Goal: Task Accomplishment & Management: Complete application form

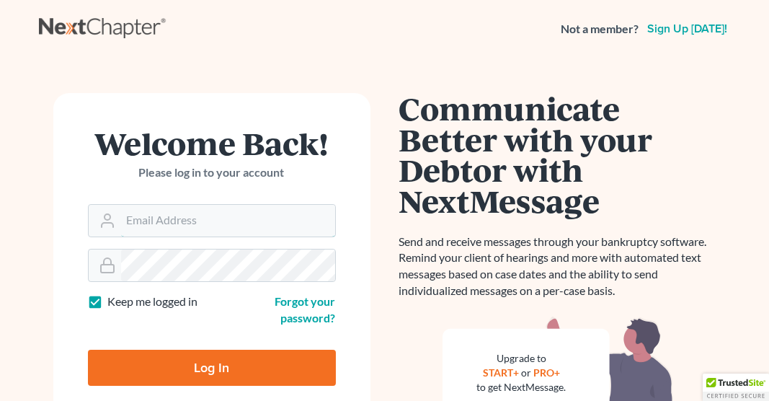
type input "[EMAIL_ADDRESS][DOMAIN_NAME]"
click at [247, 364] on input "Log In" at bounding box center [212, 368] width 248 height 36
type input "Thinking..."
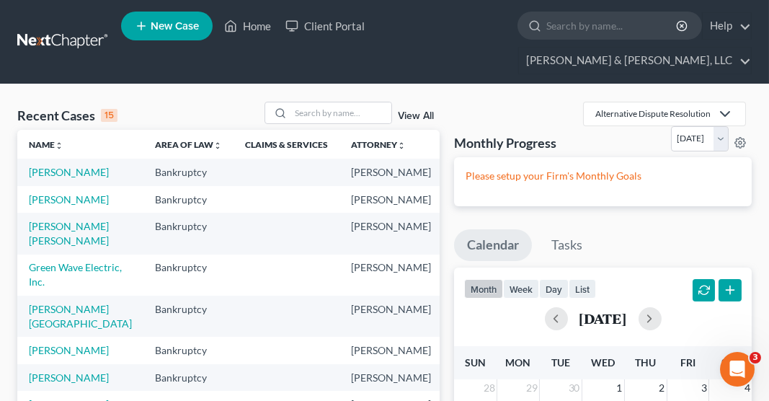
click at [146, 31] on icon at bounding box center [141, 25] width 13 height 17
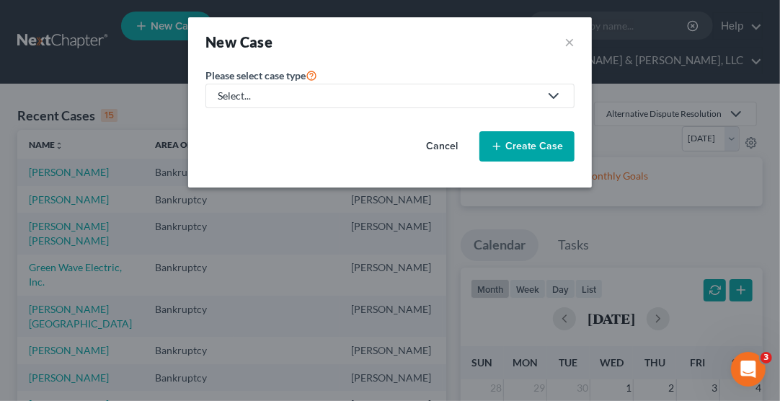
click at [278, 97] on div "Select..." at bounding box center [379, 96] width 322 height 14
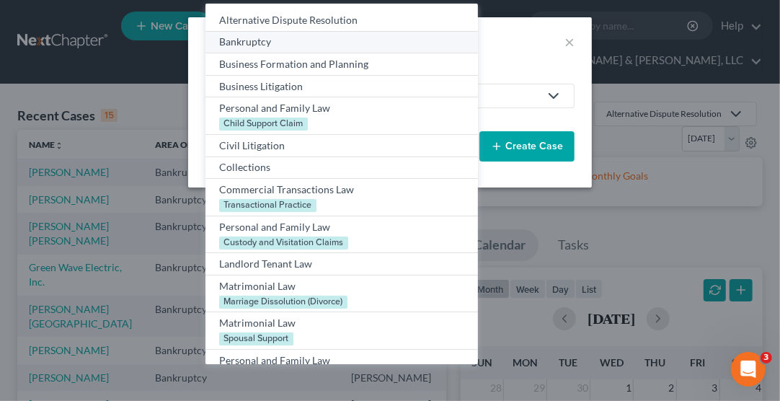
click at [261, 38] on div "Bankruptcy" at bounding box center [341, 42] width 244 height 14
select select "38"
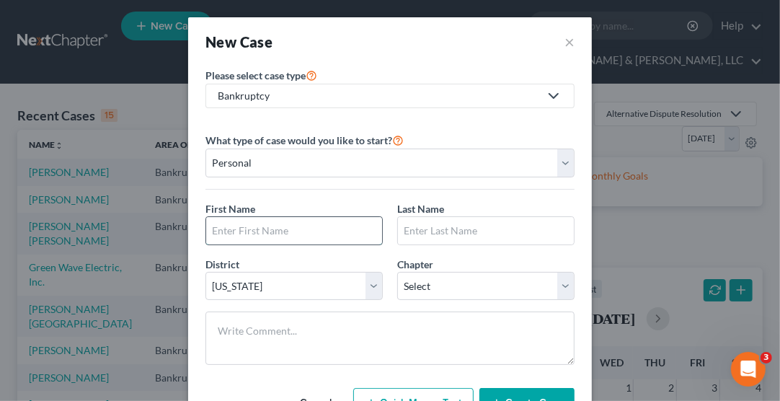
click at [251, 228] on input "text" at bounding box center [294, 230] width 176 height 27
type input "Laurin"
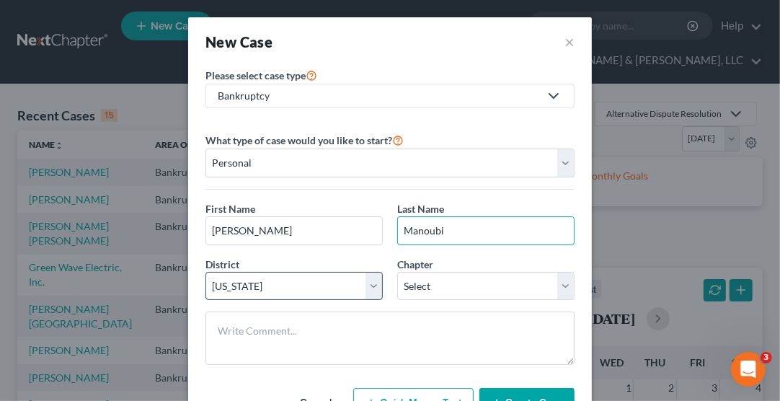
type input "Manoubi"
click at [254, 285] on select "Select Alabama - Middle Alabama - Northern Alabama - Southern Alaska Arizona Ar…" at bounding box center [294, 286] width 177 height 29
click at [206, 272] on select "Select Alabama - Middle Alabama - Northern Alabama - Southern Alaska Arizona Ar…" at bounding box center [294, 286] width 177 height 29
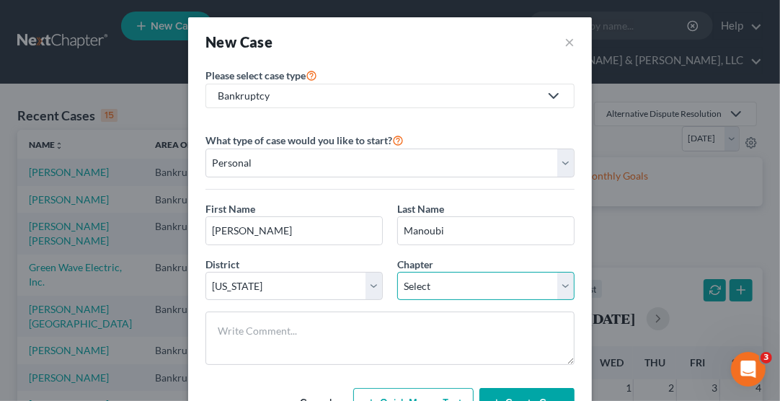
click at [473, 280] on select "Select 7 11 12 13" at bounding box center [485, 286] width 177 height 29
select select "3"
click at [397, 272] on select "Select 7 11 12 13" at bounding box center [485, 286] width 177 height 29
click at [503, 388] on button "Create Case" at bounding box center [527, 403] width 95 height 30
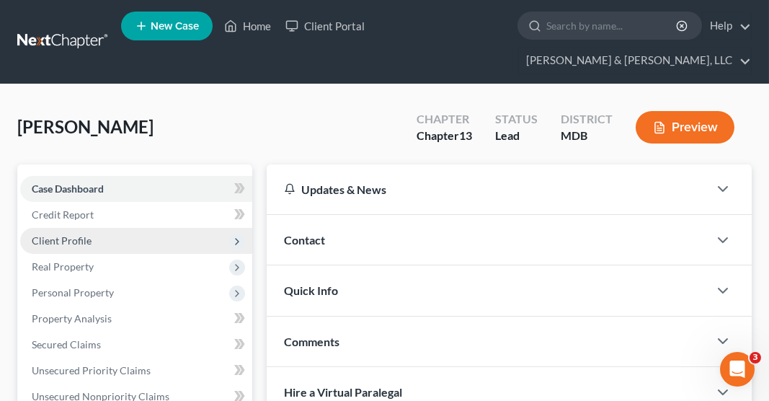
click at [83, 234] on span "Client Profile" at bounding box center [62, 240] width 60 height 12
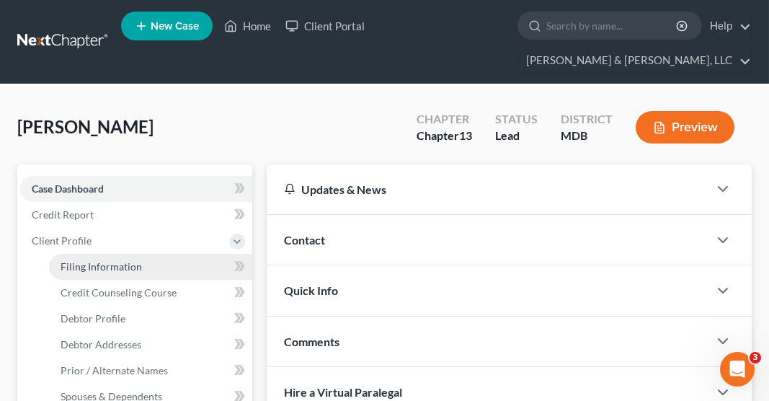
click at [91, 260] on span "Filing Information" at bounding box center [101, 266] width 81 height 12
select select "1"
select select "0"
select select "3"
select select "38"
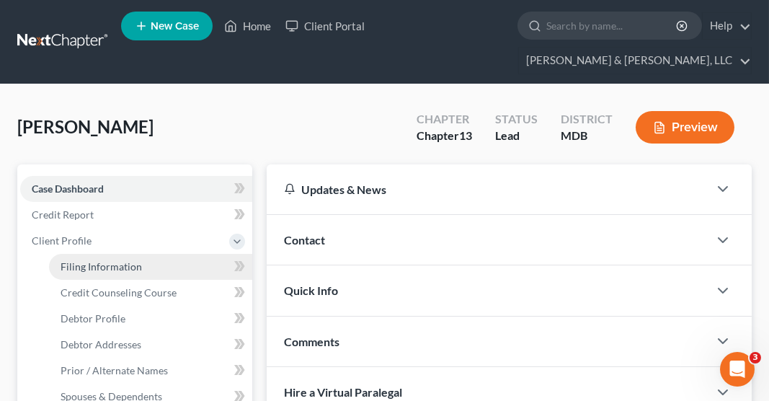
select select "21"
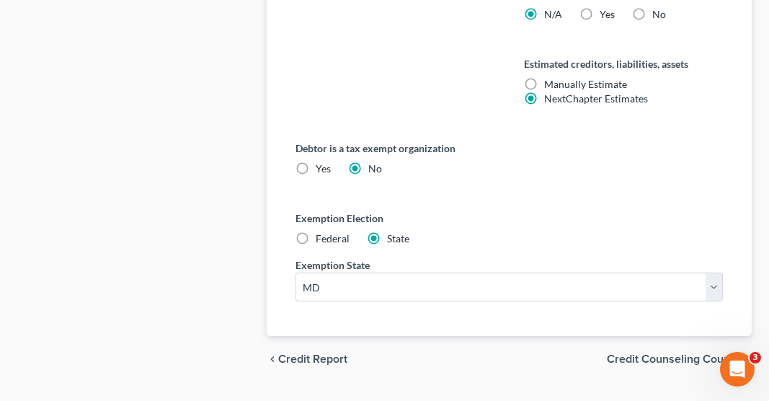
scroll to position [997, 0]
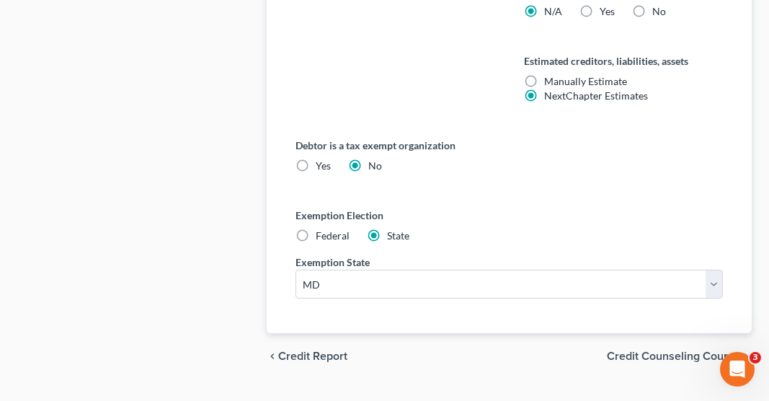
click at [653, 350] on span "Credit Counseling Course" at bounding box center [673, 356] width 133 height 12
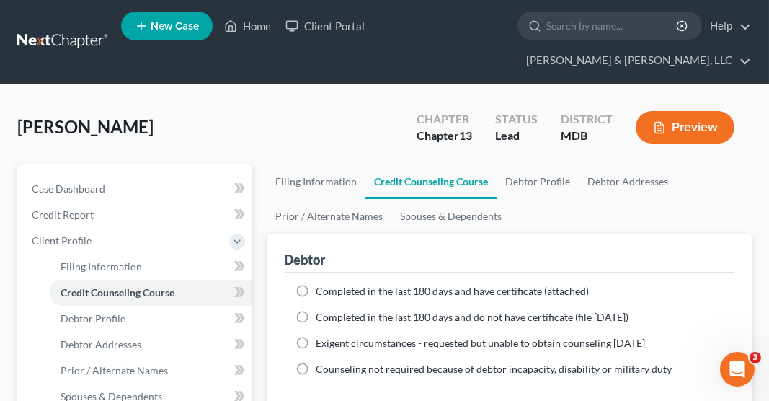
click at [316, 284] on label "Completed in the last 180 days and have certificate (attached)" at bounding box center [452, 291] width 273 height 14
click at [322, 284] on input "Completed in the last 180 days and have certificate (attached)" at bounding box center [326, 288] width 9 height 9
radio input "true"
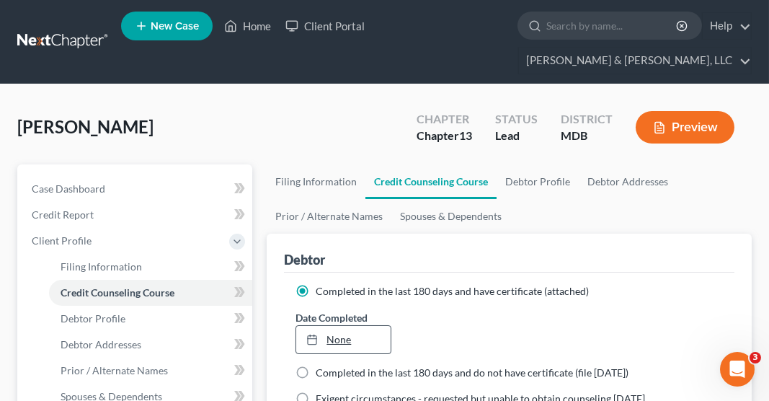
click at [342, 326] on link "None" at bounding box center [343, 339] width 94 height 27
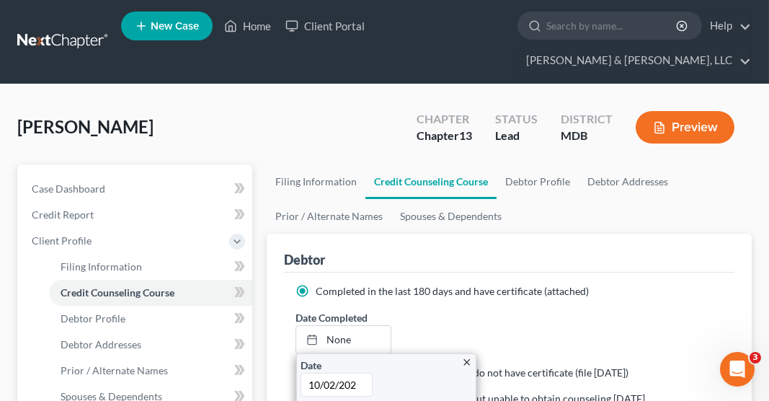
type input "10/02/2025"
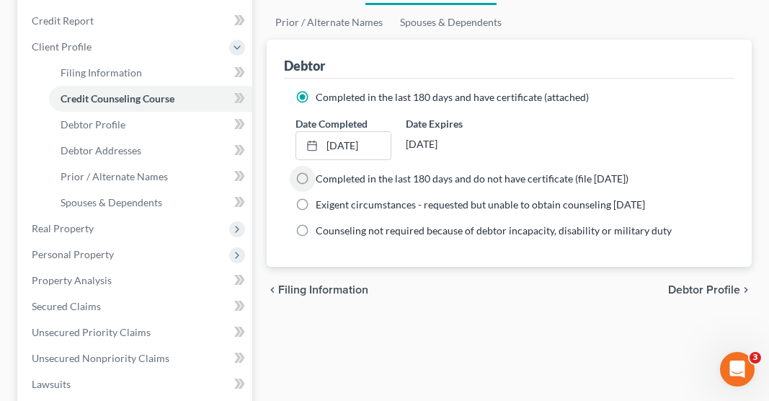
click at [685, 284] on span "Debtor Profile" at bounding box center [704, 290] width 72 height 12
select select "0"
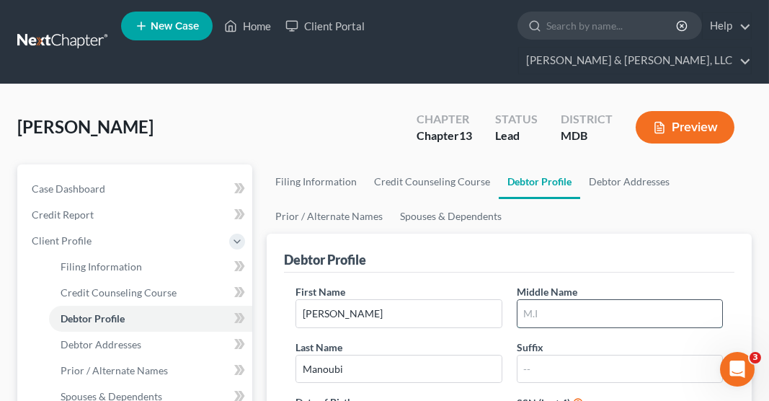
click at [551, 300] on input "text" at bounding box center [620, 313] width 205 height 27
type input "Noell"
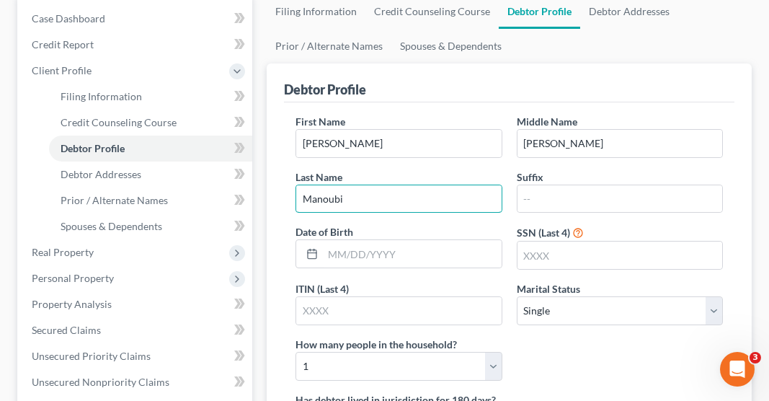
scroll to position [172, 0]
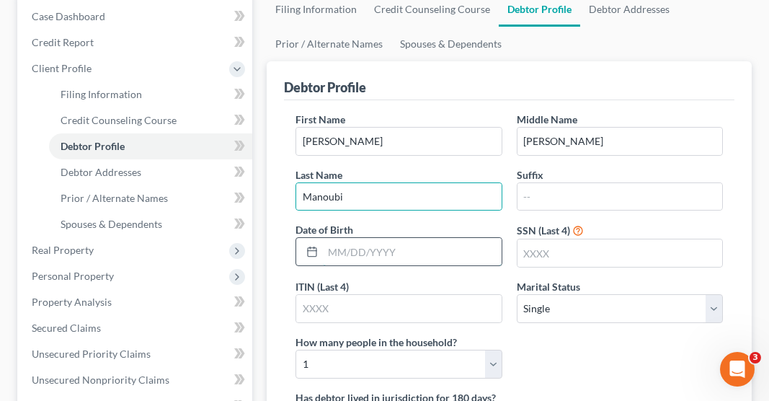
click at [341, 238] on input "text" at bounding box center [412, 251] width 178 height 27
type input "07/07/1974"
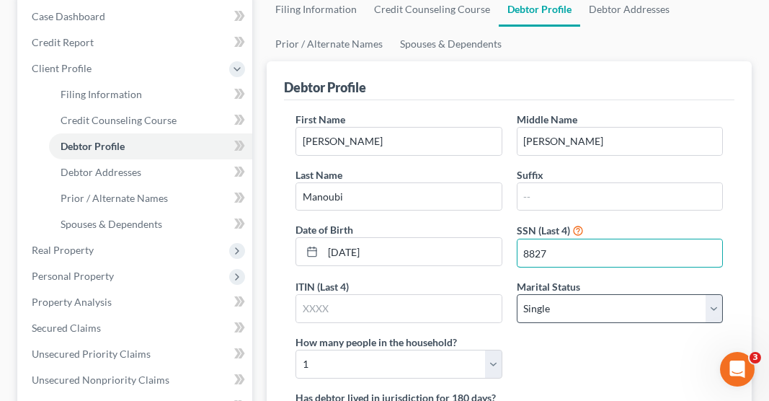
type input "8827"
click at [609, 294] on select "Select Single Married Separated Divorced Widowed" at bounding box center [620, 308] width 206 height 29
select select "4"
click at [517, 294] on select "Select Single Married Separated Divorced Widowed" at bounding box center [620, 308] width 206 height 29
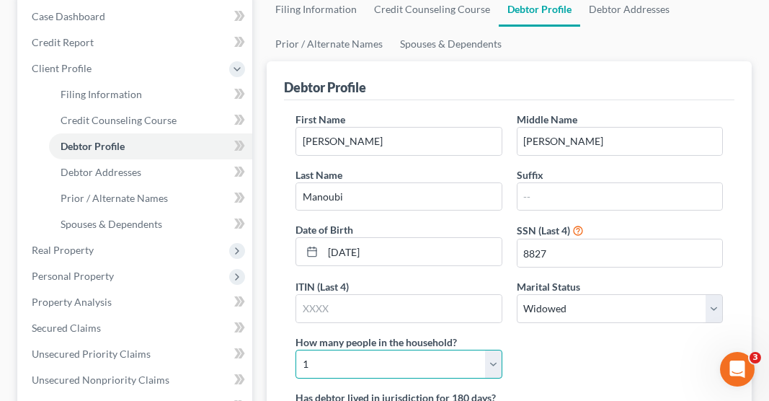
click at [487, 350] on select "Select 1 2 3 4 5 6 7 8 9 10 11 12 13 14 15 16 17 18 19 20" at bounding box center [399, 364] width 206 height 29
select select "2"
click at [296, 350] on select "Select 1 2 3 4 5 6 7 8 9 10 11 12 13 14 15 16 17 18 19 20" at bounding box center [399, 364] width 206 height 29
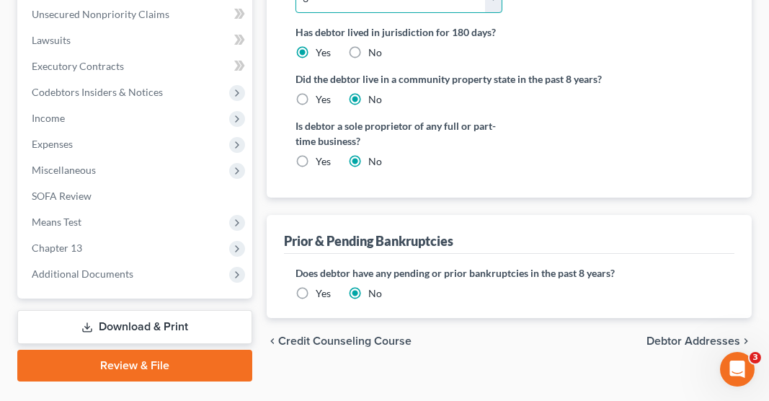
scroll to position [544, 0]
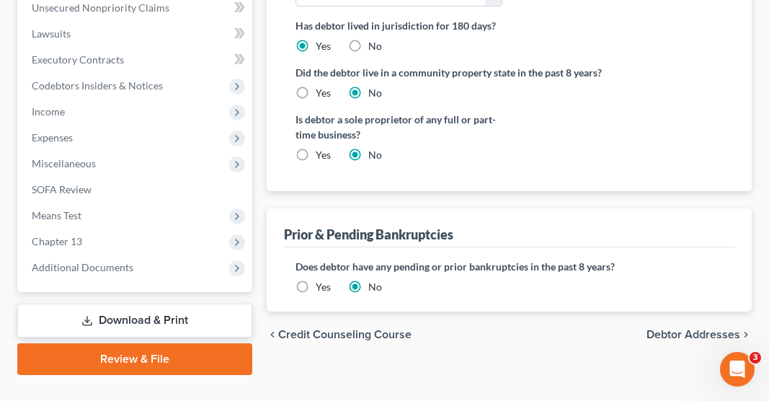
click at [663, 329] on span "Debtor Addresses" at bounding box center [694, 335] width 94 height 12
select select "0"
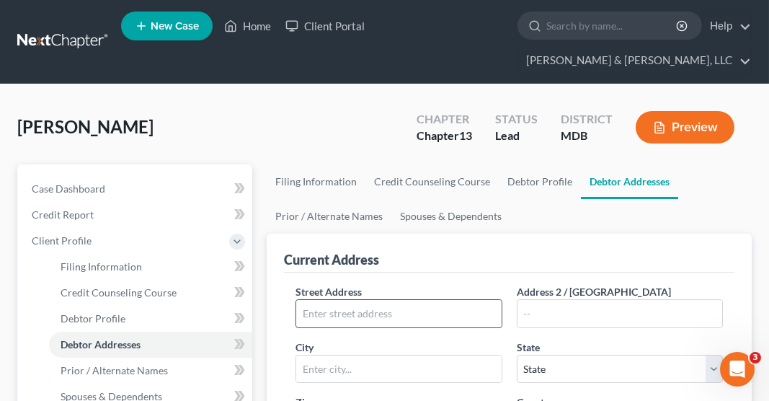
click at [361, 300] on input "text" at bounding box center [398, 313] width 205 height 27
type input "305 Mountaineers Way"
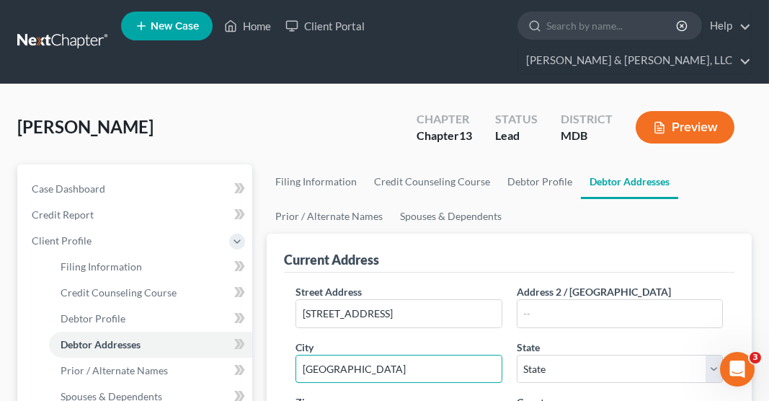
type input "Emmitsburg"
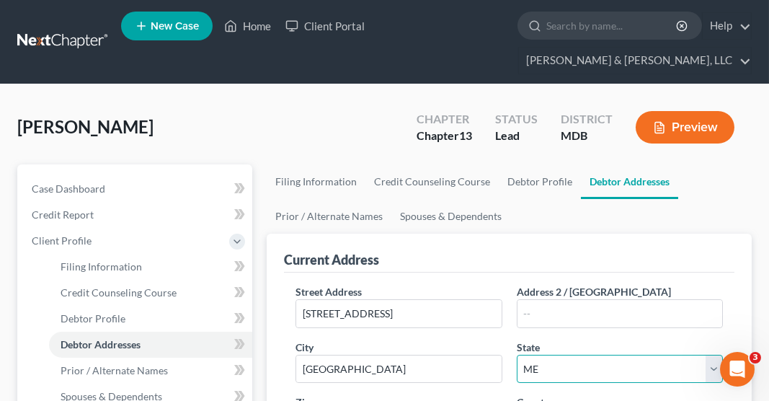
select select "21"
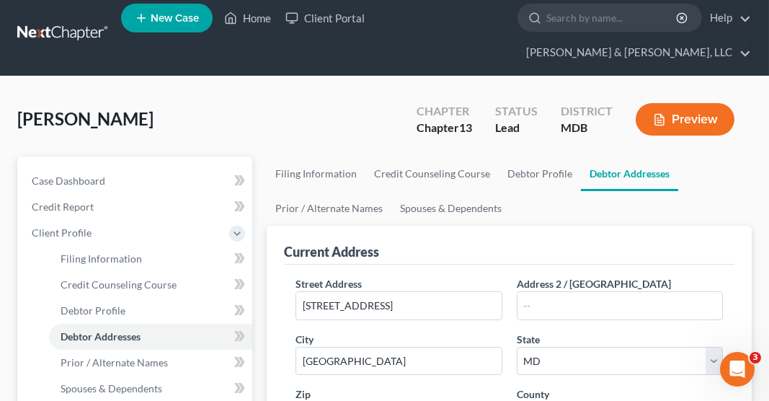
type input "21727"
select select "10"
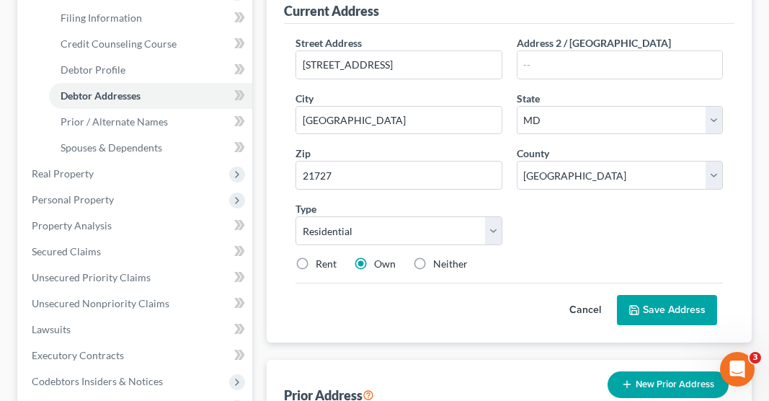
click at [667, 295] on button "Save Address" at bounding box center [667, 310] width 100 height 30
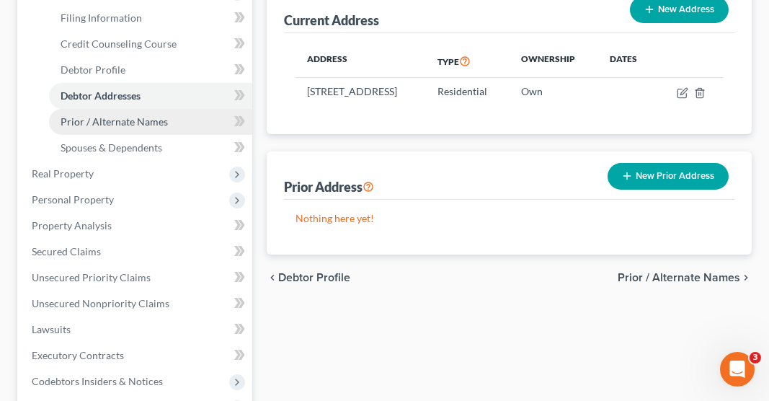
click at [154, 115] on span "Prior / Alternate Names" at bounding box center [114, 121] width 107 height 12
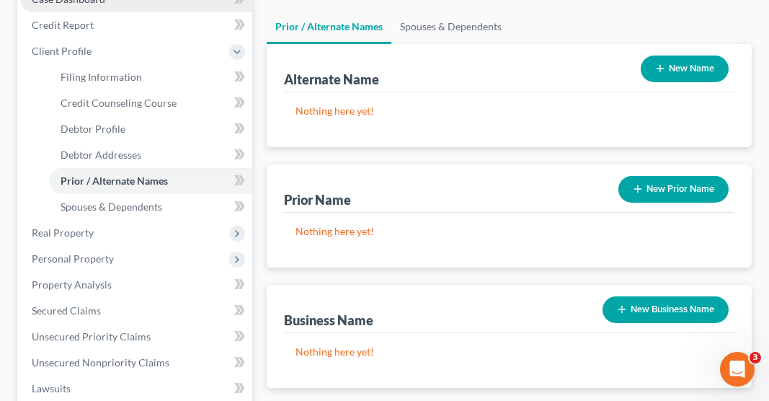
scroll to position [198, 0]
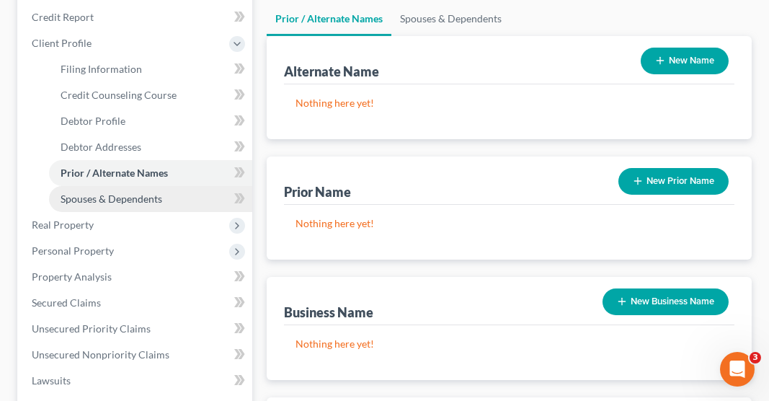
click at [141, 193] on span "Spouses & Dependents" at bounding box center [112, 199] width 102 height 12
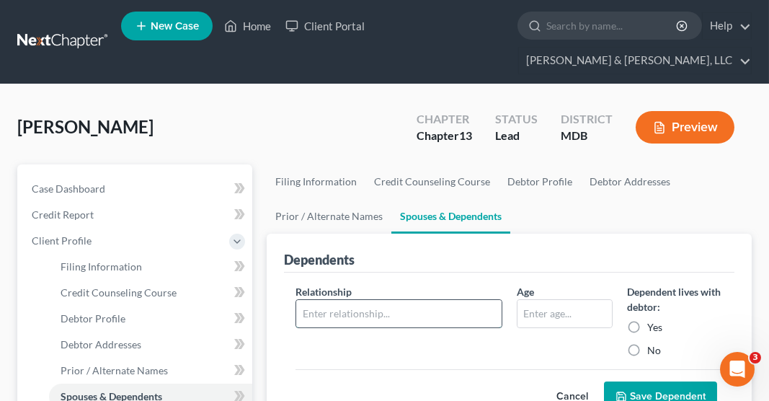
click at [385, 300] on input "text" at bounding box center [398, 313] width 205 height 27
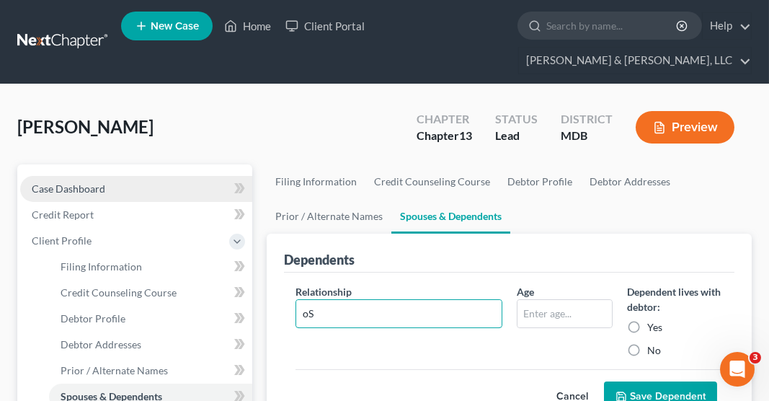
type input "o"
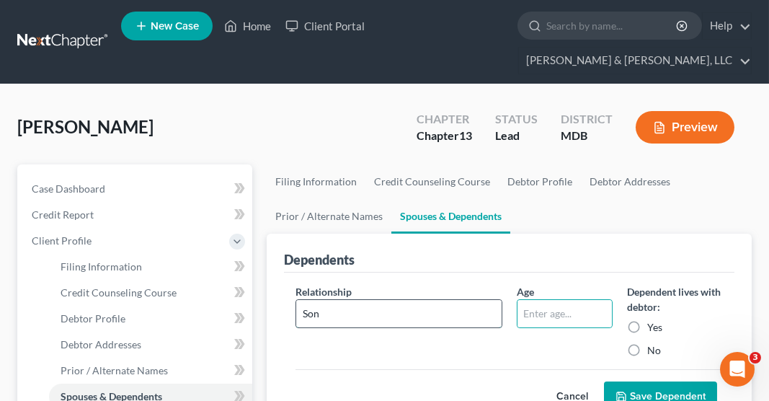
click at [367, 300] on input "Son" at bounding box center [398, 313] width 205 height 27
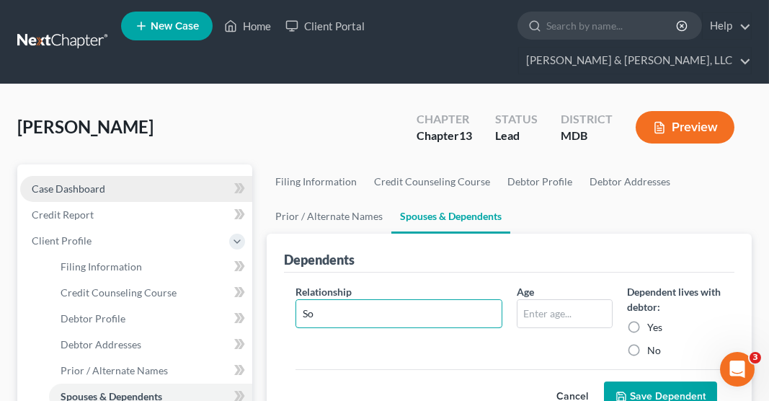
type input "S"
type input "Daughter"
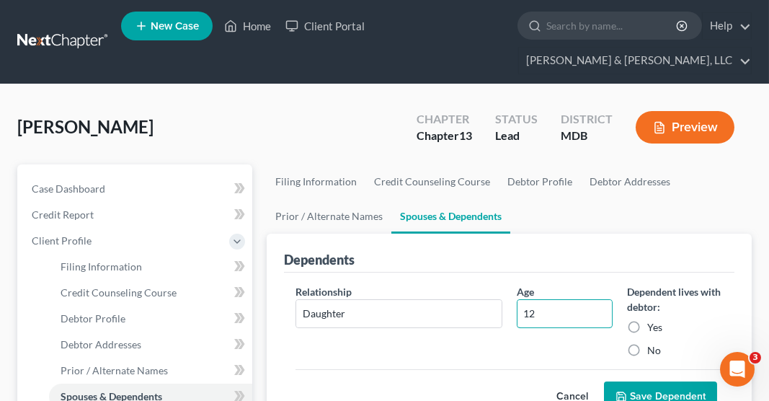
type input "12"
click at [648, 320] on label "Yes" at bounding box center [655, 327] width 15 height 14
click at [653, 320] on input "Yes" at bounding box center [657, 324] width 9 height 9
radio input "true"
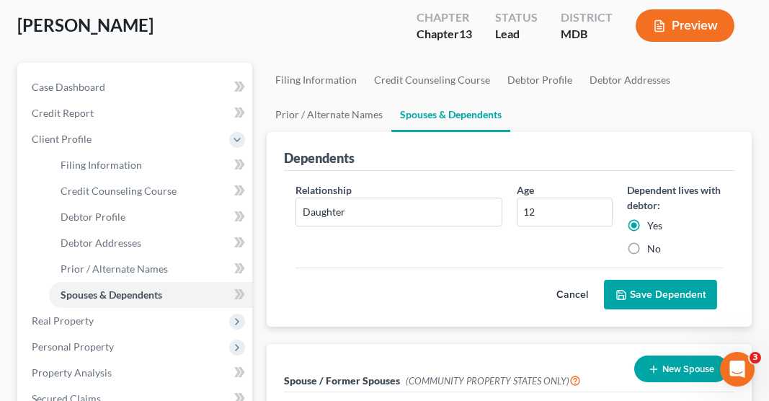
scroll to position [113, 0]
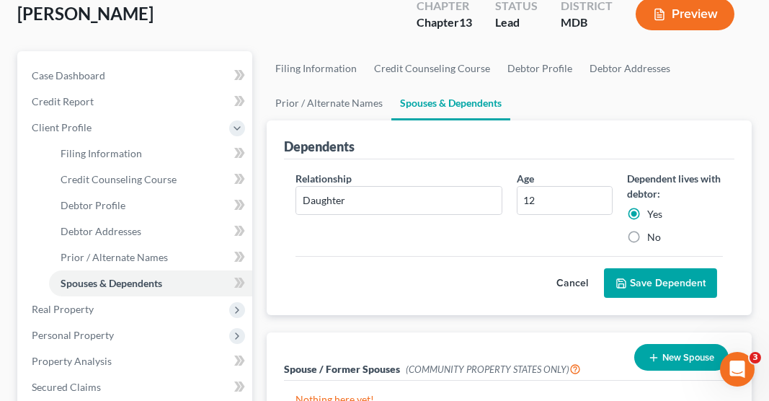
click at [653, 268] on button "Save Dependent" at bounding box center [660, 283] width 113 height 30
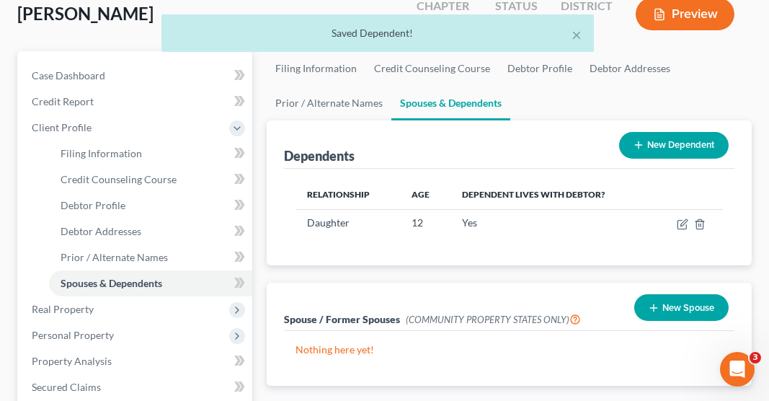
click at [658, 132] on button "New Dependent" at bounding box center [674, 145] width 110 height 27
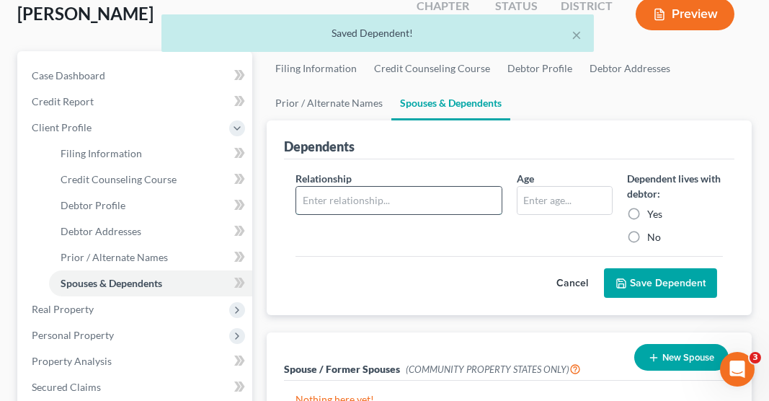
click at [387, 187] on input "text" at bounding box center [398, 200] width 205 height 27
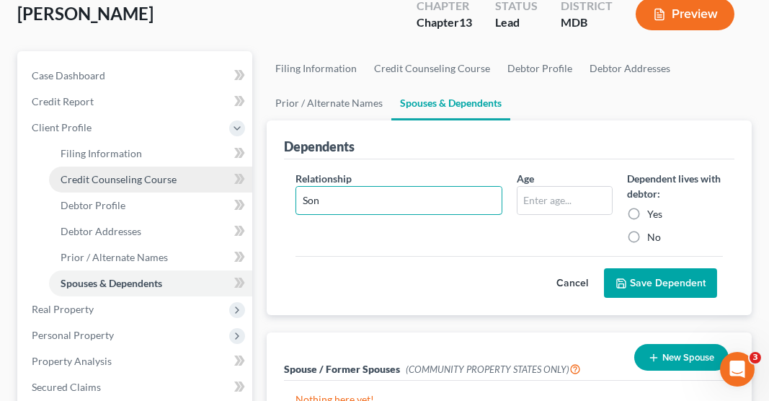
type input "Son"
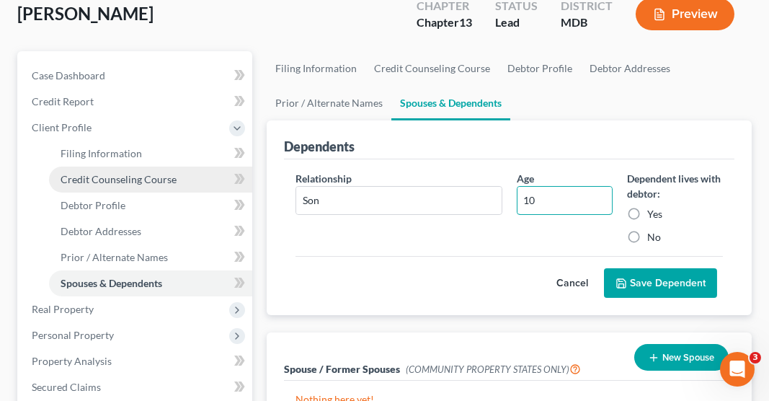
type input "10"
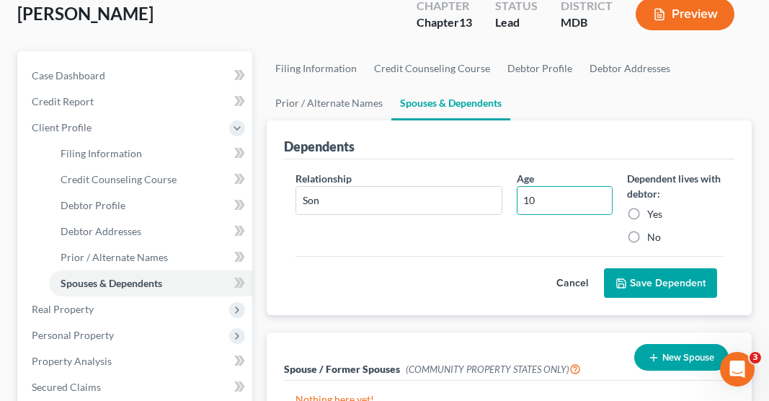
click at [648, 207] on label "Yes" at bounding box center [655, 214] width 15 height 14
click at [653, 207] on input "Yes" at bounding box center [657, 211] width 9 height 9
radio input "true"
click at [657, 268] on button "Save Dependent" at bounding box center [660, 283] width 113 height 30
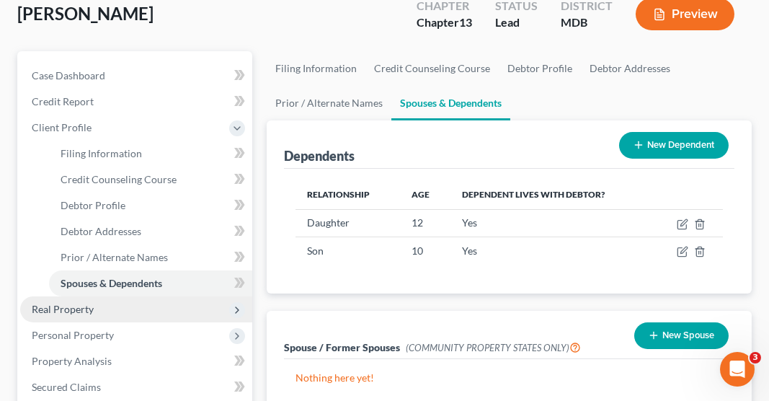
click at [84, 303] on span "Real Property" at bounding box center [63, 309] width 62 height 12
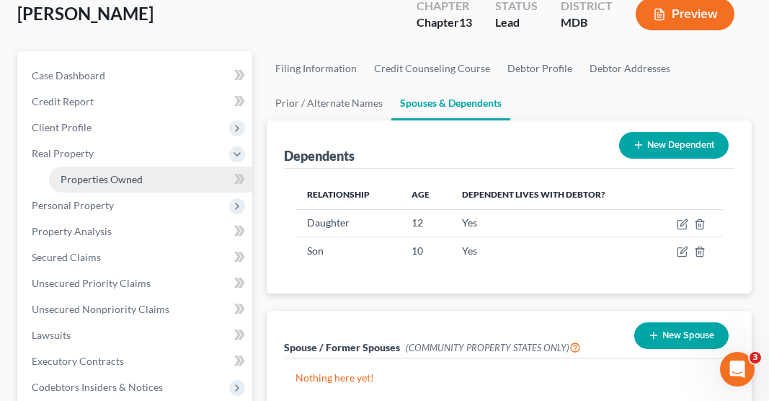
click at [138, 173] on span "Properties Owned" at bounding box center [102, 179] width 82 height 12
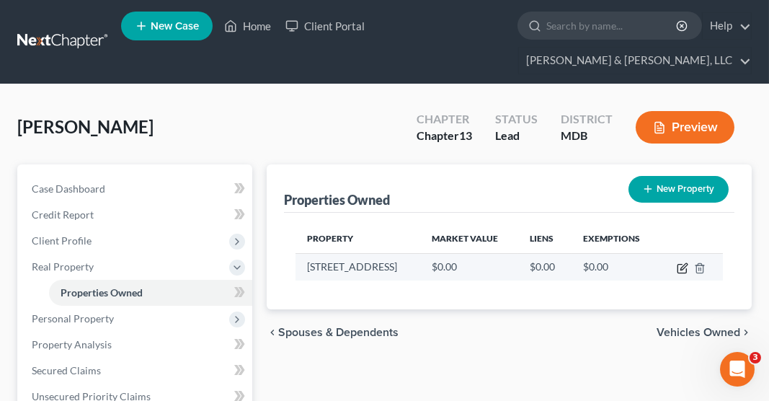
click at [684, 263] on icon "button" at bounding box center [684, 266] width 6 height 6
select select "21"
select select "10"
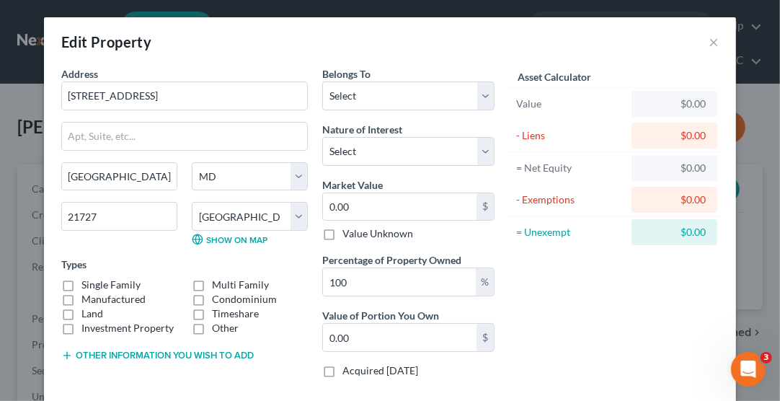
click at [121, 278] on label "Single Family" at bounding box center [110, 285] width 59 height 14
click at [97, 278] on input "Single Family" at bounding box center [91, 282] width 9 height 9
checkbox input "true"
click at [369, 93] on select "Select Debtor 1 Only Debtor 2 Only Debtor 1 And Debtor 2 Only At Least One Of T…" at bounding box center [408, 95] width 172 height 29
select select "0"
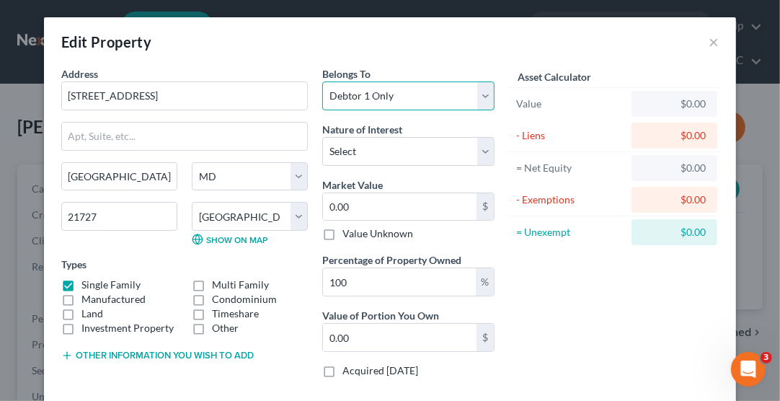
click at [322, 81] on select "Select Debtor 1 Only Debtor 2 Only Debtor 1 And Debtor 2 Only At Least One Of T…" at bounding box center [408, 95] width 172 height 29
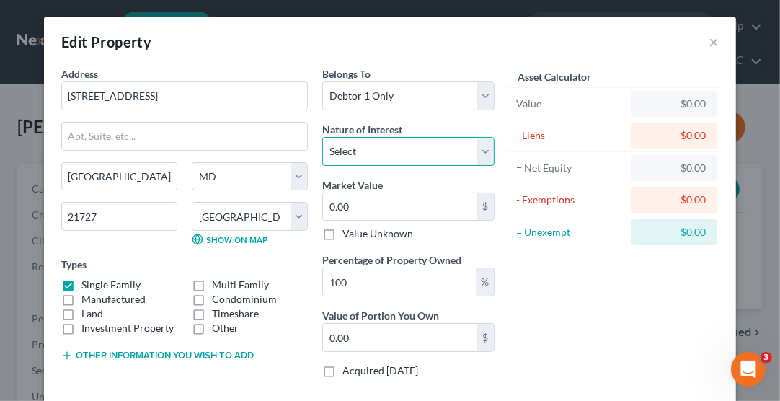
click at [370, 144] on select "Select Fee Simple Joint Tenant Life Estate Equitable Interest Future Interest T…" at bounding box center [408, 151] width 172 height 29
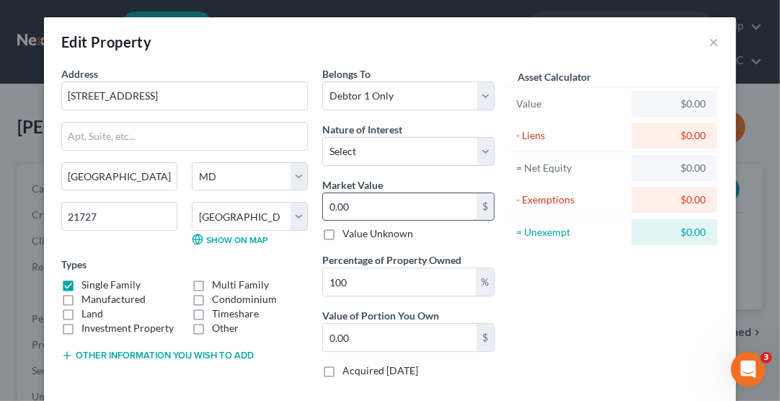
click at [362, 201] on input "0.00" at bounding box center [400, 206] width 154 height 27
type input "5"
type input "5.00"
type input "51"
type input "51.00"
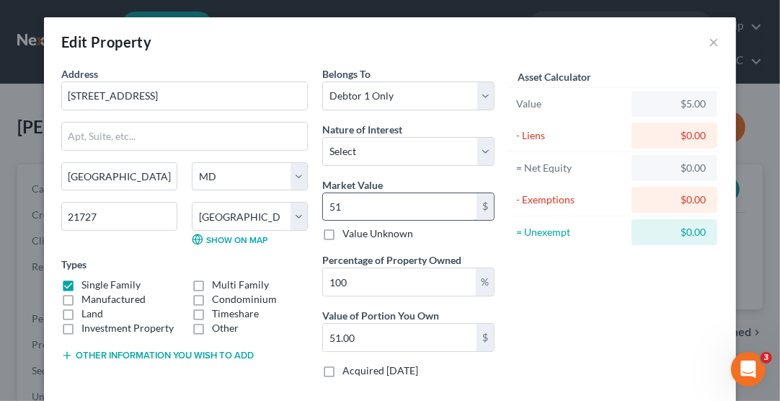
type input "515"
type input "515.00"
type input "5152"
type input "5,152.00"
type input "5,1520"
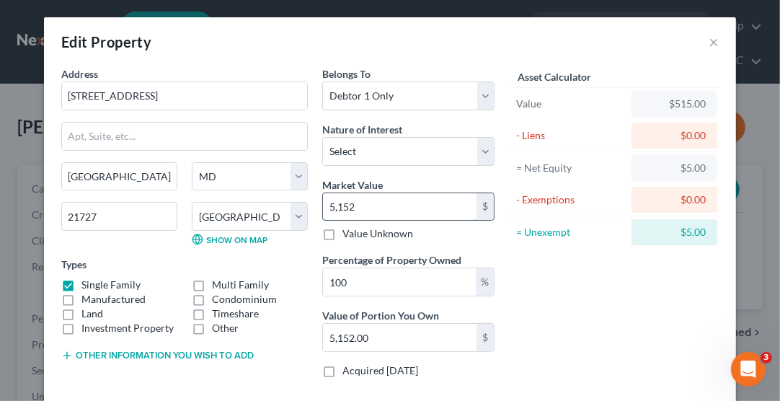
type input "51,520.00"
type input "51,5200"
type input "515,200.00"
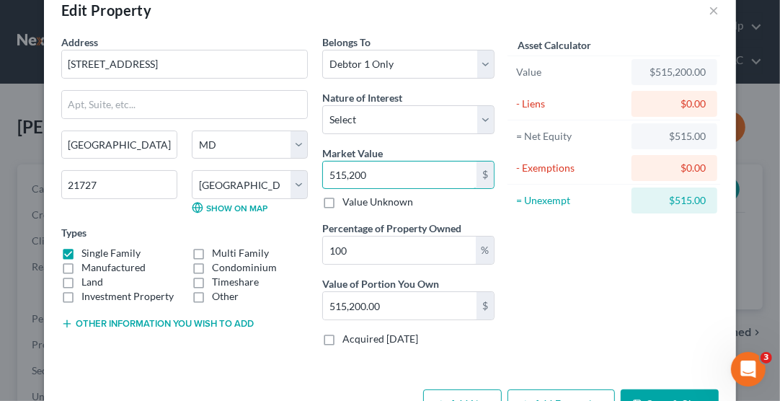
scroll to position [75, 0]
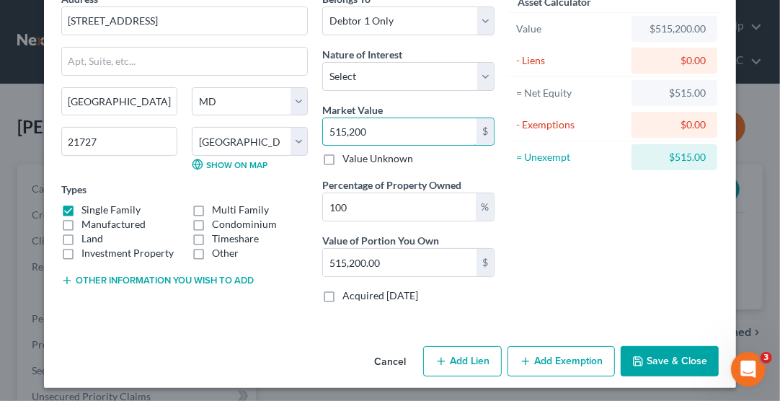
type input "515,200"
click at [438, 361] on line "button" at bounding box center [441, 361] width 6 height 0
select select "0"
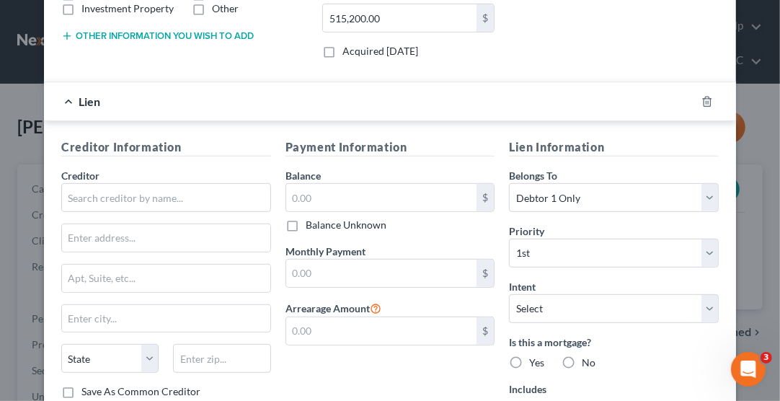
scroll to position [316, 0]
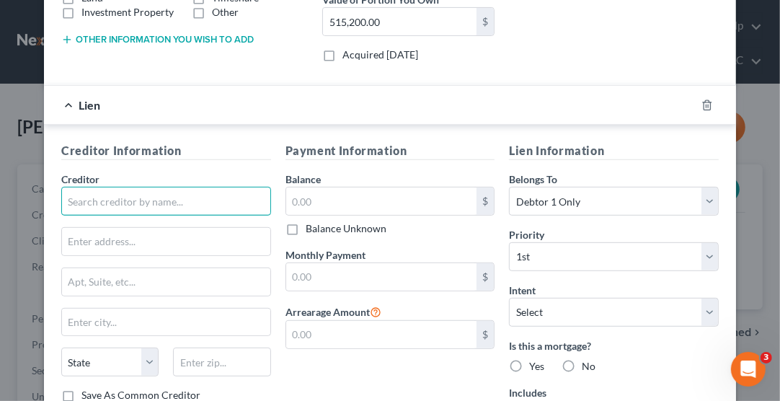
click at [133, 202] on input "text" at bounding box center [166, 201] width 210 height 29
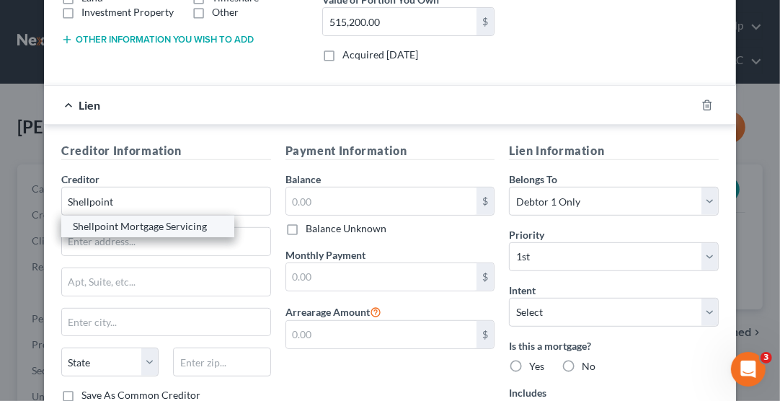
click at [151, 221] on div "Shellpoint Mortgage Servicing" at bounding box center [148, 226] width 150 height 14
type input "Shellpoint Mortgage Servicing"
type input "PO Box 740039"
type input "Cincinnati"
select select "36"
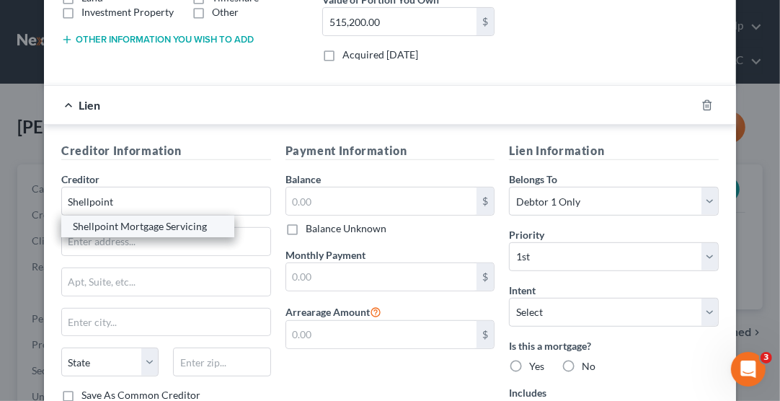
type input "45274-0039"
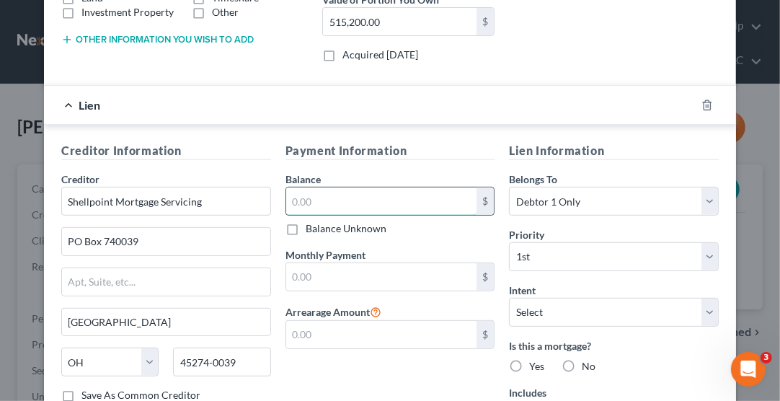
click at [348, 194] on input "text" at bounding box center [381, 200] width 191 height 27
type input "261,159.19"
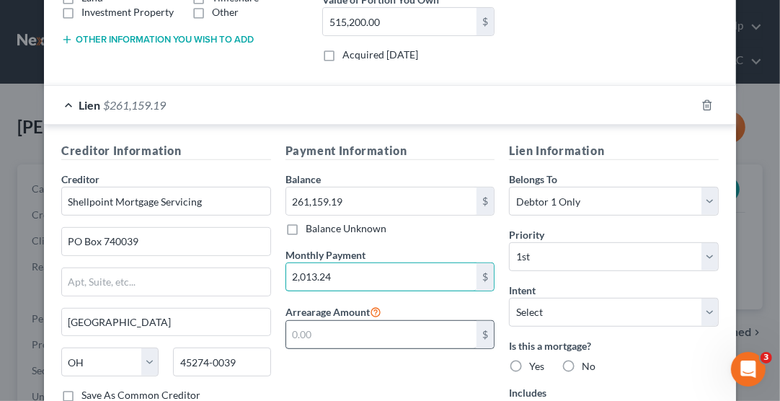
type input "2,013.24"
click at [331, 322] on input "text" at bounding box center [381, 334] width 191 height 27
type input "6"
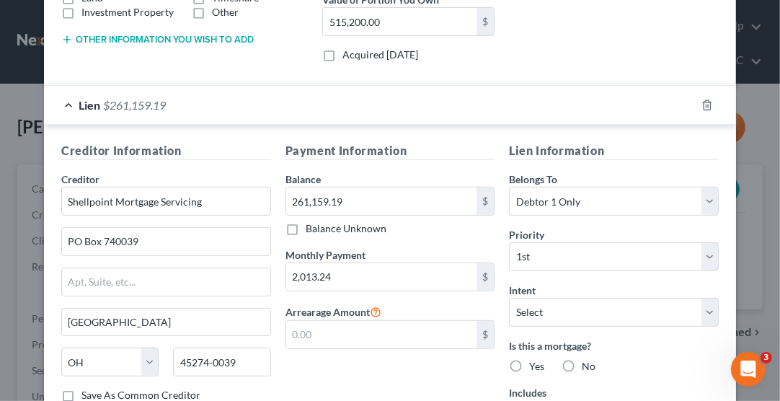
click at [529, 359] on label "Yes" at bounding box center [536, 366] width 15 height 14
click at [535, 359] on input "Yes" at bounding box center [539, 363] width 9 height 9
radio input "true"
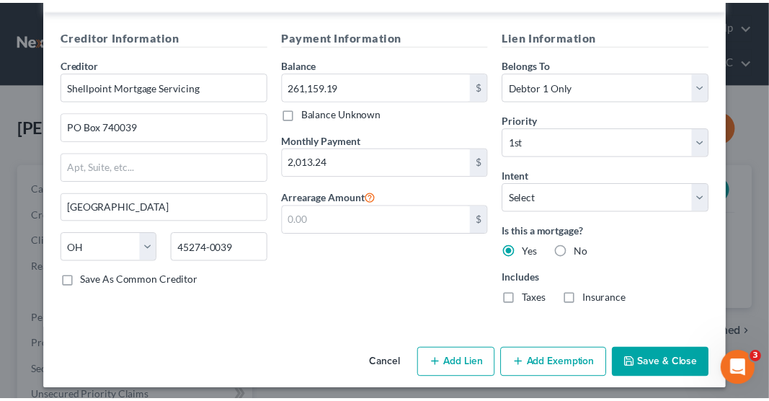
scroll to position [431, 0]
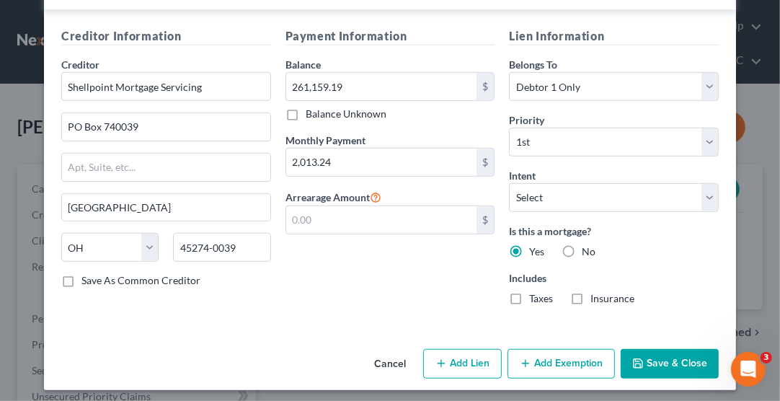
click at [529, 291] on label "Taxes" at bounding box center [541, 298] width 24 height 14
click at [535, 291] on input "Taxes" at bounding box center [539, 295] width 9 height 9
checkbox input "true"
click at [591, 291] on label "Insurance" at bounding box center [613, 298] width 44 height 14
click at [596, 291] on input "Insurance" at bounding box center [600, 295] width 9 height 9
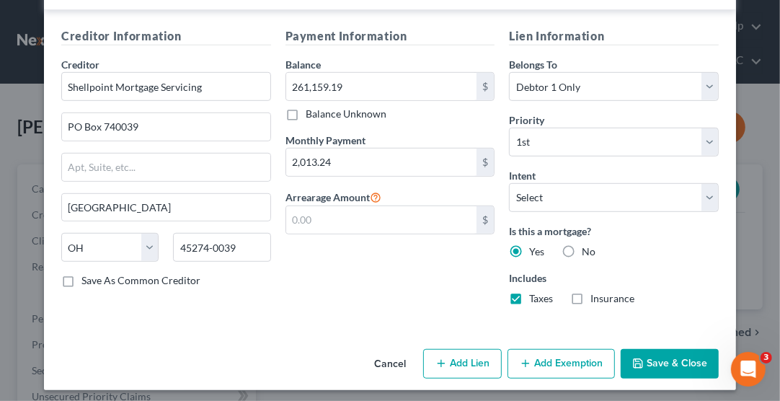
checkbox input "true"
click at [571, 193] on select "Select Surrender Redeem Reaffirm Avoid Other" at bounding box center [614, 197] width 210 height 29
click at [415, 290] on div "Payment Information Balance 261,159.19 $ Balance Unknown Balance Undetermined 2…" at bounding box center [390, 171] width 224 height 289
click at [548, 189] on select "Select Surrender Redeem Reaffirm Avoid Other" at bounding box center [614, 197] width 210 height 29
click at [422, 297] on div "Payment Information Balance 261,159.19 $ Balance Unknown Balance Undetermined 2…" at bounding box center [390, 171] width 224 height 289
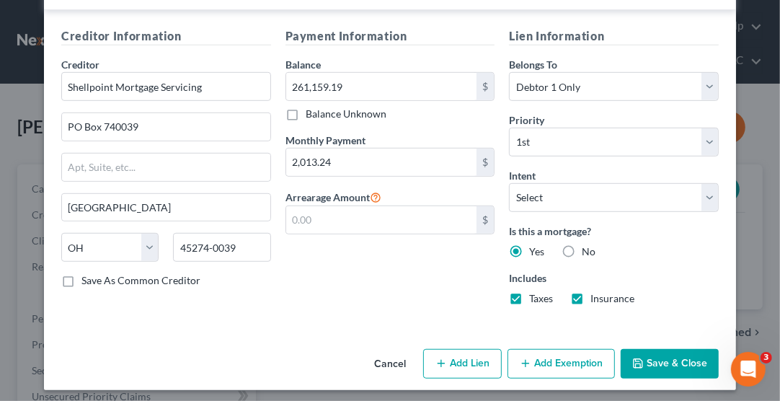
click at [666, 356] on button "Save & Close" at bounding box center [670, 364] width 98 height 30
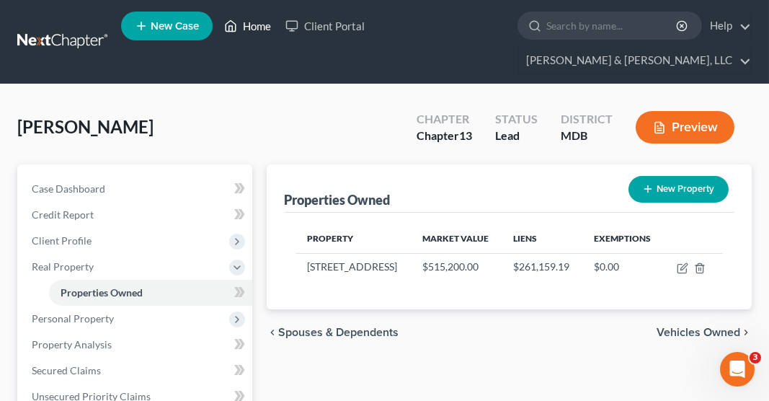
click at [252, 29] on link "Home" at bounding box center [247, 26] width 61 height 26
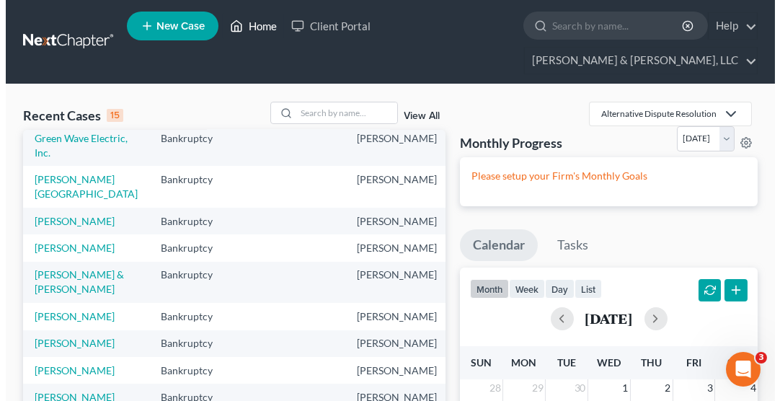
scroll to position [339, 0]
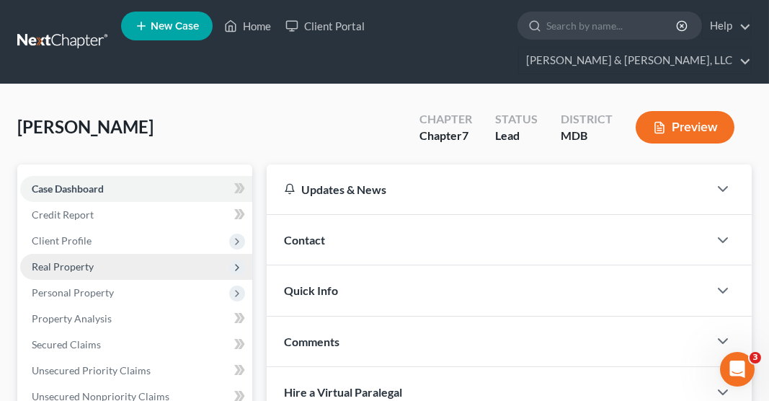
click at [79, 260] on span "Real Property" at bounding box center [63, 266] width 62 height 12
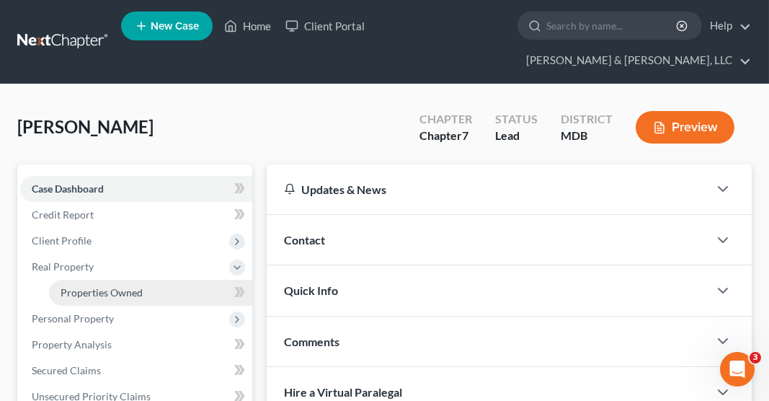
click at [89, 286] on span "Properties Owned" at bounding box center [102, 292] width 82 height 12
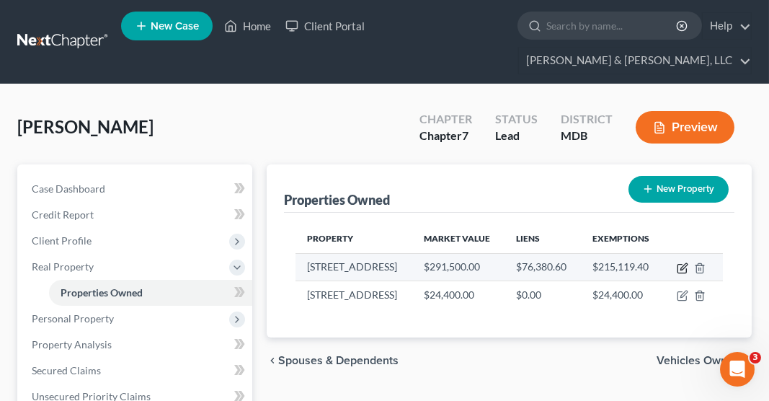
click at [681, 262] on icon "button" at bounding box center [683, 268] width 12 height 12
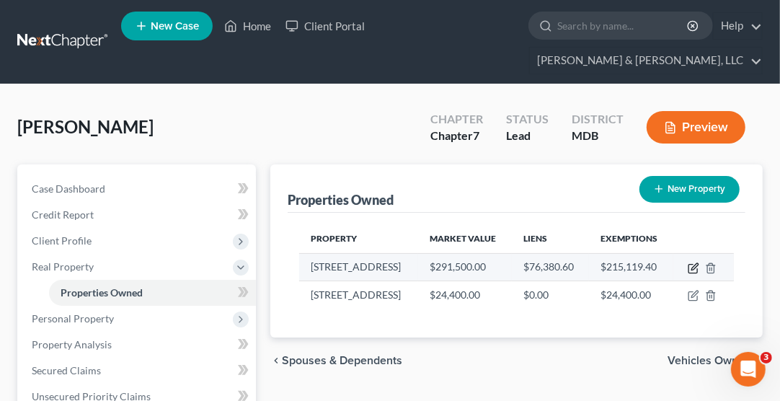
select select "21"
select select "3"
select select "5"
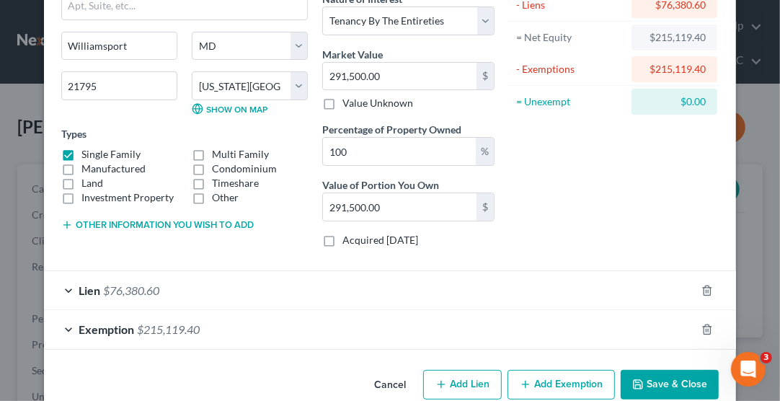
scroll to position [154, 0]
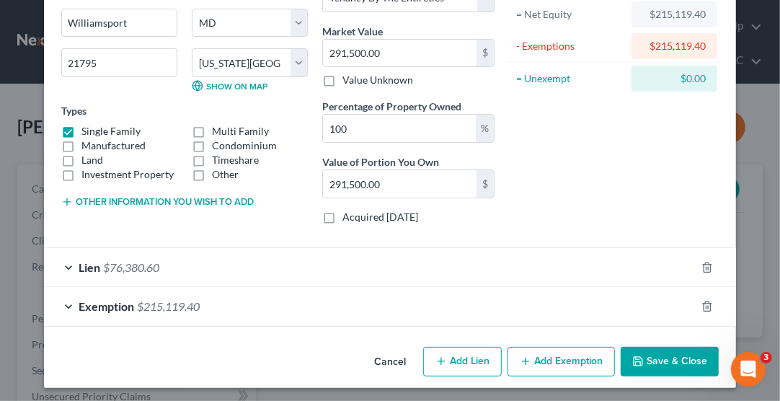
click at [112, 261] on span "$76,380.60" at bounding box center [131, 267] width 56 height 14
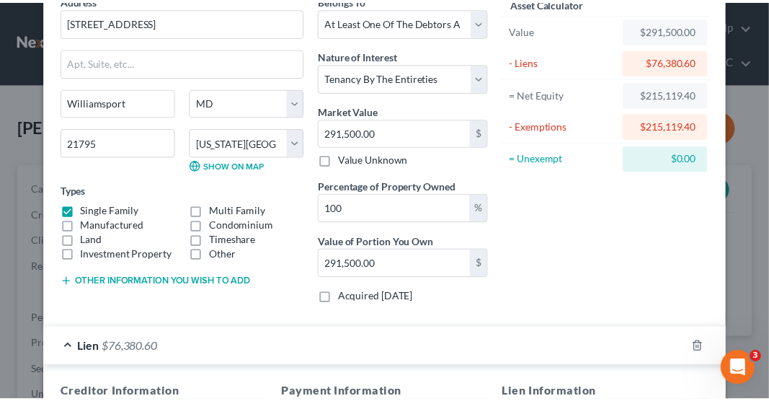
scroll to position [0, 0]
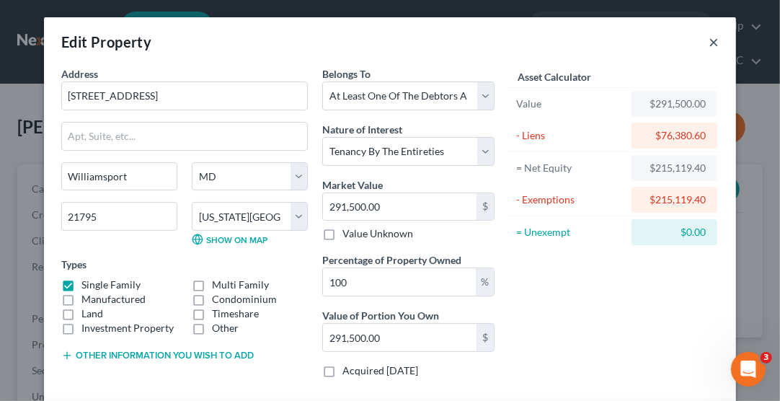
click at [709, 45] on button "×" at bounding box center [714, 41] width 10 height 17
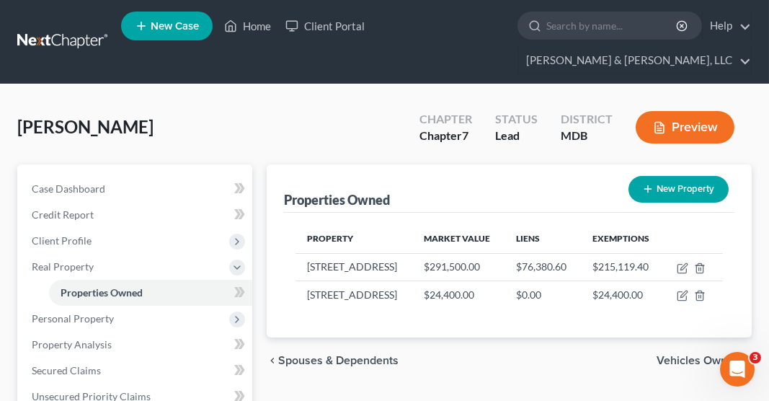
click at [261, 30] on link "Home" at bounding box center [247, 26] width 61 height 26
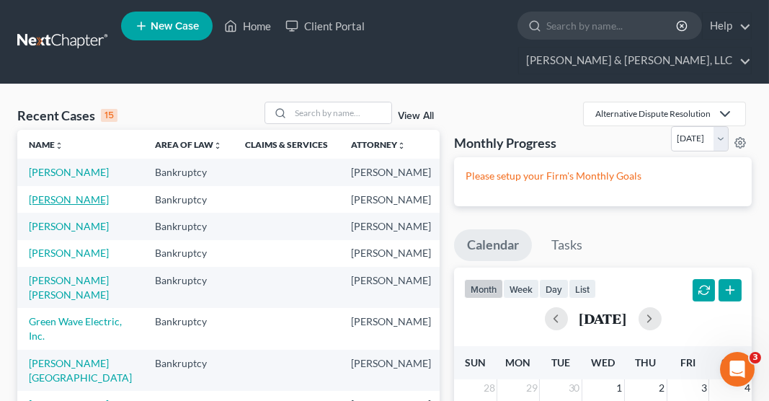
click at [43, 200] on link "Manoubi, Laurin" at bounding box center [69, 199] width 80 height 12
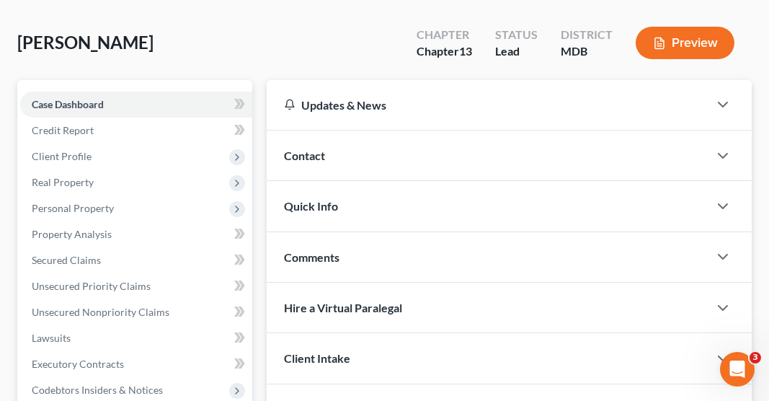
scroll to position [81, 0]
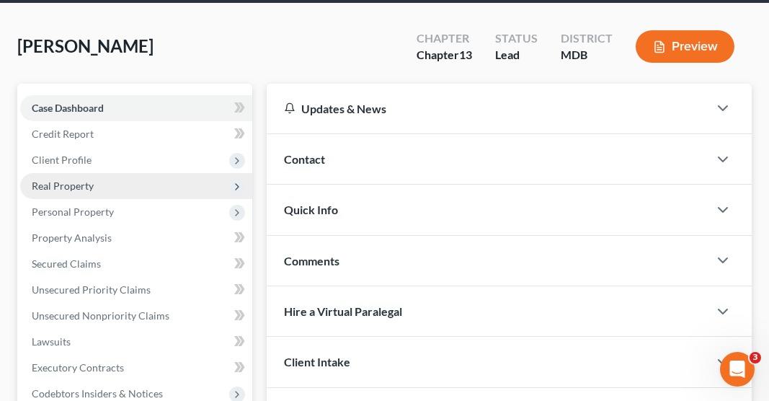
click at [81, 180] on span "Real Property" at bounding box center [63, 186] width 62 height 12
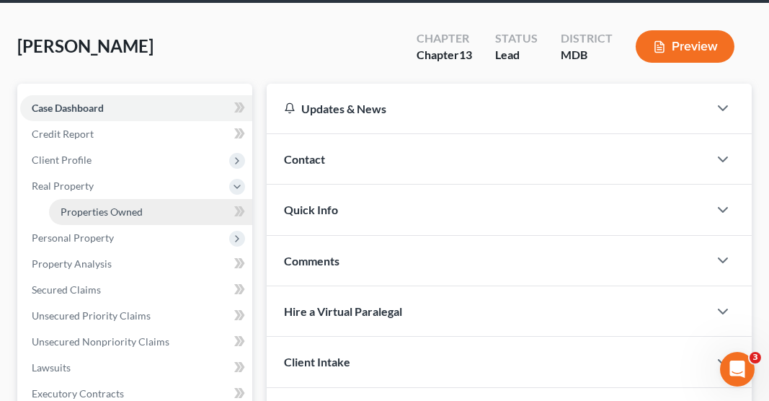
click at [117, 206] on span "Properties Owned" at bounding box center [102, 212] width 82 height 12
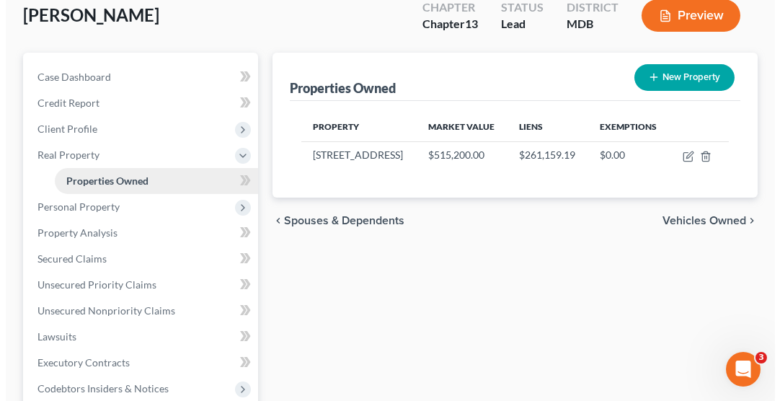
scroll to position [112, 0]
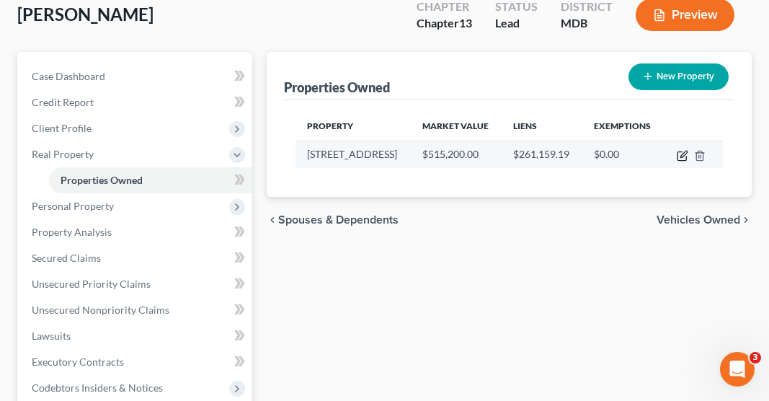
click at [689, 150] on icon "button" at bounding box center [683, 156] width 12 height 12
select select "21"
select select "10"
select select "0"
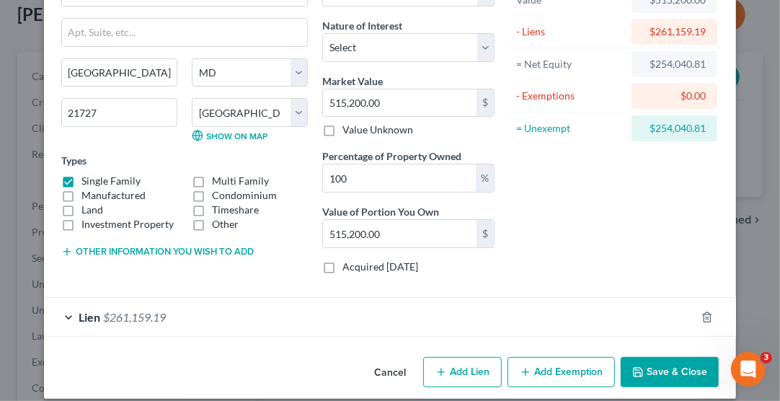
scroll to position [115, 0]
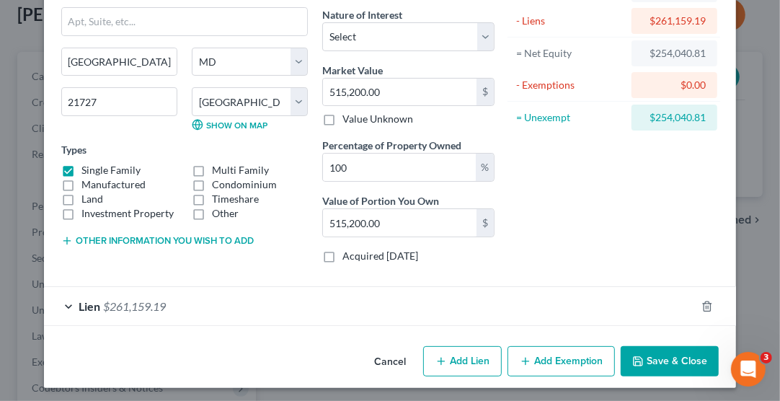
click at [133, 302] on span "$261,159.19" at bounding box center [134, 306] width 63 height 14
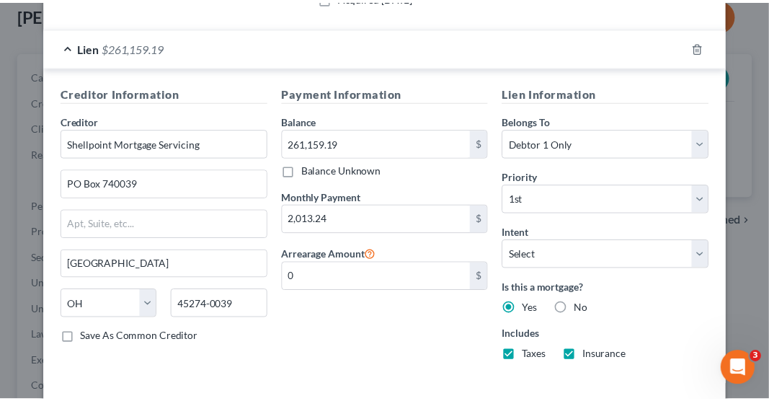
scroll to position [431, 0]
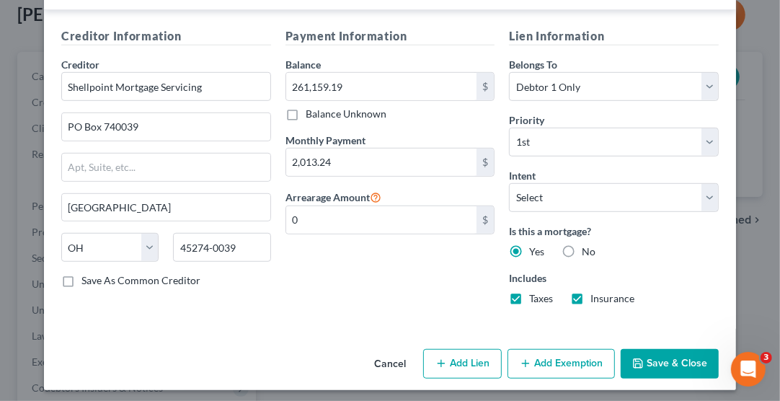
click at [661, 353] on button "Save & Close" at bounding box center [670, 364] width 98 height 30
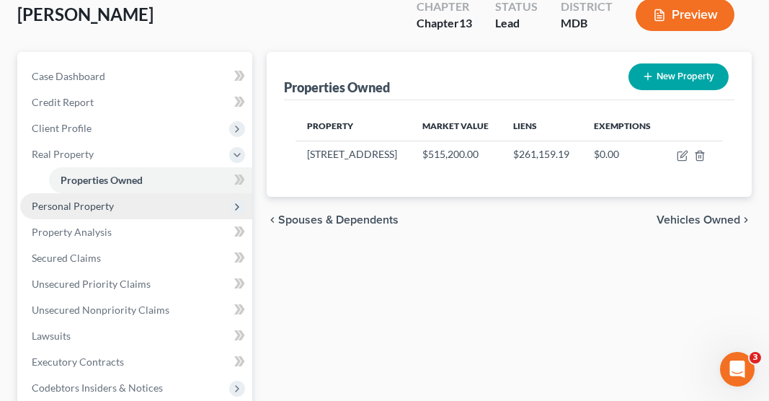
click at [90, 200] on span "Personal Property" at bounding box center [73, 206] width 82 height 12
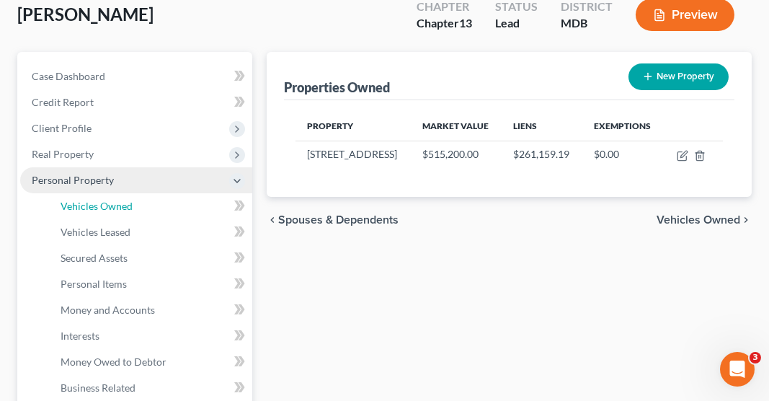
click at [90, 200] on span "Vehicles Owned" at bounding box center [97, 206] width 72 height 12
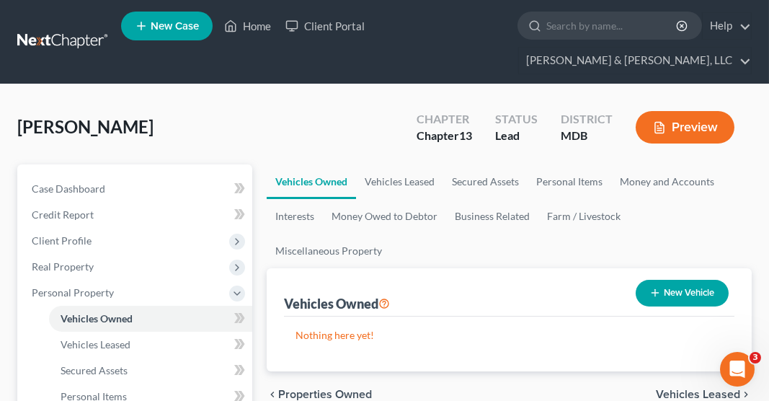
click at [662, 280] on button "New Vehicle" at bounding box center [682, 293] width 93 height 27
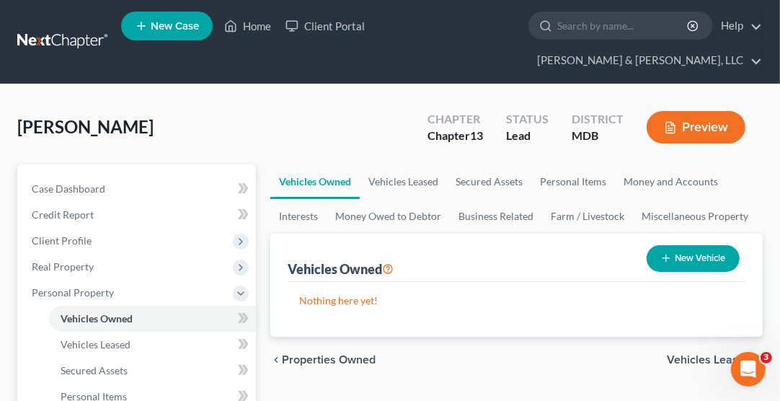
select select "0"
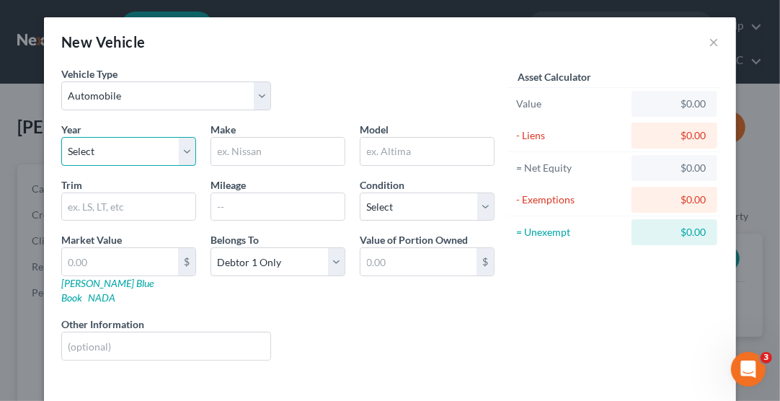
click at [140, 154] on select "Select 2026 2025 2024 2023 2022 2021 2020 2019 2018 2017 2016 2015 2014 2013 20…" at bounding box center [128, 151] width 135 height 29
select select "9"
click at [61, 137] on select "Select 2026 2025 2024 2023 2022 2021 2020 2019 2018 2017 2016 2015 2014 2013 20…" at bounding box center [128, 151] width 135 height 29
click at [234, 140] on input "text" at bounding box center [277, 151] width 133 height 27
type input "Ford"
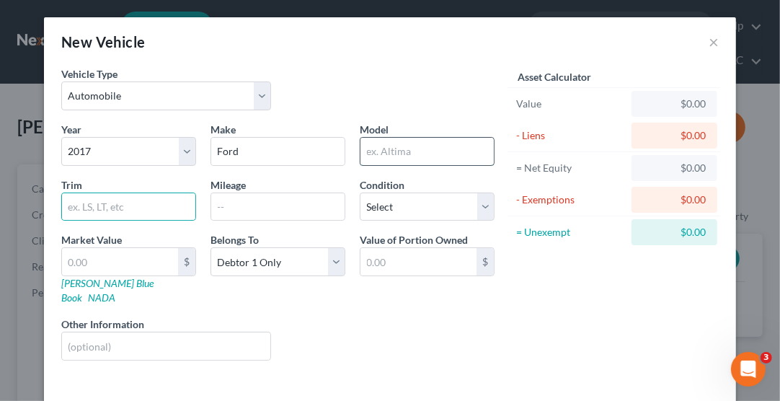
click at [402, 148] on input "text" at bounding box center [427, 151] width 133 height 27
type input "Explorer"
type input "XLT Sport Utility"
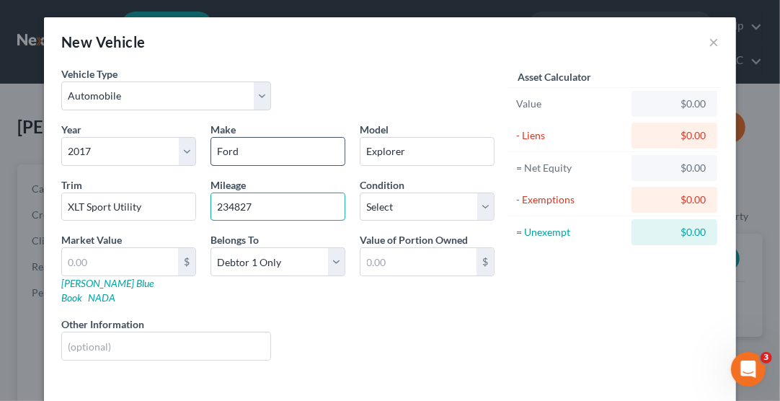
type input "234827"
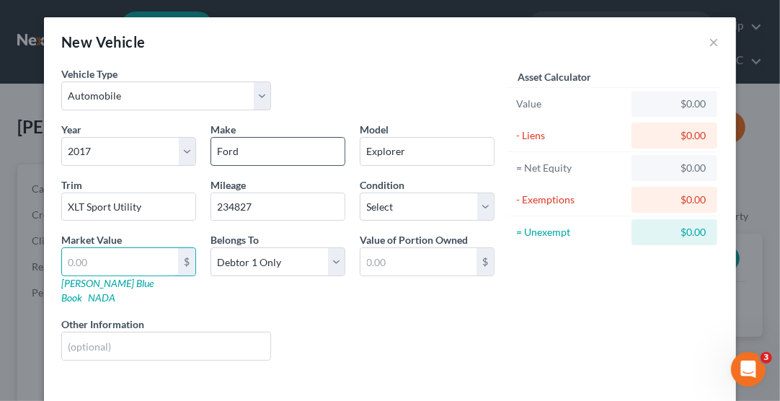
type input "6"
type input "6.00"
type input "61"
type input "61.00"
type input "615"
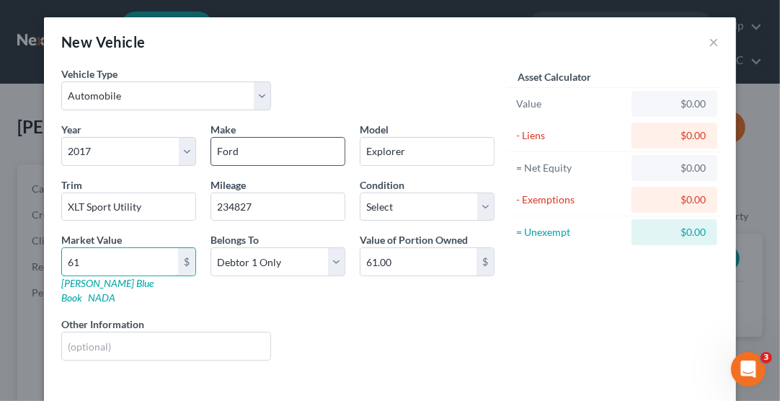
type input "615.00"
type input "6150"
type input "6,150.00"
click at [258, 209] on input "234827" at bounding box center [277, 206] width 133 height 27
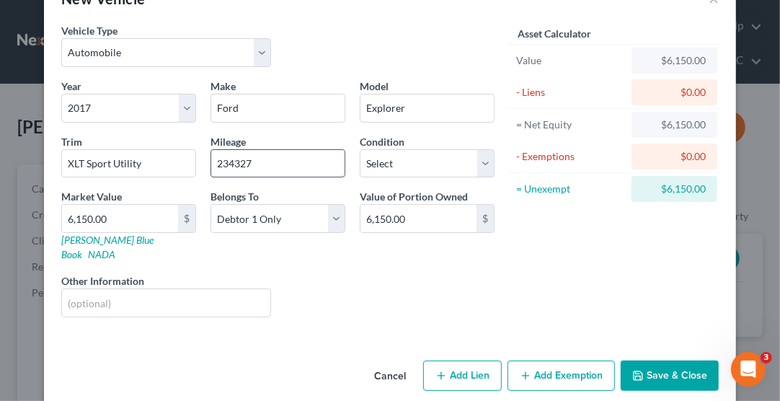
scroll to position [43, 0]
type input "234327"
click at [459, 362] on button "Add Lien" at bounding box center [462, 376] width 79 height 30
select select "0"
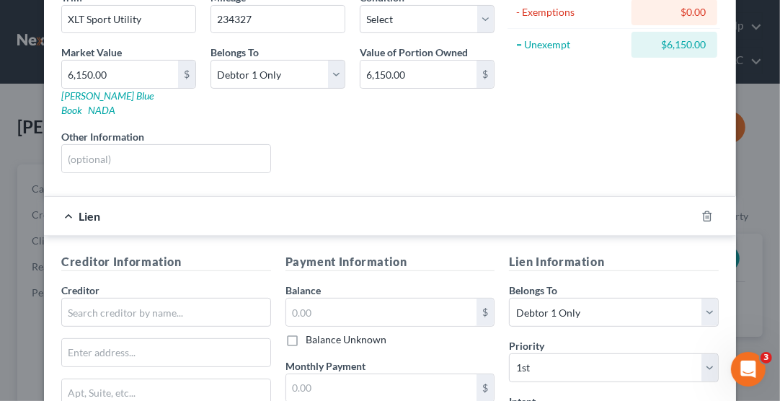
scroll to position [189, 0]
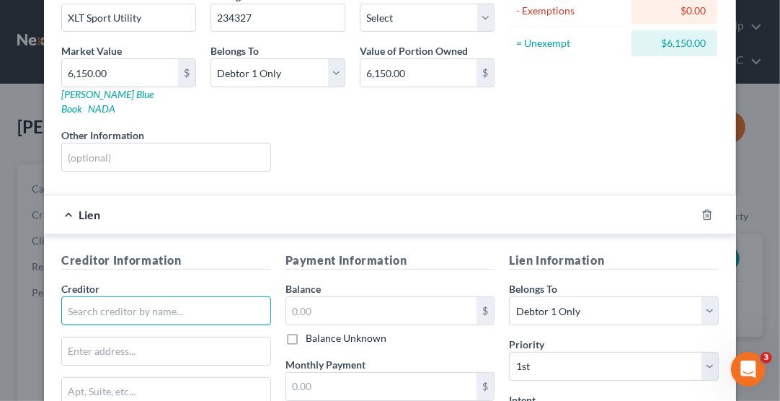
click at [167, 296] on input "text" at bounding box center [166, 310] width 210 height 29
type input "Toyota Financial Services"
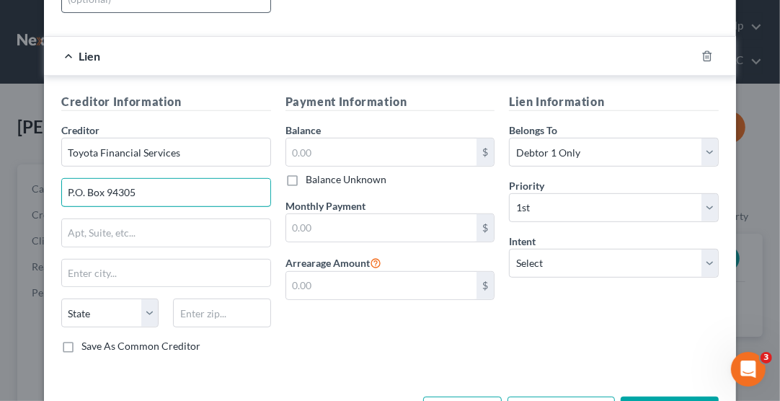
scroll to position [348, 0]
type input "P.O. Box 94305"
click at [155, 260] on input "text" at bounding box center [166, 273] width 208 height 27
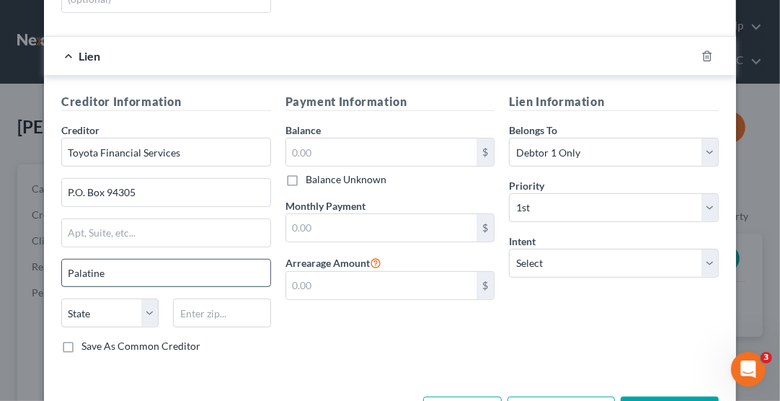
type input "Palatine"
select select "14"
type input "60094-4305"
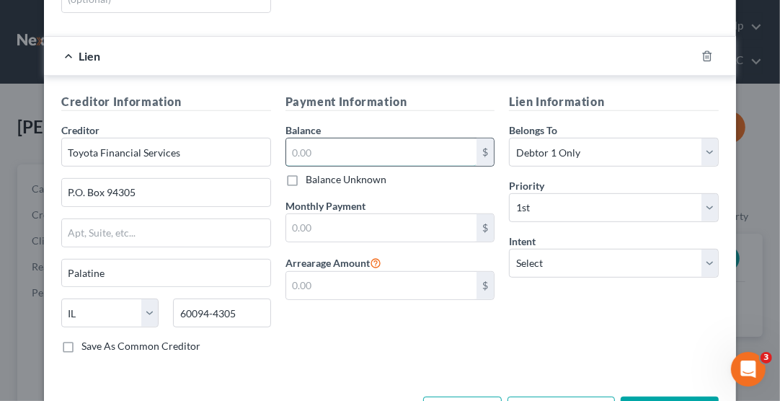
click at [310, 138] on input "text" at bounding box center [381, 151] width 191 height 27
type input "5"
type input "5,506.33"
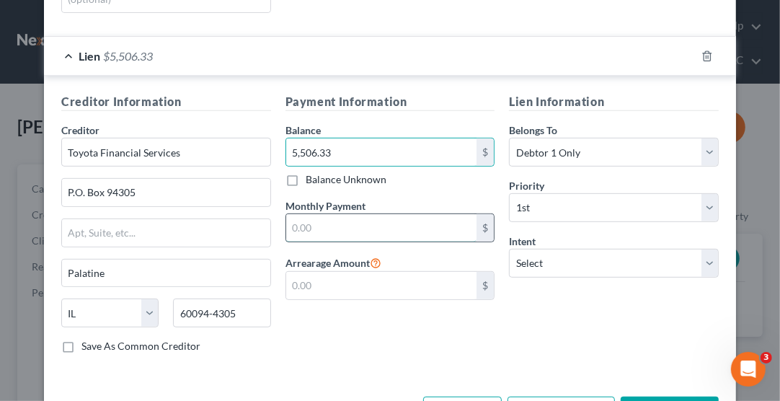
click at [309, 214] on input "text" at bounding box center [381, 227] width 191 height 27
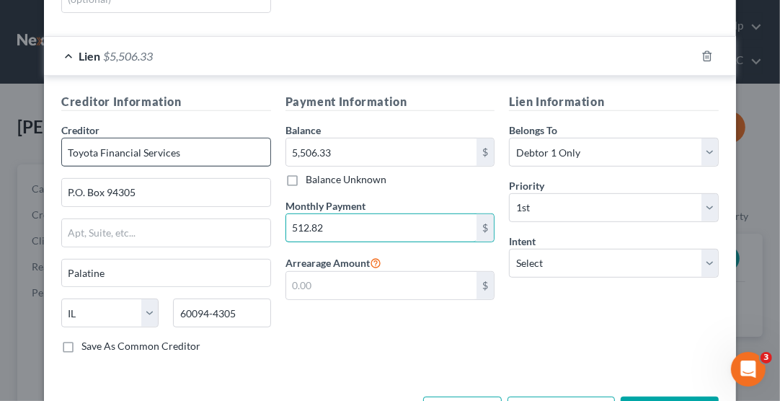
scroll to position [380, 0]
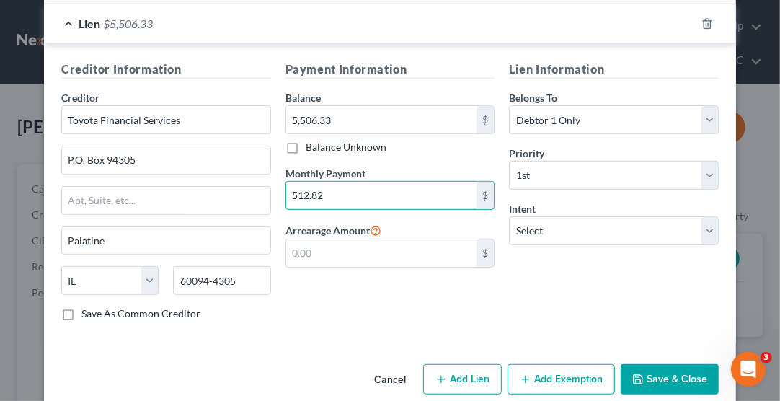
type input "512.82"
click at [654, 364] on button "Save & Close" at bounding box center [670, 379] width 98 height 30
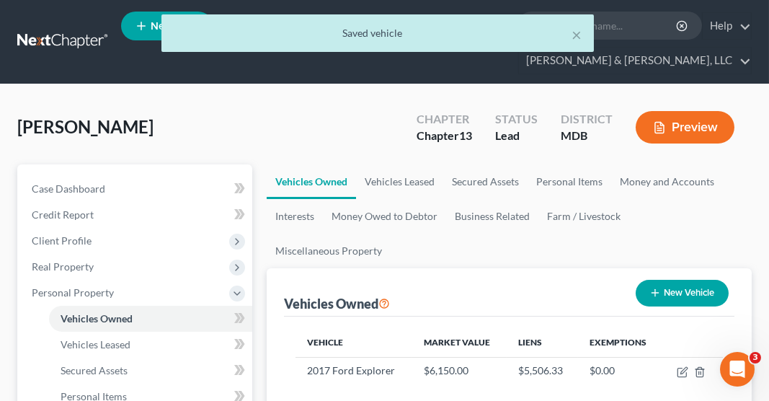
click at [681, 280] on button "New Vehicle" at bounding box center [682, 293] width 93 height 27
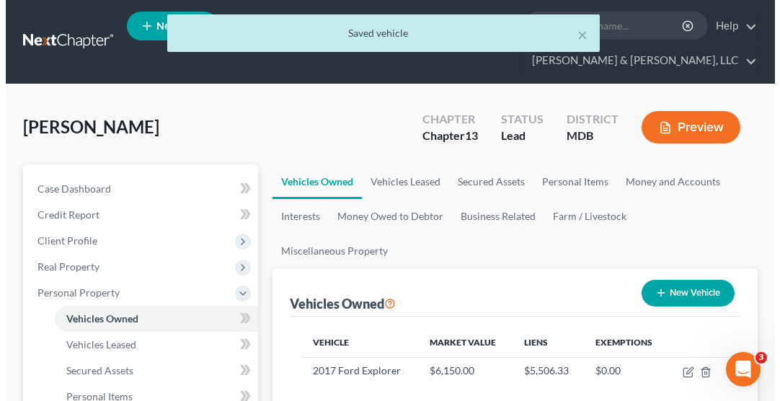
select select "0"
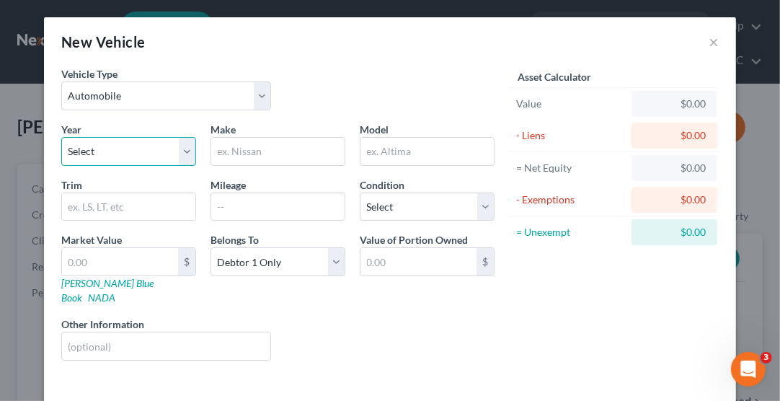
click at [128, 164] on select "Select 2026 2025 2024 2023 2022 2021 2020 2019 2018 2017 2016 2015 2014 2013 20…" at bounding box center [128, 151] width 135 height 29
select select "13"
click at [61, 137] on select "Select 2026 2025 2024 2023 2022 2021 2020 2019 2018 2017 2016 2015 2014 2013 20…" at bounding box center [128, 151] width 135 height 29
click at [239, 146] on input "text" at bounding box center [277, 151] width 133 height 27
type input "Dodge"
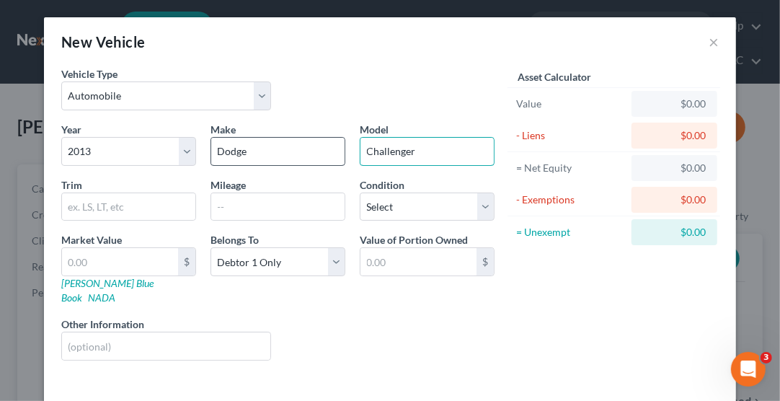
type input "Challenger"
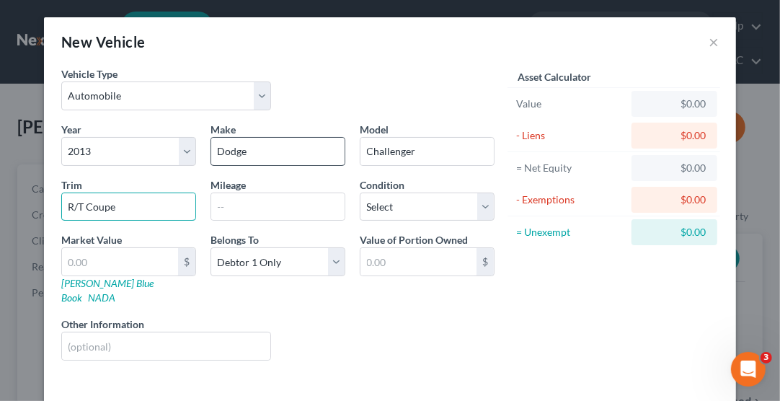
type input "R/T Coupe"
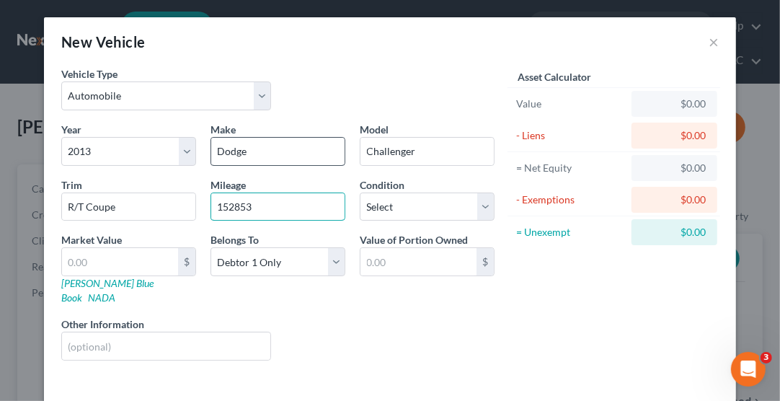
type input "152853"
click at [119, 259] on input "text" at bounding box center [120, 261] width 116 height 27
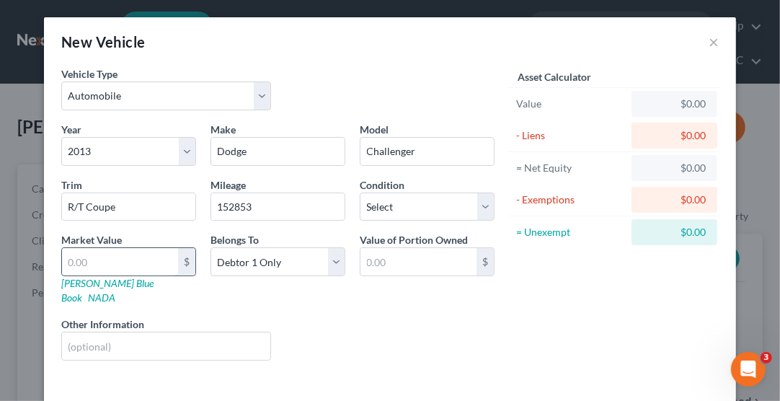
type input "8"
type input "8.00"
type input "81"
type input "81.00"
type input "815"
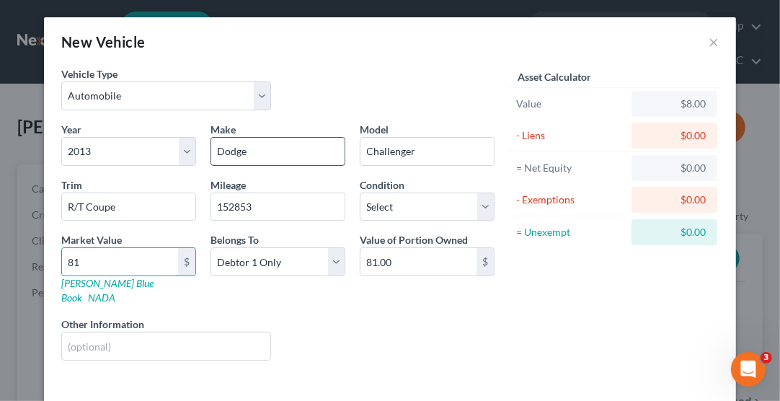
type input "815.00"
type input "8155"
type input "8,155.00"
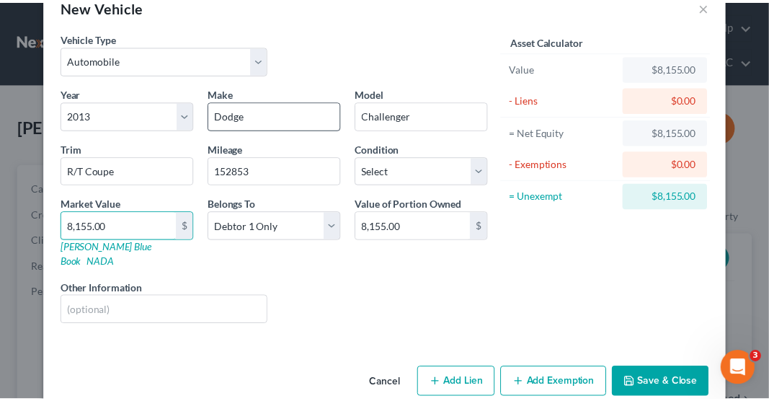
scroll to position [43, 0]
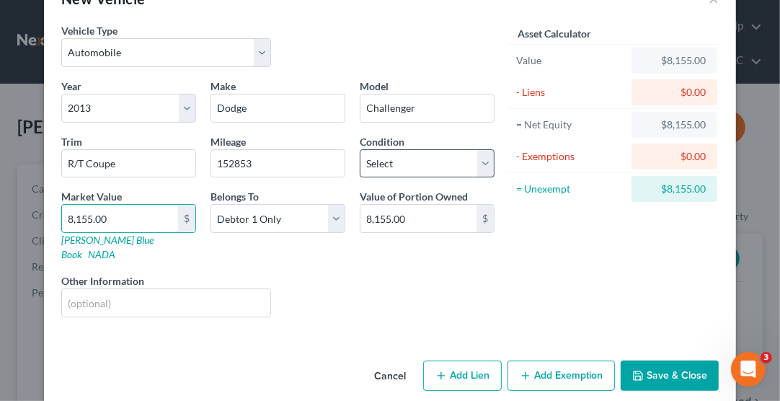
type input "8,155.00"
click at [430, 166] on select "Select Excellent Very Good Good Fair Poor" at bounding box center [427, 163] width 135 height 29
select select "2"
click at [360, 149] on select "Select Excellent Very Good Good Fair Poor" at bounding box center [427, 163] width 135 height 29
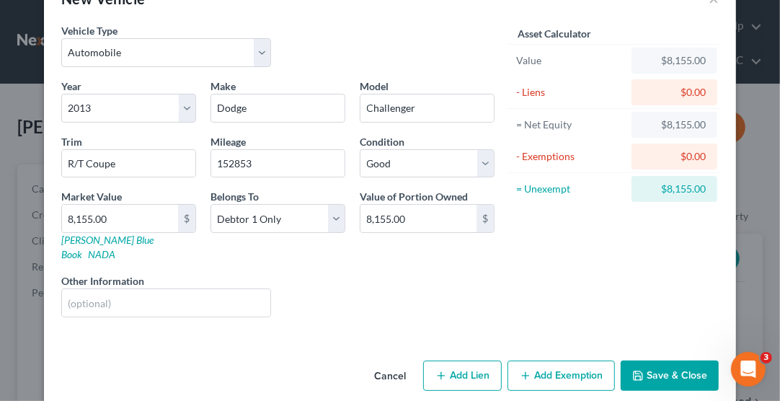
click at [652, 363] on button "Save & Close" at bounding box center [670, 376] width 98 height 30
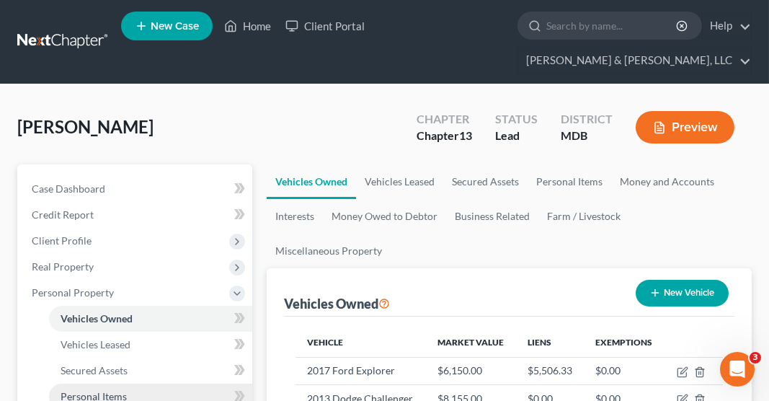
click at [108, 390] on span "Personal Items" at bounding box center [94, 396] width 66 height 12
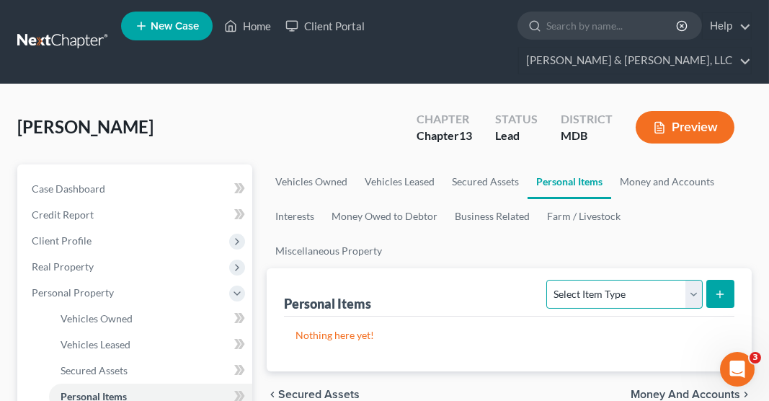
click at [578, 280] on select "Select Item Type Clothing Collectibles Of Value Electronics Firearms Household …" at bounding box center [625, 294] width 156 height 29
select select "household_goods"
click at [549, 280] on select "Select Item Type Clothing Collectibles Of Value Electronics Firearms Household …" at bounding box center [625, 294] width 156 height 29
click at [713, 280] on button "submit" at bounding box center [721, 294] width 28 height 28
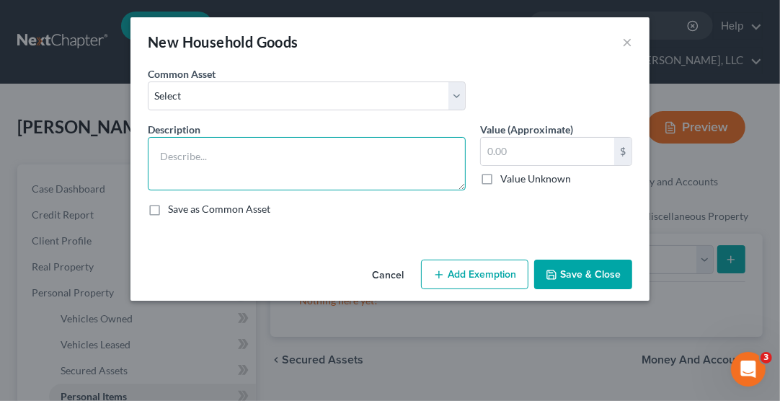
click at [366, 154] on textarea at bounding box center [307, 163] width 318 height 53
click at [226, 159] on textarea "Couches, diningroom table" at bounding box center [307, 163] width 318 height 53
click at [291, 156] on textarea "Couches, dining room table" at bounding box center [307, 163] width 318 height 53
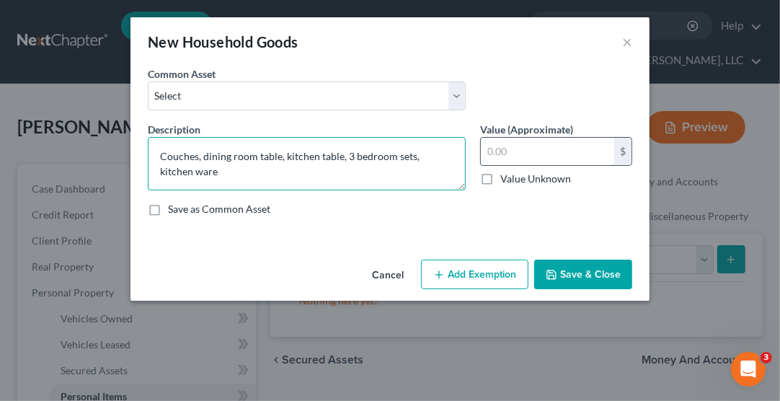
type textarea "Couches, dining room table, kitchen table, 3 bedroom sets, kitchen ware"
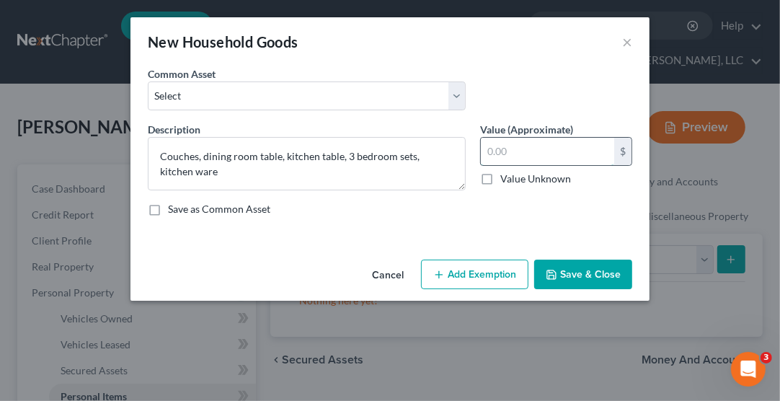
click at [498, 147] on input "text" at bounding box center [547, 151] width 133 height 27
type input "15,000.00"
click at [583, 272] on button "Save & Close" at bounding box center [583, 275] width 98 height 30
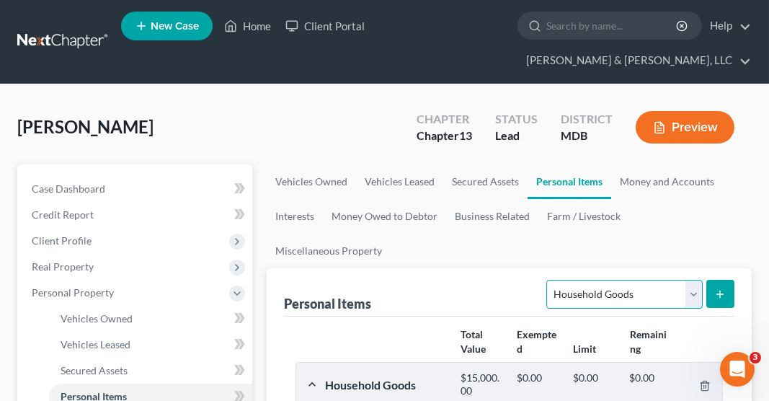
click at [603, 280] on select "Select Item Type Clothing Collectibles Of Value Electronics Firearms Household …" at bounding box center [625, 294] width 156 height 29
select select "electronics"
click at [549, 280] on select "Select Item Type Clothing Collectibles Of Value Electronics Firearms Household …" at bounding box center [625, 294] width 156 height 29
click at [720, 294] on line "submit" at bounding box center [721, 294] width 6 height 0
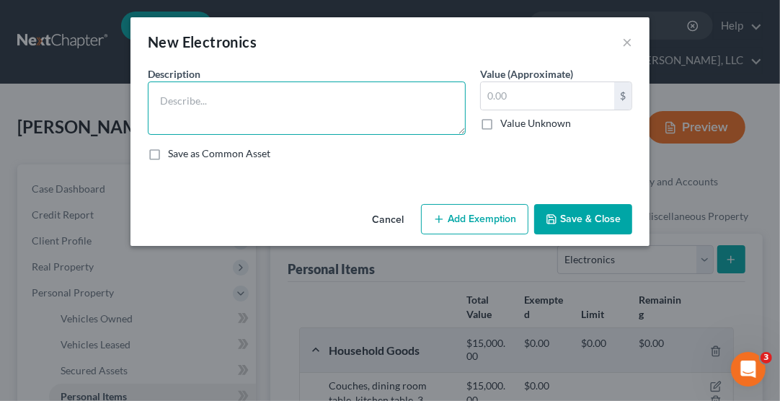
click at [295, 102] on textarea at bounding box center [307, 107] width 318 height 53
type textarea "TV, laptop and I-pad"
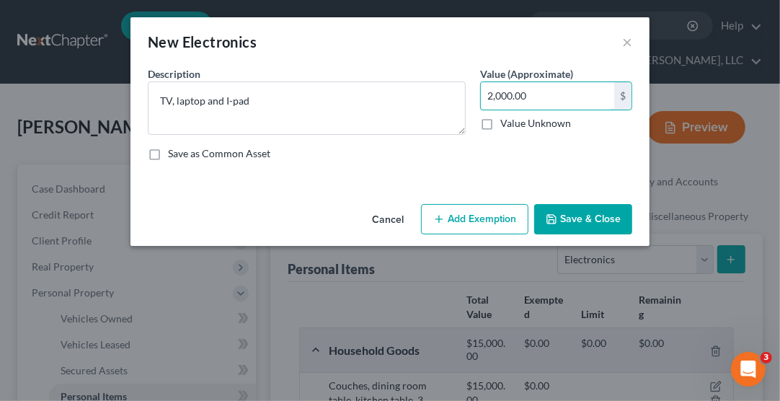
type input "2,000.00"
click at [593, 218] on button "Save & Close" at bounding box center [583, 219] width 98 height 30
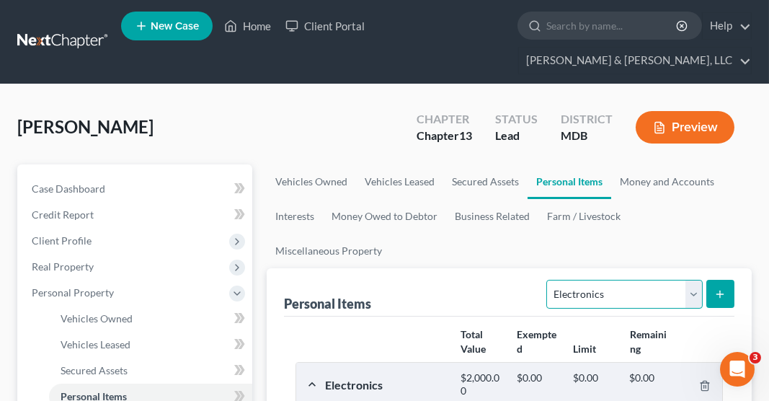
click at [645, 280] on select "Select Item Type Clothing Collectibles Of Value Electronics Firearms Household …" at bounding box center [625, 294] width 156 height 29
select select "jewelry"
click at [549, 280] on select "Select Item Type Clothing Collectibles Of Value Electronics Firearms Household …" at bounding box center [625, 294] width 156 height 29
click at [723, 280] on button "submit" at bounding box center [721, 294] width 28 height 28
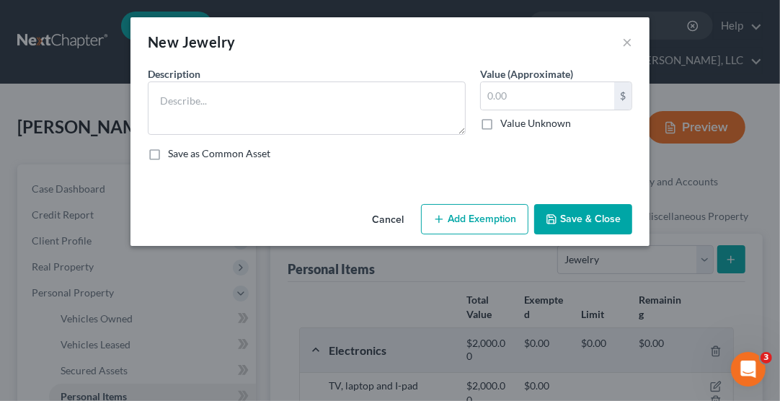
click at [373, 81] on div "Description *" at bounding box center [307, 100] width 332 height 69
click at [376, 81] on div "Description *" at bounding box center [307, 100] width 332 height 69
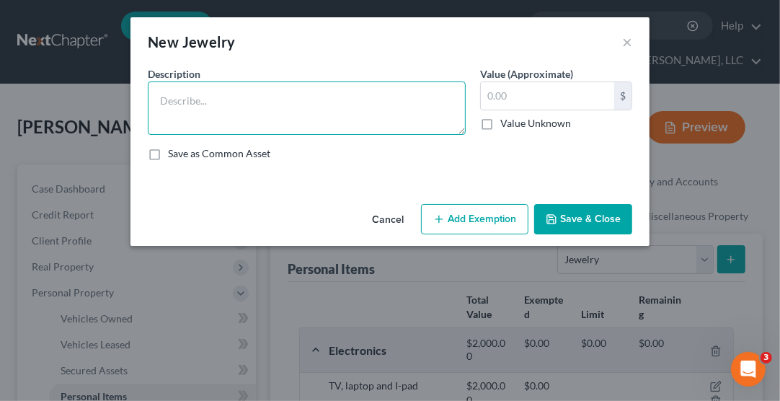
click at [337, 105] on textarea at bounding box center [307, 107] width 318 height 53
type textarea "Necklace"
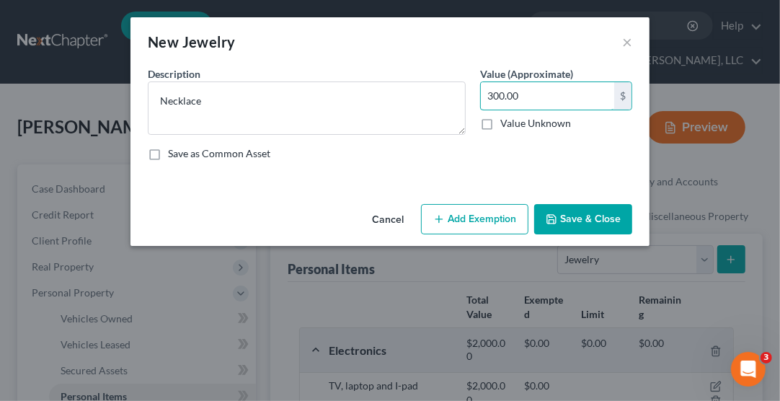
type input "300.00"
click at [568, 222] on button "Save & Close" at bounding box center [583, 219] width 98 height 30
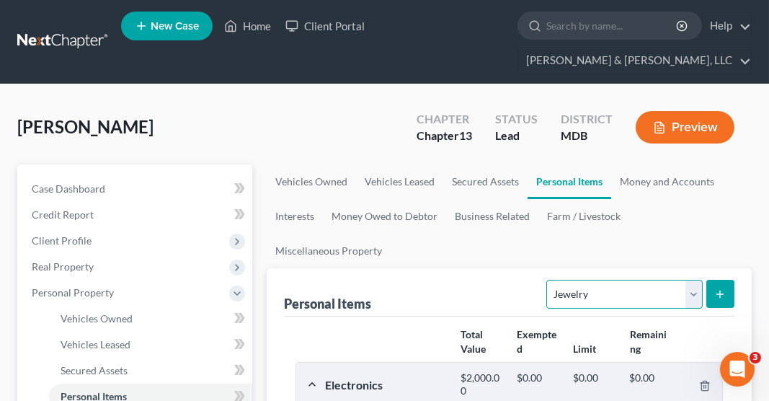
click at [595, 280] on select "Select Item Type Clothing Collectibles Of Value Electronics Firearms Household …" at bounding box center [625, 294] width 156 height 29
select select "clothing"
click at [549, 280] on select "Select Item Type Clothing Collectibles Of Value Electronics Firearms Household …" at bounding box center [625, 294] width 156 height 29
click at [723, 288] on icon "submit" at bounding box center [721, 294] width 12 height 12
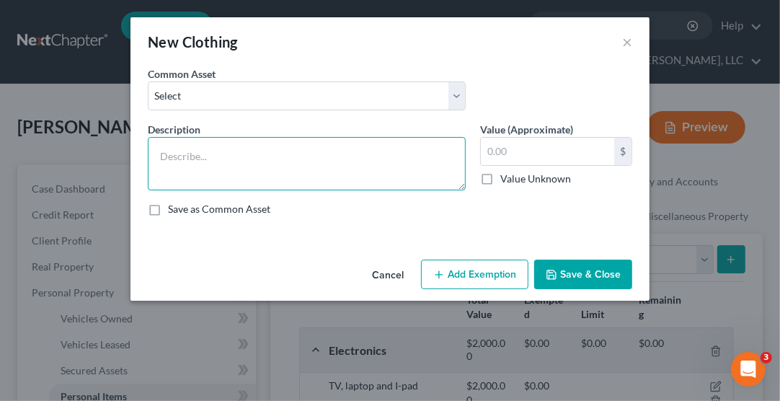
click at [246, 154] on textarea at bounding box center [307, 163] width 318 height 53
type textarea "Pants, shirts, coats, hats, gloves, boots, shoes, jackets, dresses, t-shirts"
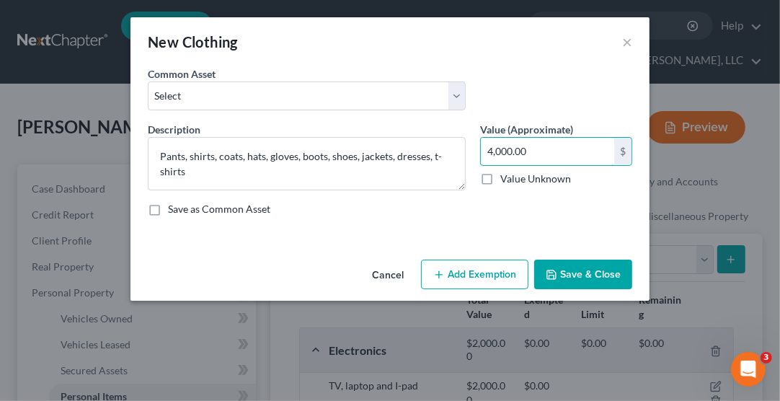
type input "4,000.00"
click at [575, 270] on button "Save & Close" at bounding box center [583, 275] width 98 height 30
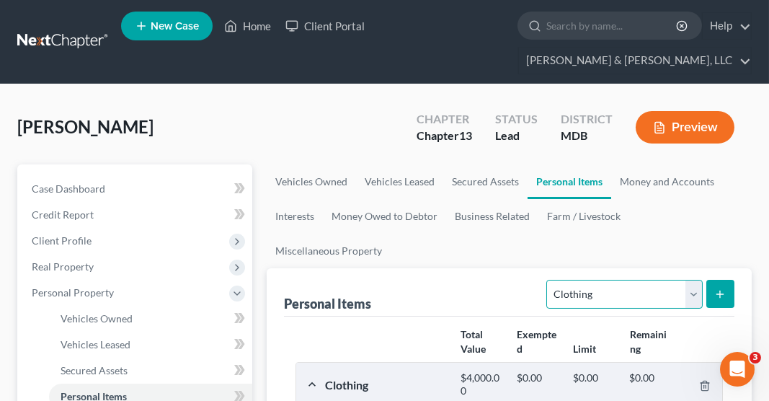
click at [639, 280] on select "Select Item Type Clothing Collectibles Of Value Electronics Firearms Household …" at bounding box center [625, 294] width 156 height 29
select select "pets"
click at [549, 280] on select "Select Item Type Clothing Collectibles Of Value Electronics Firearms Household …" at bounding box center [625, 294] width 156 height 29
click at [723, 280] on button "submit" at bounding box center [721, 294] width 28 height 28
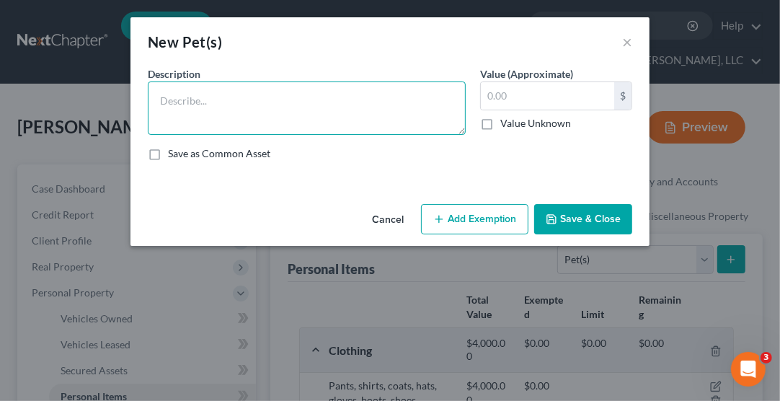
click at [291, 97] on textarea at bounding box center [307, 107] width 318 height 53
type textarea "P"
type textarea "2 parakeets, 5 chickens, 1 boston terrier, 1 bunny"
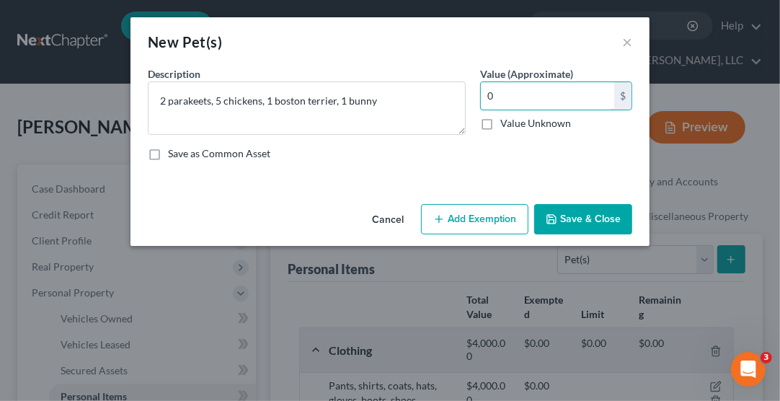
type input "0"
click at [596, 226] on button "Save & Close" at bounding box center [583, 219] width 98 height 30
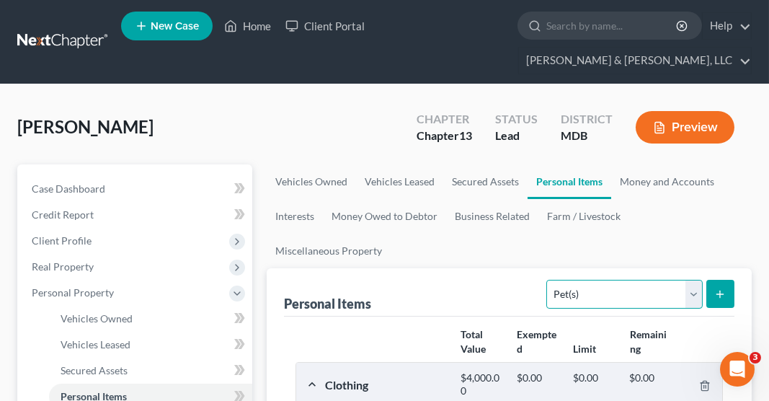
click at [650, 280] on select "Select Item Type Clothing Collectibles Of Value Electronics Firearms Household …" at bounding box center [625, 294] width 156 height 29
select select "sports_and_hobby_equipment"
click at [549, 280] on select "Select Item Type Clothing Collectibles Of Value Electronics Firearms Household …" at bounding box center [625, 294] width 156 height 29
click at [717, 288] on icon "submit" at bounding box center [721, 294] width 12 height 12
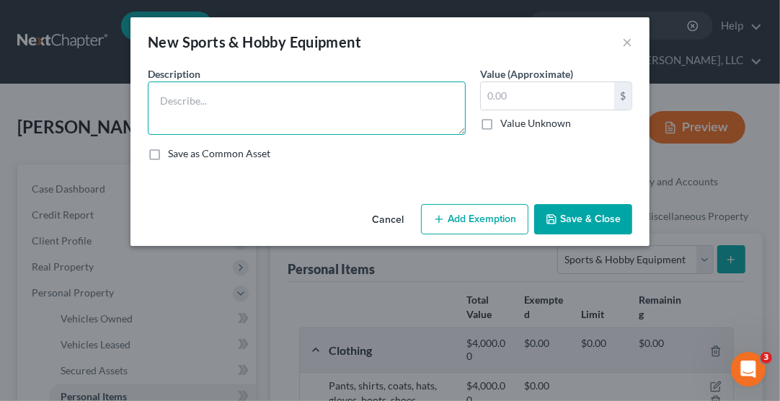
click at [340, 102] on textarea at bounding box center [307, 107] width 318 height 53
type textarea "2"
type textarea "4 paddleboards, 2 kayaks, 1 white water kayak"
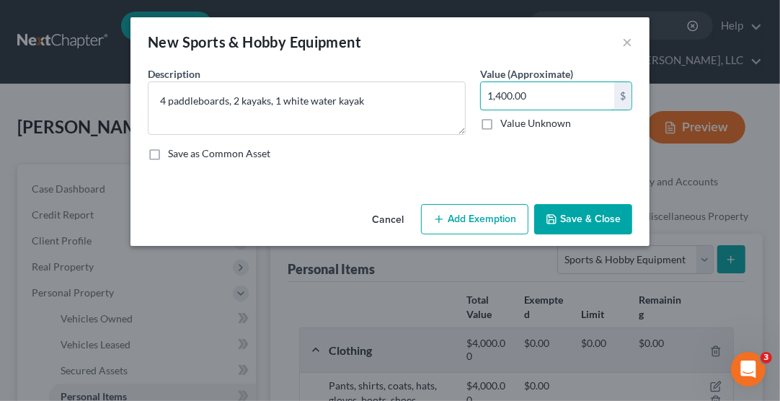
type input "1,400.00"
click at [599, 221] on button "Save & Close" at bounding box center [583, 219] width 98 height 30
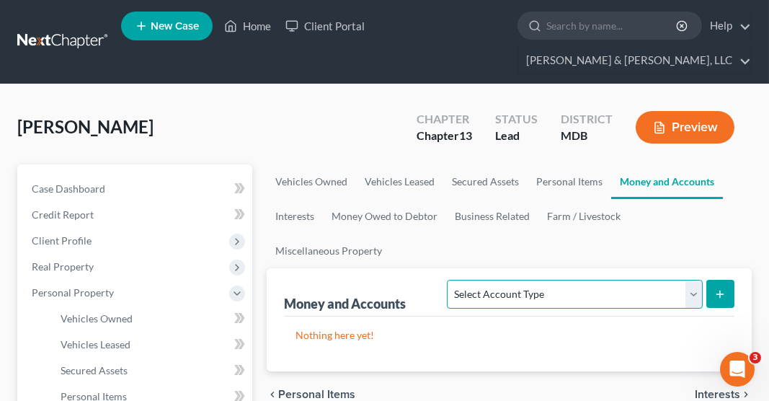
click at [599, 280] on select "Select Account Type Brokerage Cash on Hand Certificates of Deposit Checking Acc…" at bounding box center [574, 294] width 255 height 29
select select "checking"
click at [451, 280] on select "Select Account Type Brokerage Cash on Hand Certificates of Deposit Checking Acc…" at bounding box center [574, 294] width 255 height 29
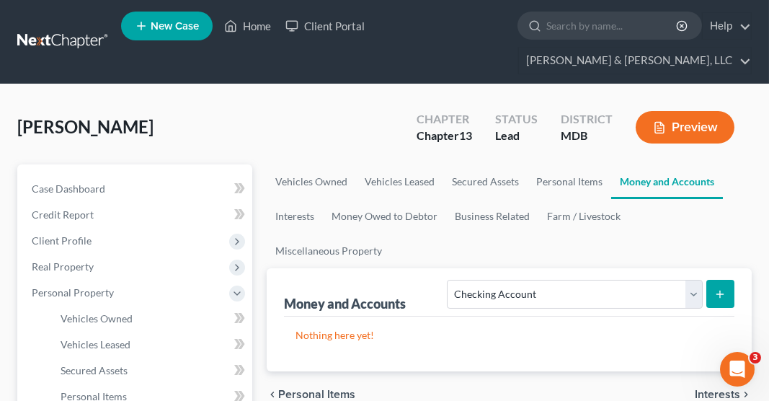
click at [720, 288] on icon "submit" at bounding box center [721, 294] width 12 height 12
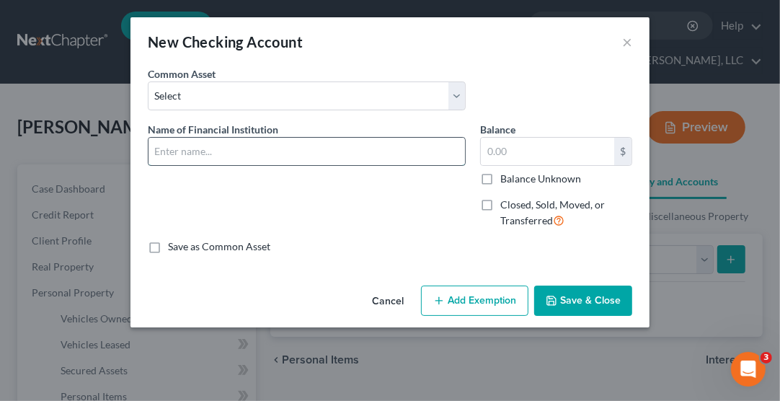
click at [288, 152] on input "text" at bounding box center [307, 151] width 317 height 27
type input "PNC Bank"
click at [514, 149] on input "text" at bounding box center [547, 151] width 133 height 27
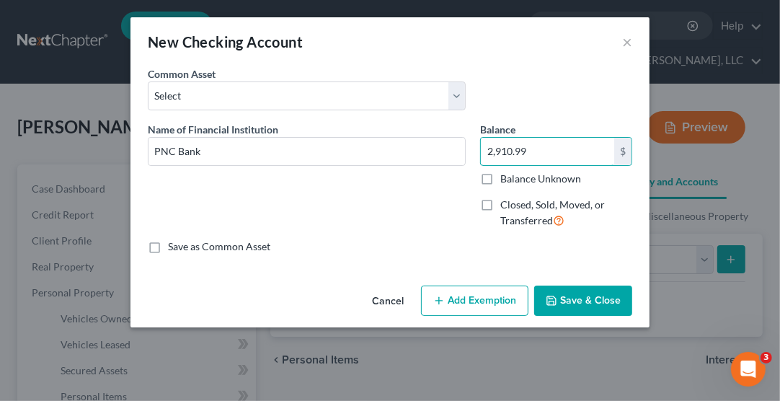
type input "2,910.99"
click at [583, 299] on button "Save & Close" at bounding box center [583, 301] width 98 height 30
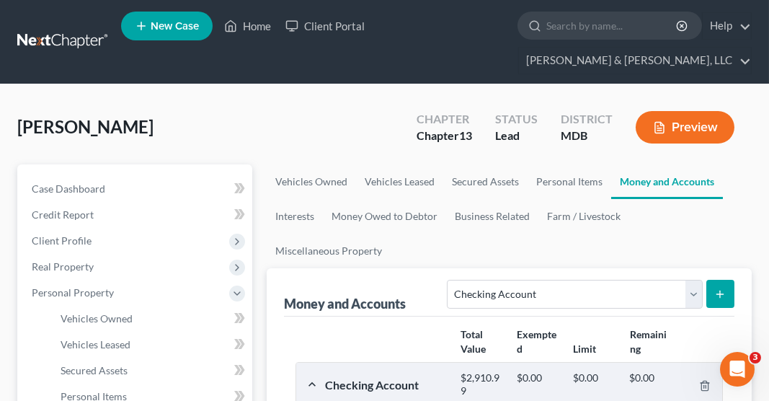
click at [726, 288] on icon "submit" at bounding box center [721, 294] width 12 height 12
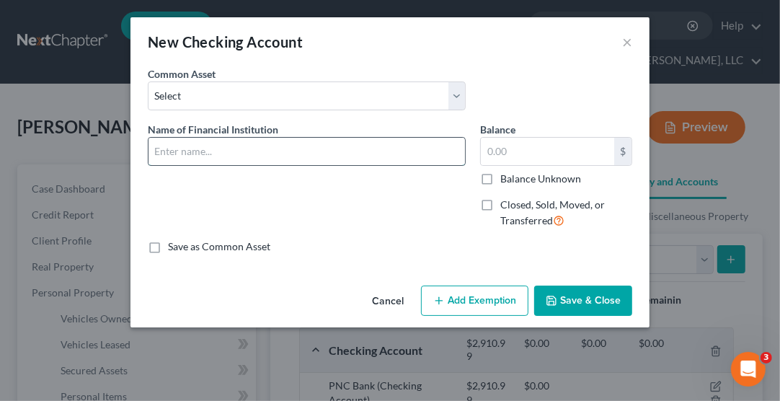
click at [308, 152] on input "text" at bounding box center [307, 151] width 317 height 27
type input "PNC Bank"
type input "99.24"
click at [580, 302] on button "Save & Close" at bounding box center [583, 301] width 98 height 30
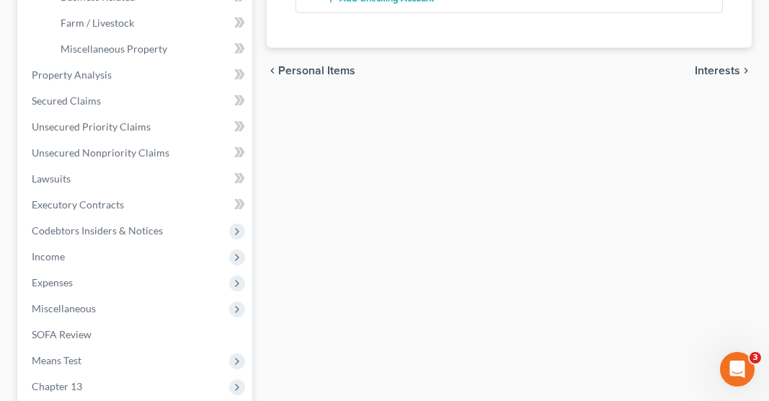
scroll to position [504, 0]
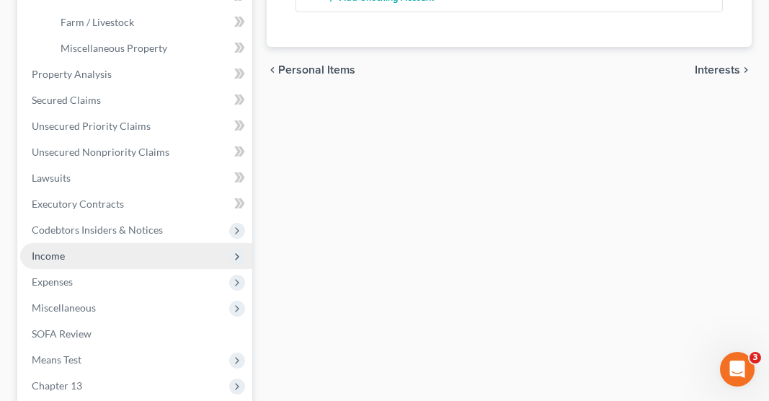
click at [57, 250] on span "Income" at bounding box center [48, 256] width 33 height 12
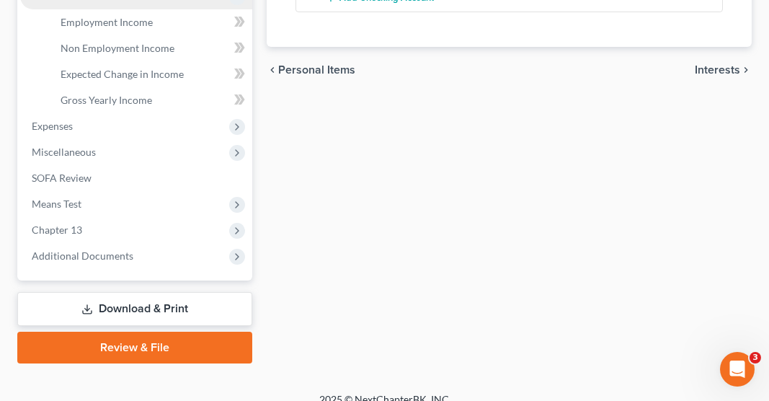
scroll to position [493, 0]
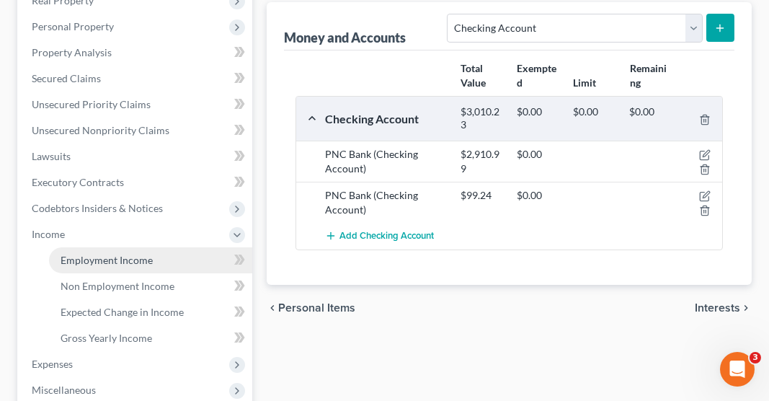
click at [156, 247] on link "Employment Income" at bounding box center [150, 260] width 203 height 26
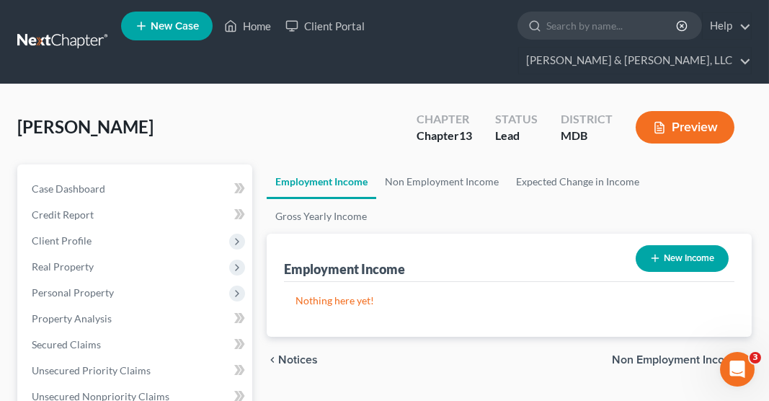
click at [678, 245] on button "New Income" at bounding box center [682, 258] width 93 height 27
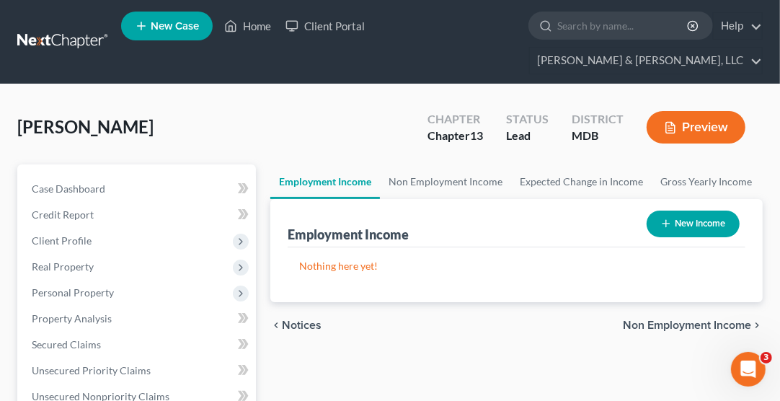
select select "0"
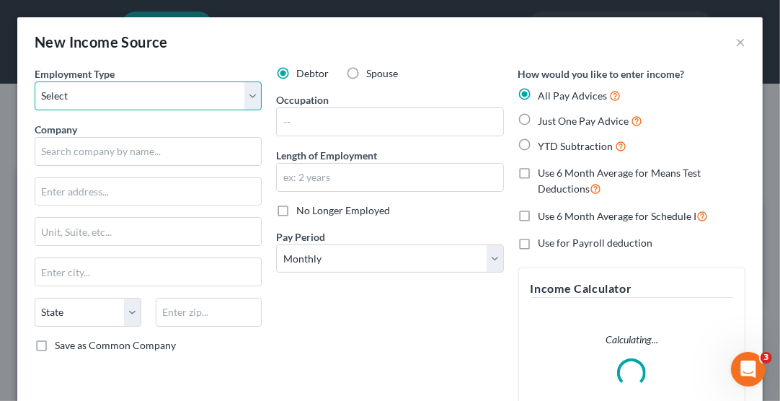
click at [164, 98] on select "Select Full or Part Time Employment Self Employment" at bounding box center [148, 95] width 227 height 29
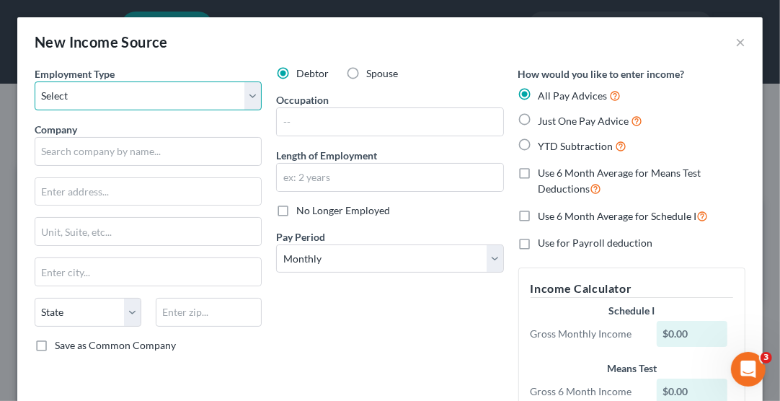
select select "0"
click at [35, 81] on select "Select Full or Part Time Employment Self Employment" at bounding box center [148, 95] width 227 height 29
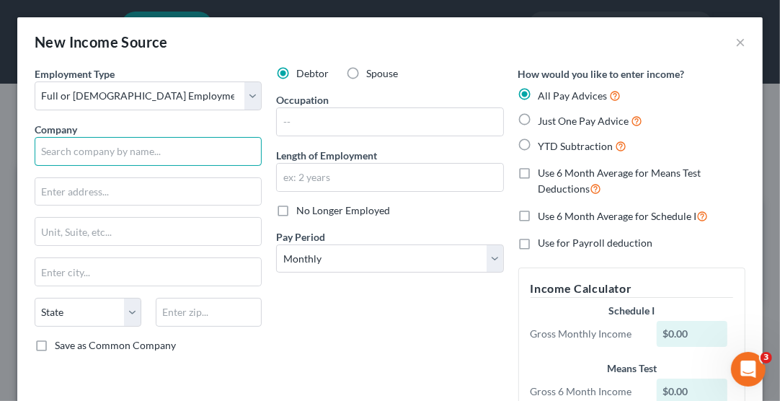
click at [162, 154] on input "text" at bounding box center [148, 151] width 227 height 29
type input "MedStar Health"
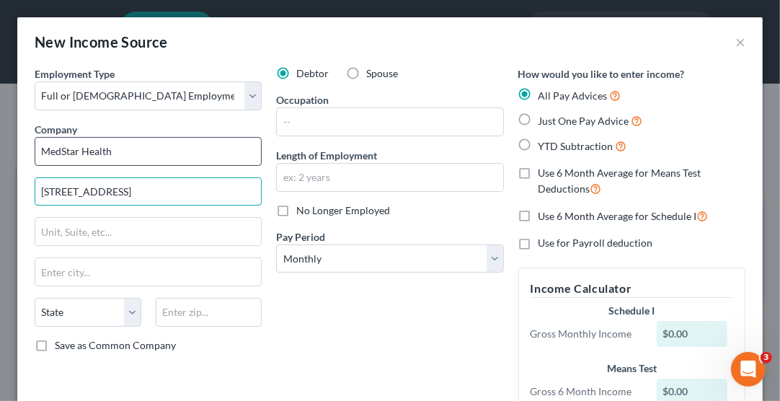
type input "8094 Sandpiper Circle, Suite O"
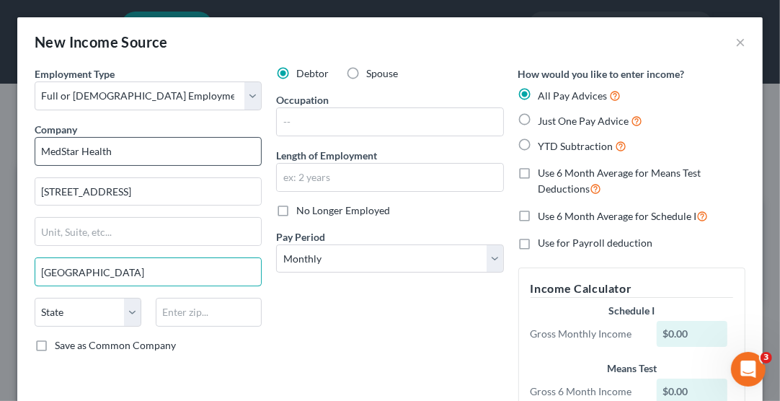
type input "Baltimore"
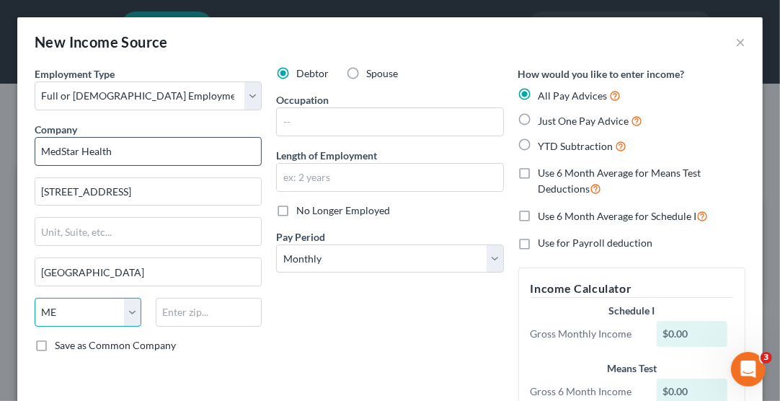
select select "21"
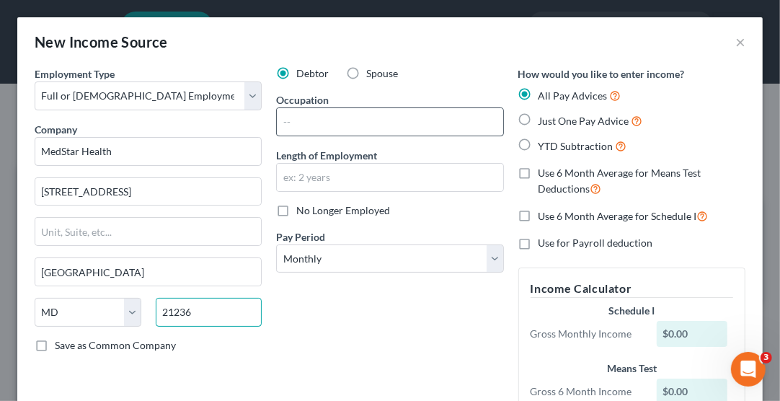
type input "21236"
click at [329, 126] on input "text" at bounding box center [390, 121] width 226 height 27
type input "Nottingham"
type input "Registered Nurse"
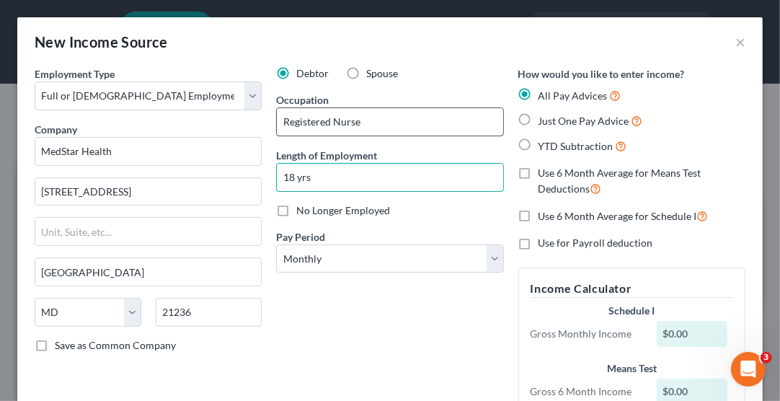
type input "18 yrs"
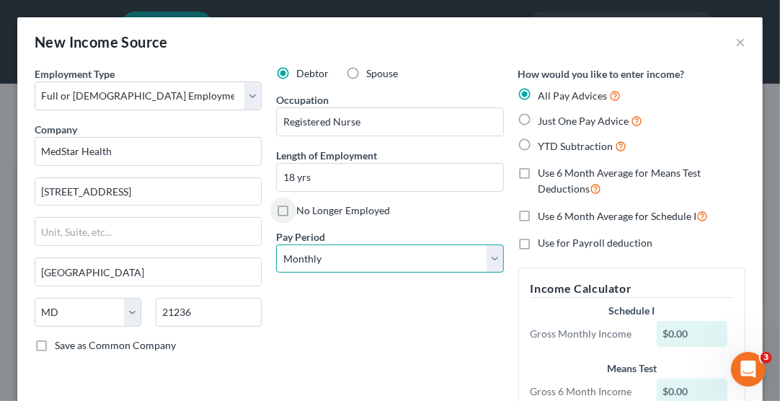
click at [357, 267] on select "Select Monthly Twice Monthly Every Other Week Weekly" at bounding box center [389, 258] width 227 height 29
select select "2"
click at [276, 244] on select "Select Monthly Twice Monthly Every Other Week Weekly" at bounding box center [389, 258] width 227 height 29
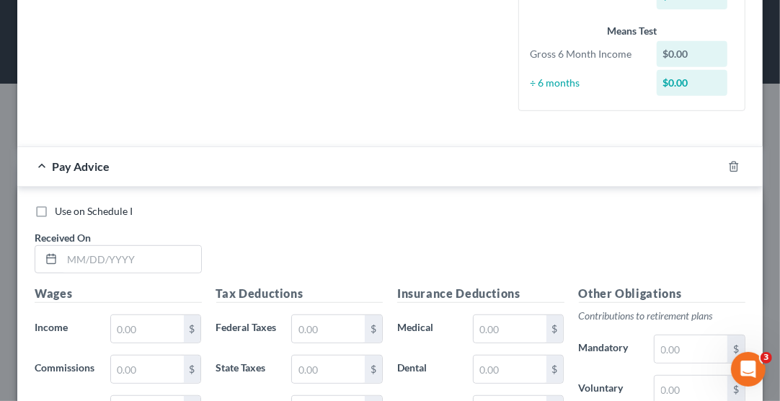
scroll to position [389, 0]
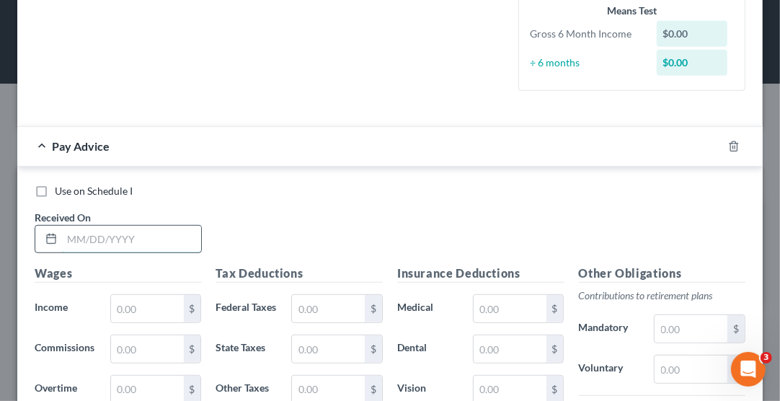
click at [92, 236] on input "text" at bounding box center [131, 239] width 139 height 27
type input "09/12/2025"
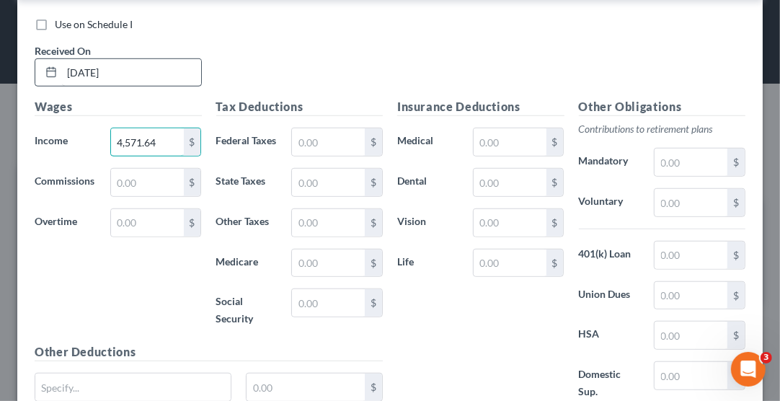
scroll to position [567, 0]
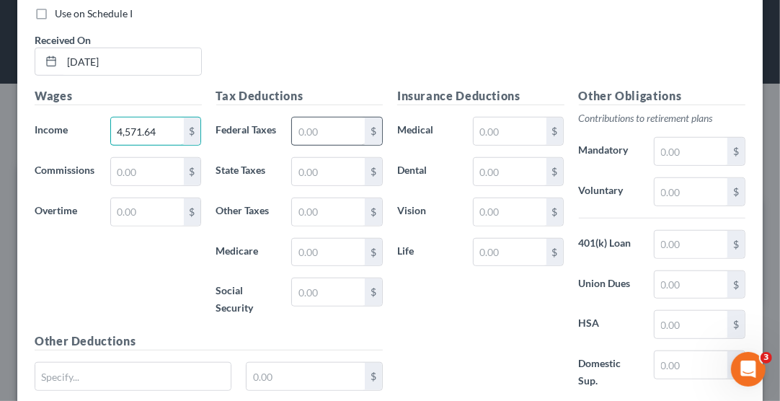
type input "4,571.64"
click at [306, 130] on input "text" at bounding box center [328, 131] width 73 height 27
type input "501.30"
click at [301, 184] on input "text" at bounding box center [328, 171] width 73 height 27
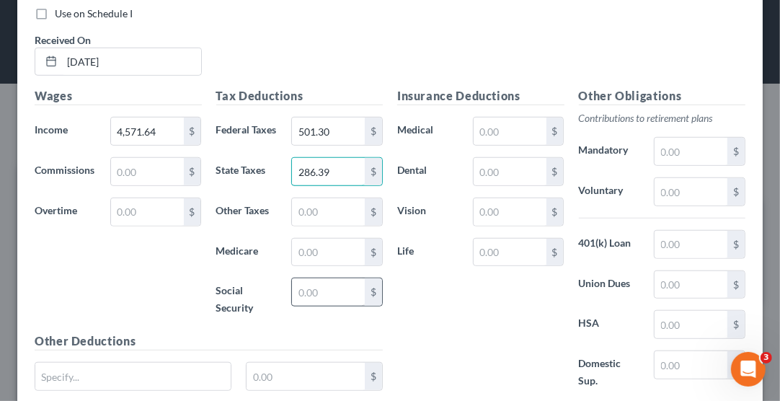
type input "286.39"
click at [309, 299] on input "text" at bounding box center [328, 291] width 73 height 27
type input "283.44"
click at [318, 260] on input "text" at bounding box center [328, 252] width 73 height 27
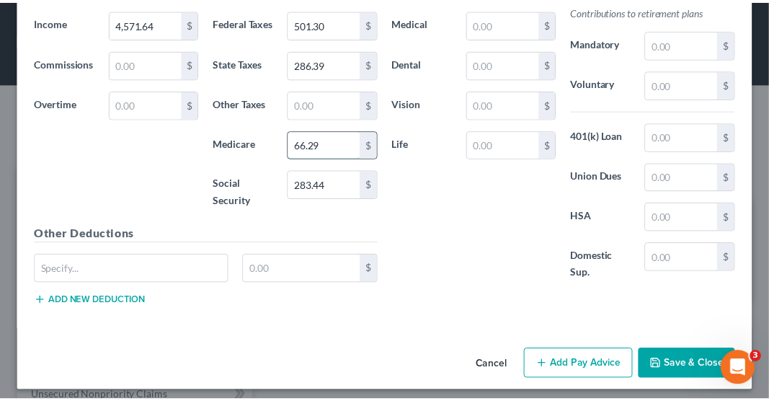
scroll to position [691, 0]
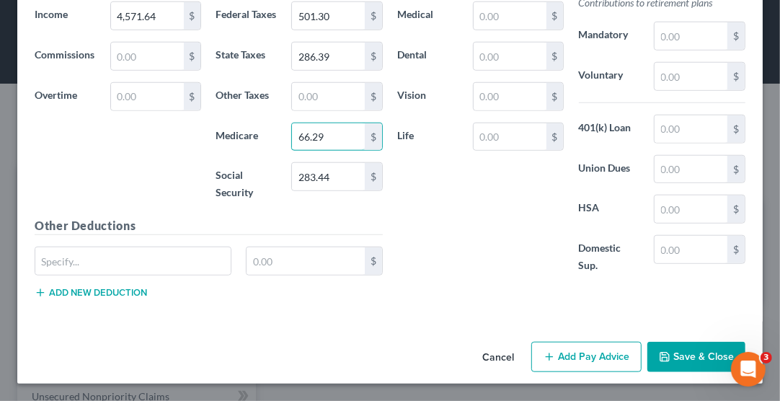
type input "66.29"
click at [672, 366] on button "Save & Close" at bounding box center [697, 357] width 98 height 30
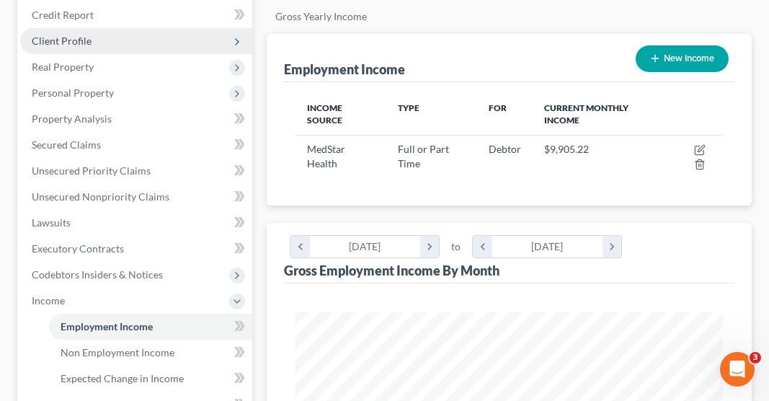
scroll to position [203, 0]
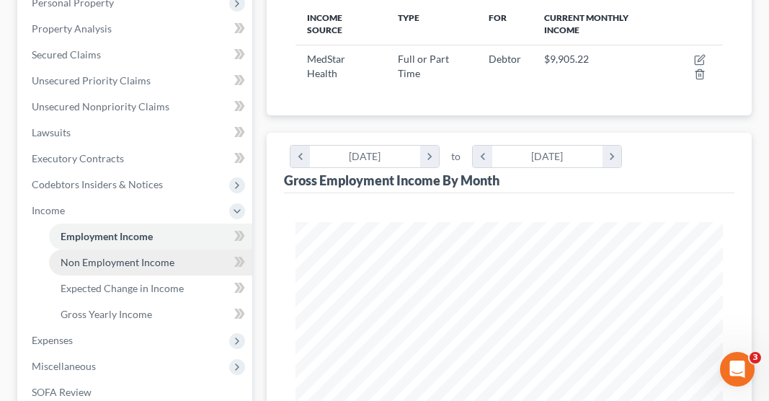
click at [144, 256] on span "Non Employment Income" at bounding box center [118, 262] width 114 height 12
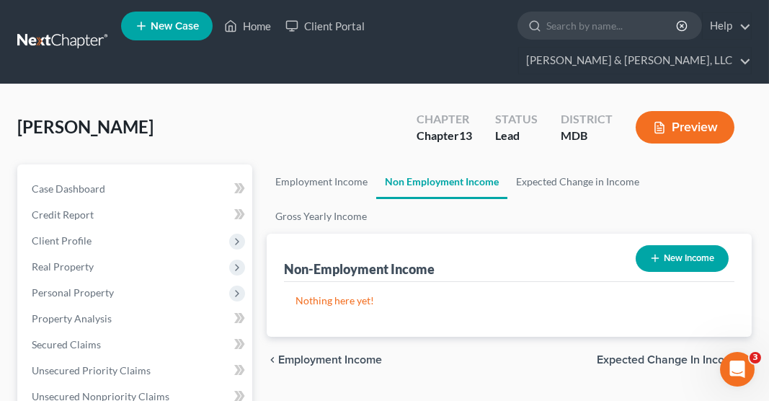
click at [688, 245] on button "New Income" at bounding box center [682, 258] width 93 height 27
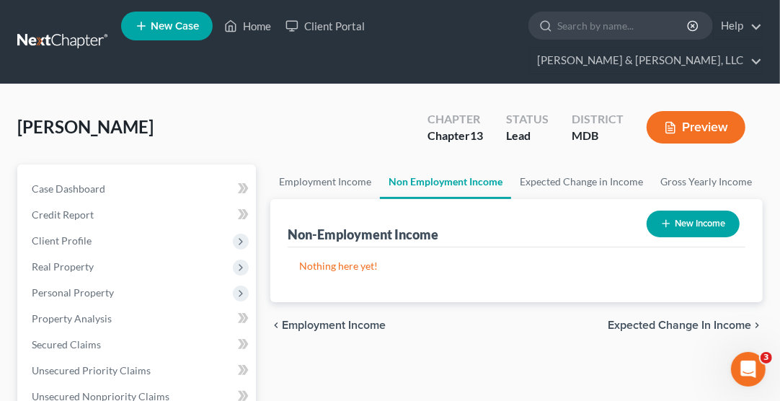
select select "0"
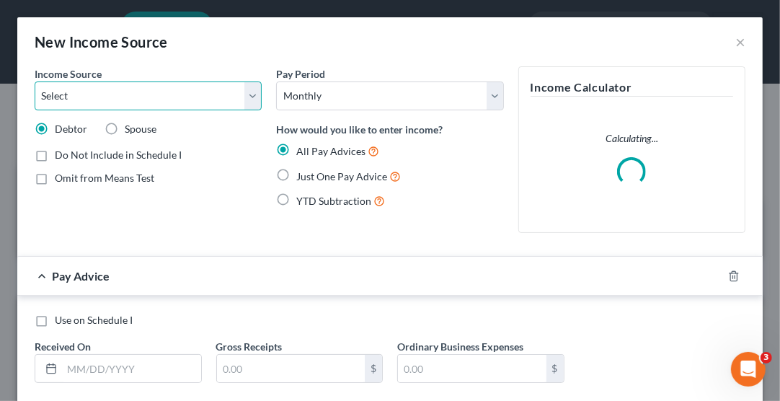
click at [167, 95] on select "Select Unemployment Disability (from employer) Pension Retirement Social Securi…" at bounding box center [148, 95] width 227 height 29
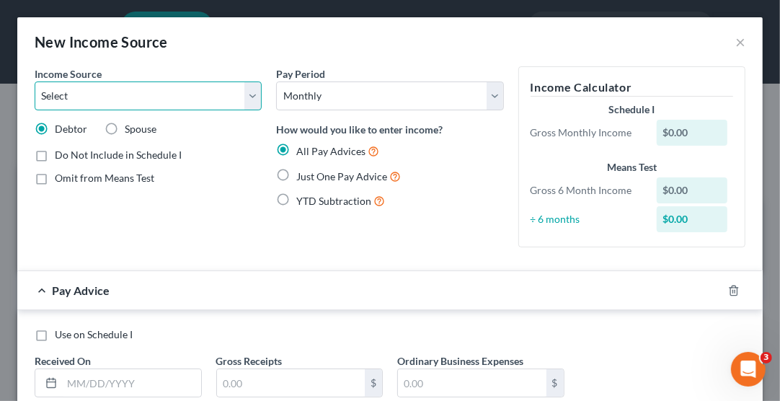
select select "7"
click at [35, 81] on select "Select Unemployment Disability (from employer) Pension Retirement Social Securi…" at bounding box center [148, 95] width 227 height 29
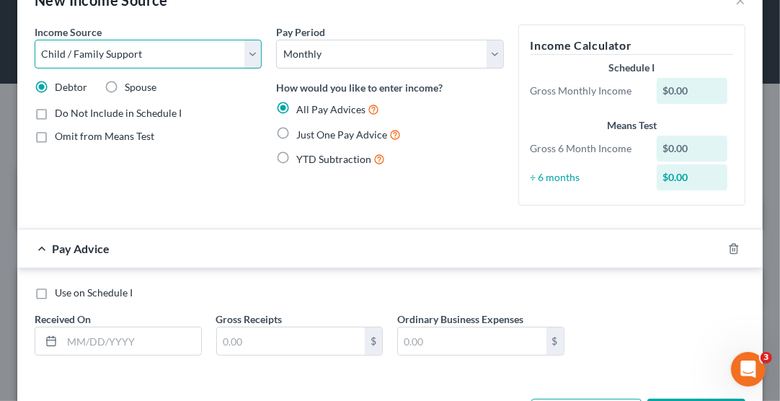
scroll to position [96, 0]
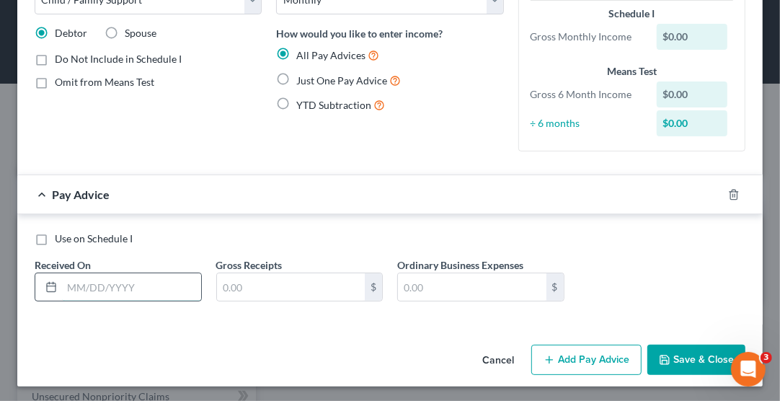
click at [89, 286] on input "text" at bounding box center [131, 286] width 139 height 27
type input "09/01/2025"
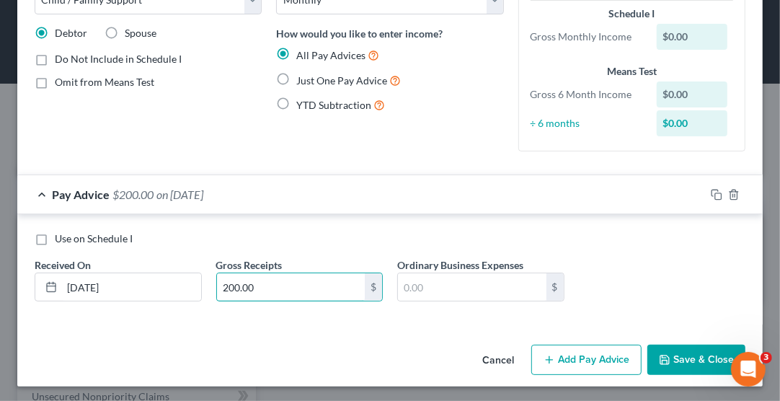
type input "200.00"
click at [681, 358] on button "Save & Close" at bounding box center [697, 360] width 98 height 30
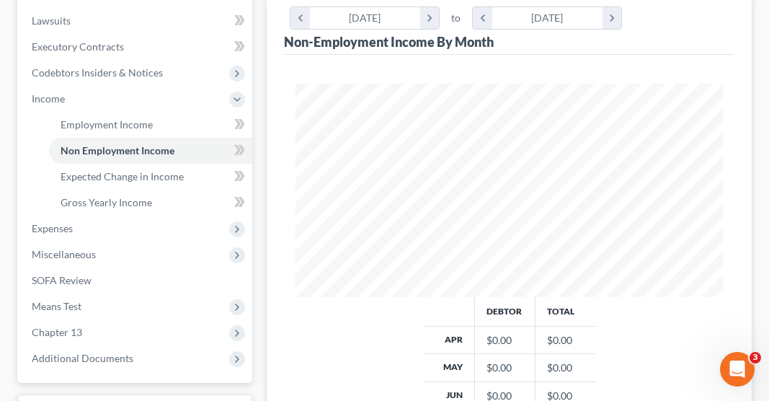
scroll to position [409, 0]
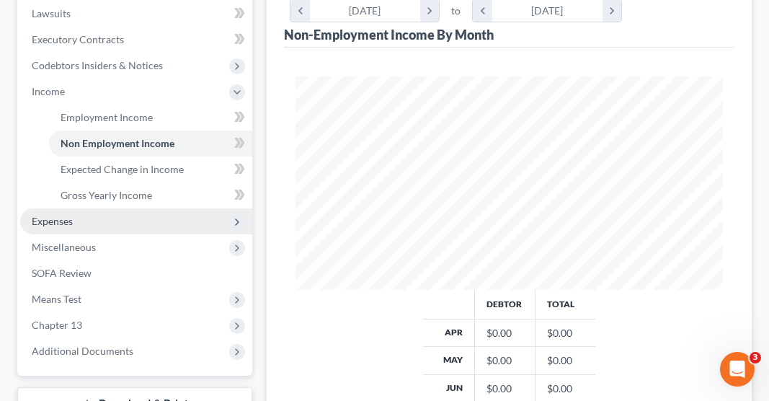
click at [69, 215] on span "Expenses" at bounding box center [52, 221] width 41 height 12
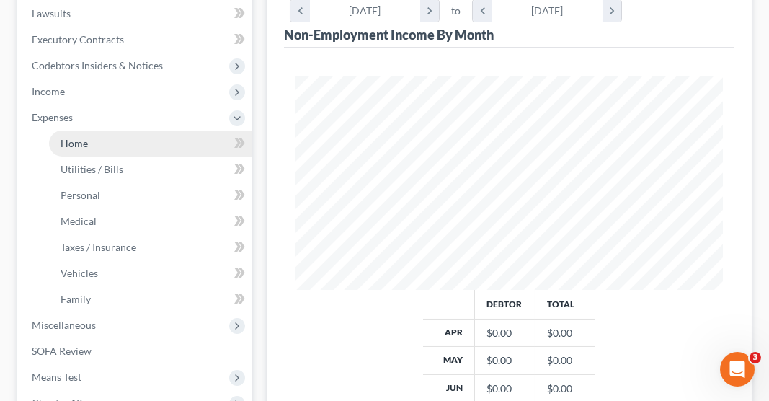
click at [69, 137] on span "Home" at bounding box center [74, 143] width 27 height 12
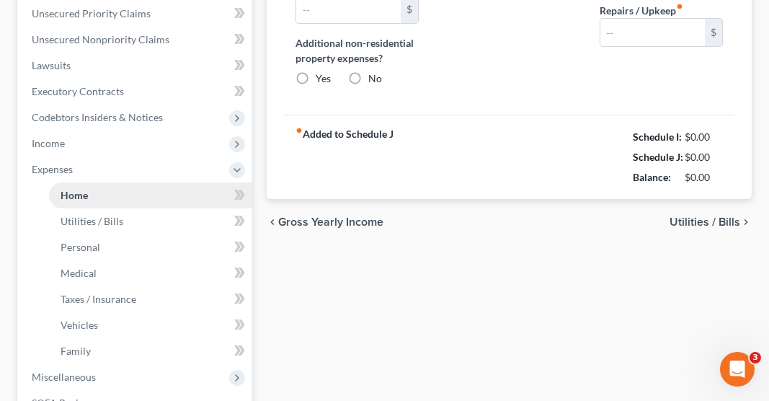
type input "0.00"
radio input "true"
type input "0.00"
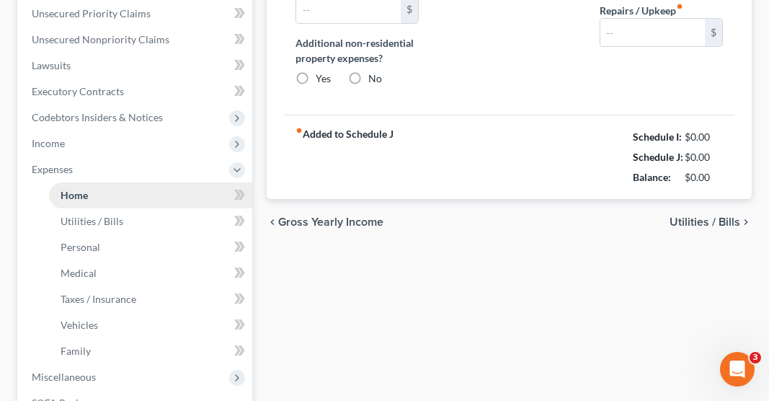
type input "0.00"
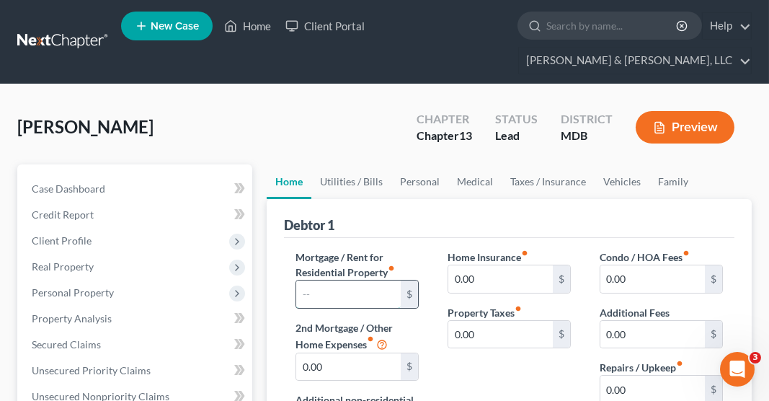
click at [328, 281] on input "text" at bounding box center [348, 294] width 105 height 27
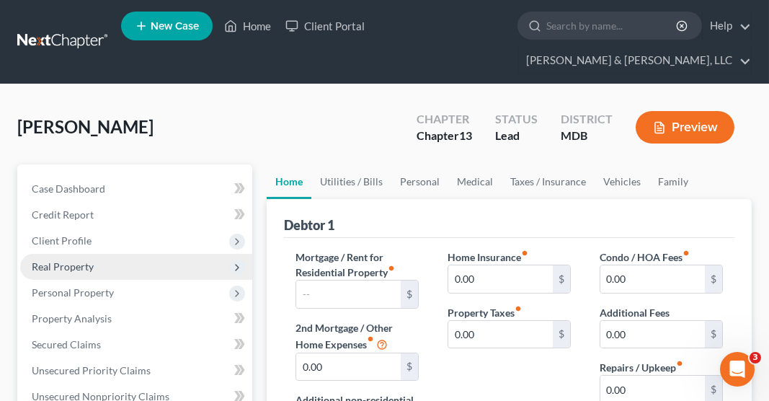
click at [88, 260] on span "Real Property" at bounding box center [63, 266] width 62 height 12
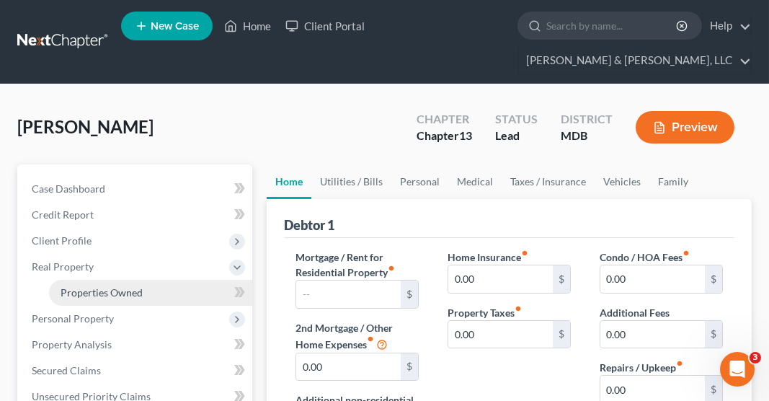
click at [89, 286] on span "Properties Owned" at bounding box center [102, 292] width 82 height 12
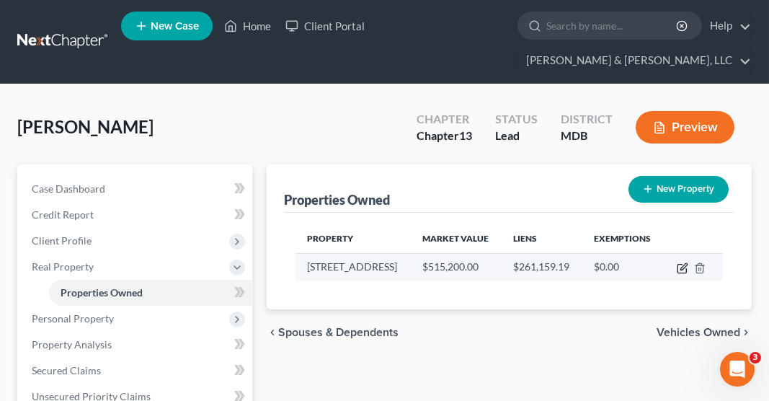
click at [689, 262] on icon "button" at bounding box center [683, 268] width 12 height 12
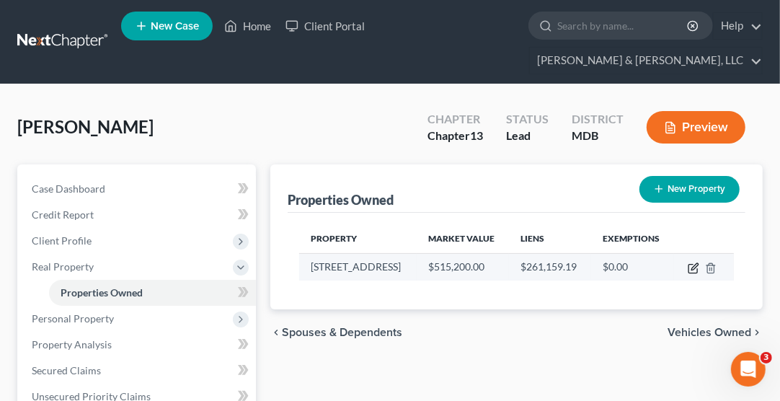
select select "21"
select select "10"
select select "0"
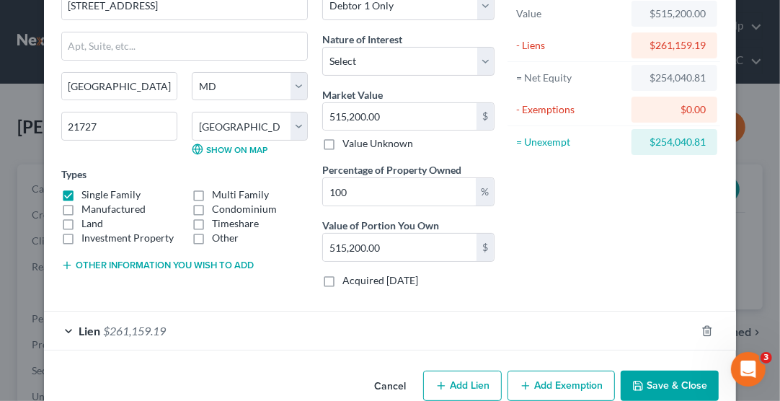
scroll to position [115, 0]
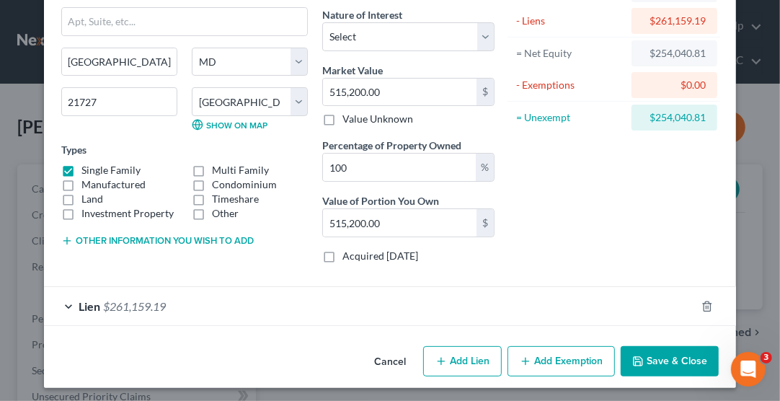
click at [131, 304] on span "$261,159.19" at bounding box center [134, 306] width 63 height 14
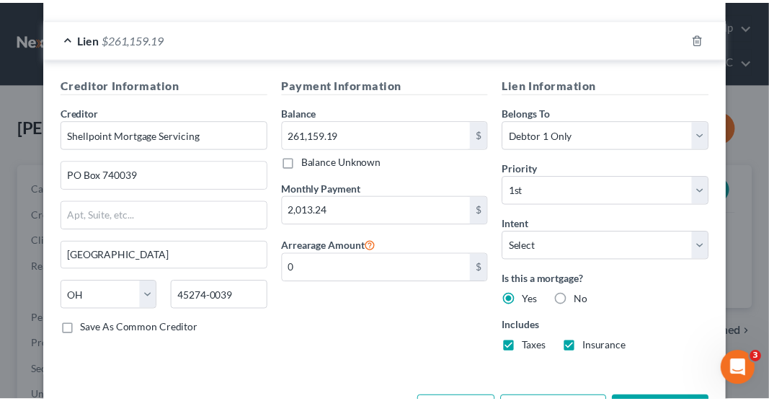
scroll to position [431, 0]
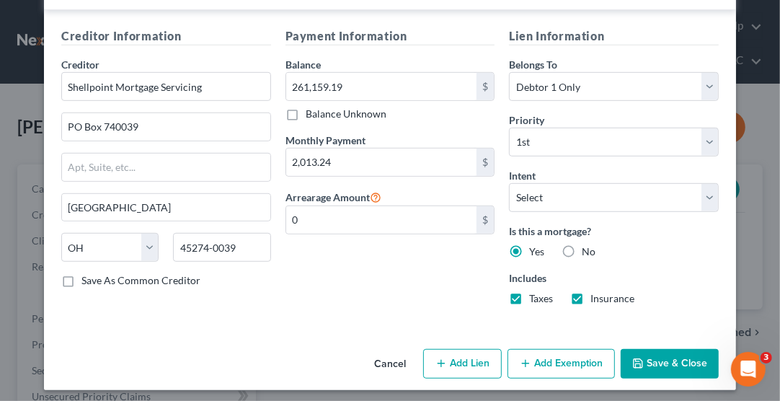
click at [675, 350] on button "Save & Close" at bounding box center [670, 364] width 98 height 30
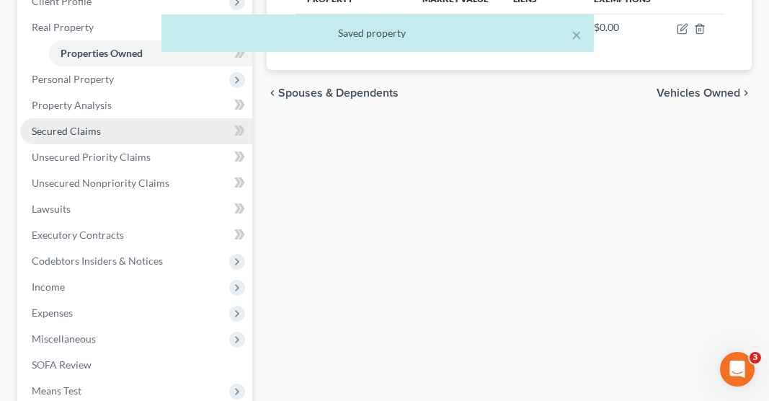
scroll to position [242, 0]
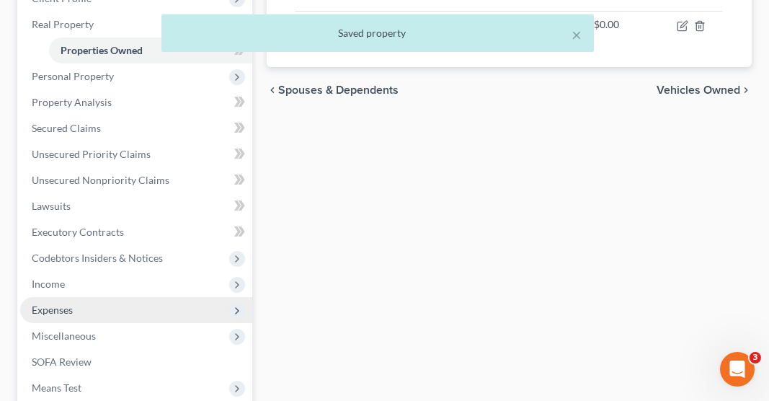
click at [58, 304] on span "Expenses" at bounding box center [52, 310] width 41 height 12
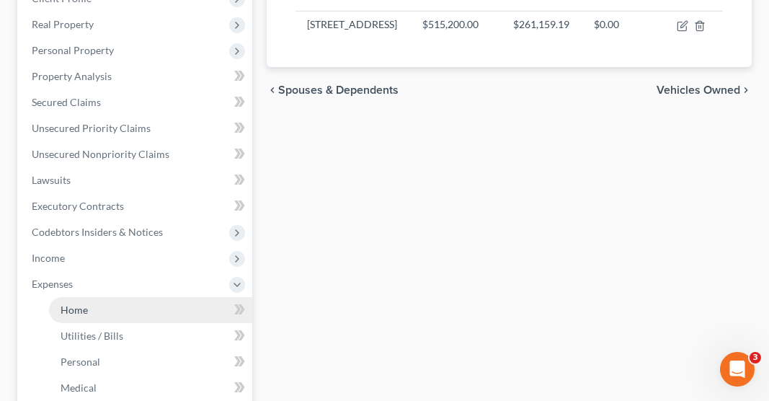
click at [71, 304] on span "Home" at bounding box center [74, 310] width 27 height 12
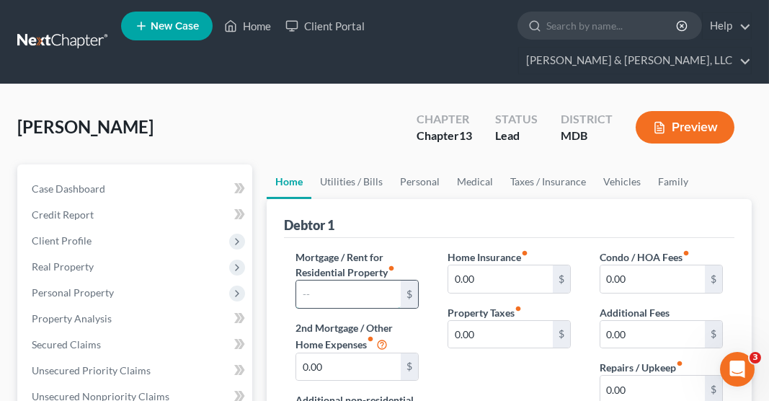
click at [338, 281] on input "text" at bounding box center [348, 294] width 105 height 27
type input "2,013.24"
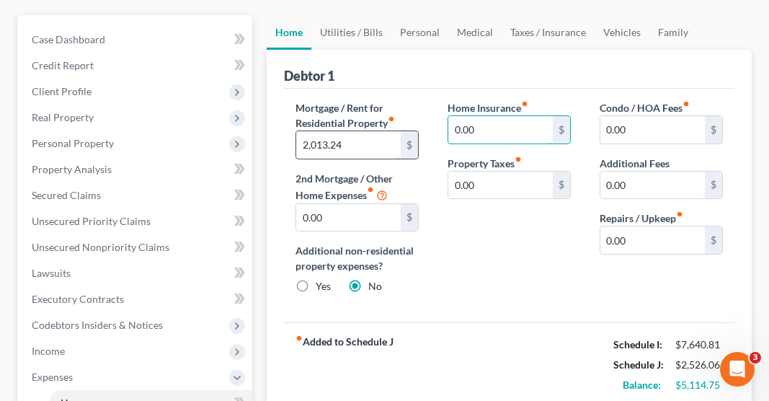
scroll to position [156, 0]
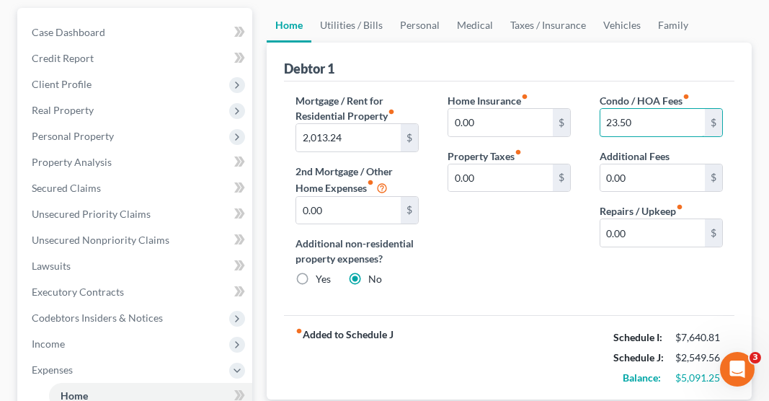
type input "23.50"
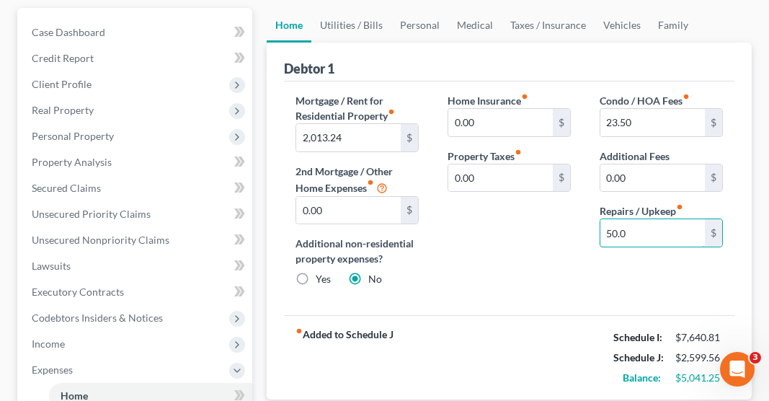
type input "50.00"
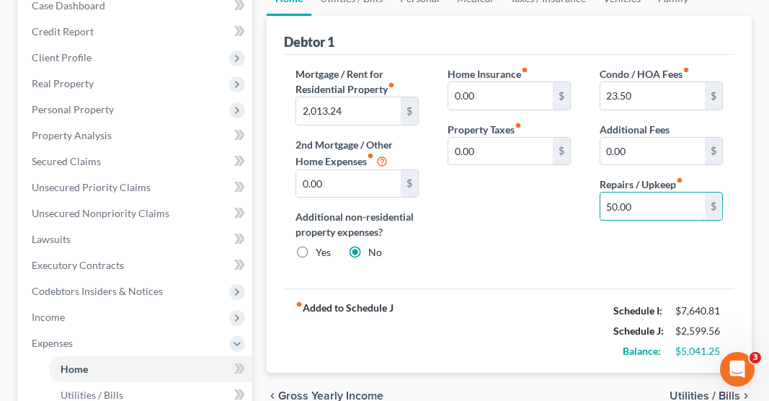
scroll to position [221, 0]
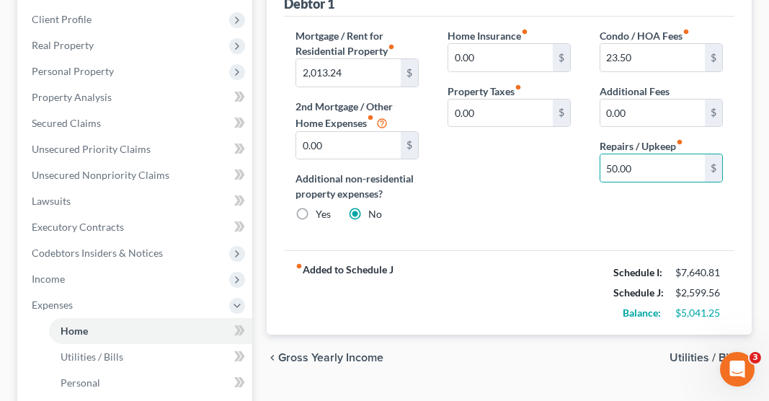
click at [687, 352] on span "Utilities / Bills" at bounding box center [705, 358] width 71 height 12
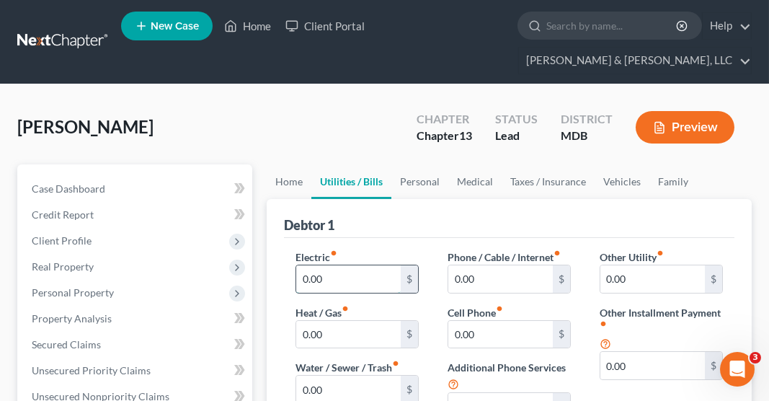
click at [304, 265] on input "0.00" at bounding box center [348, 278] width 105 height 27
type input "250.00"
type input "50.00"
type input "133.50"
type input "4"
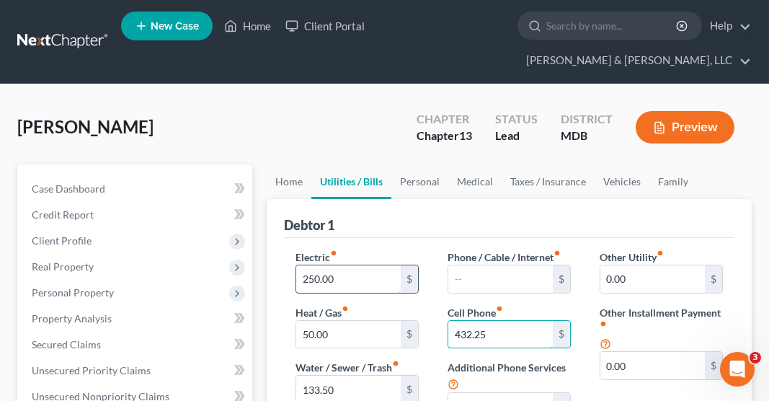
type input "432.25"
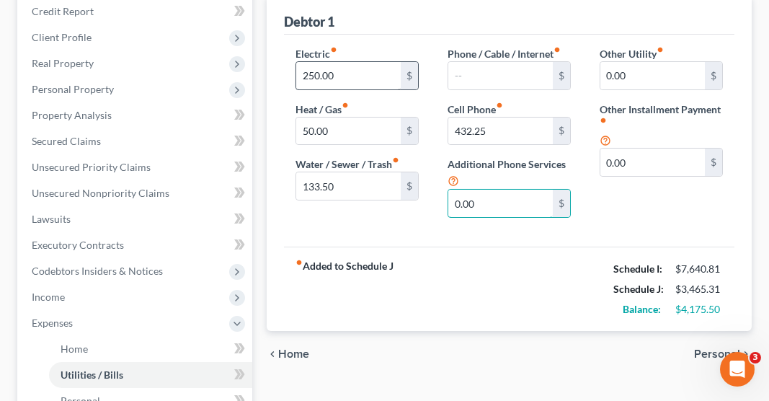
scroll to position [219, 0]
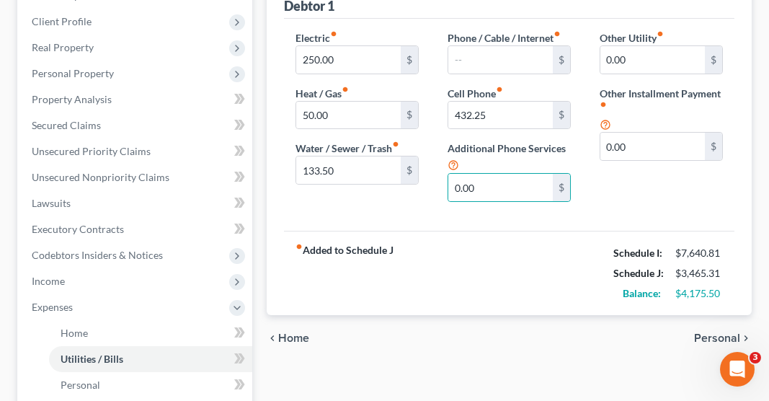
click at [710, 332] on span "Personal" at bounding box center [717, 338] width 46 height 12
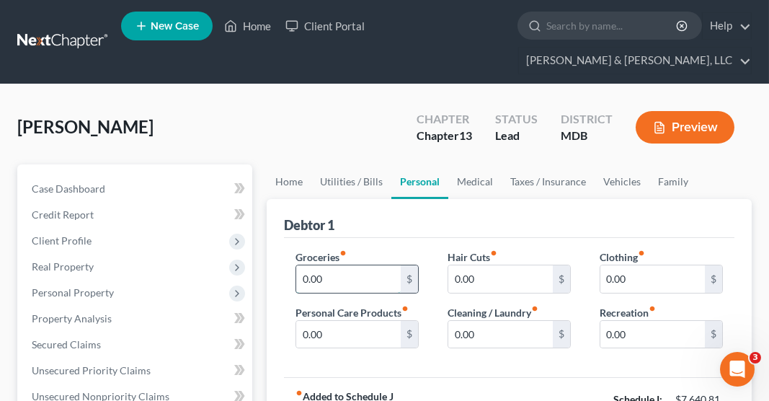
click at [312, 265] on input "0.00" at bounding box center [348, 278] width 105 height 27
type input "800.00"
type input "30.00"
type input "100.00"
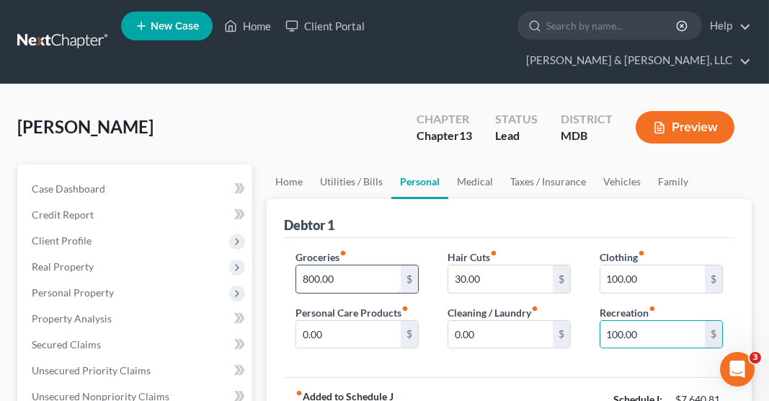
scroll to position [255, 0]
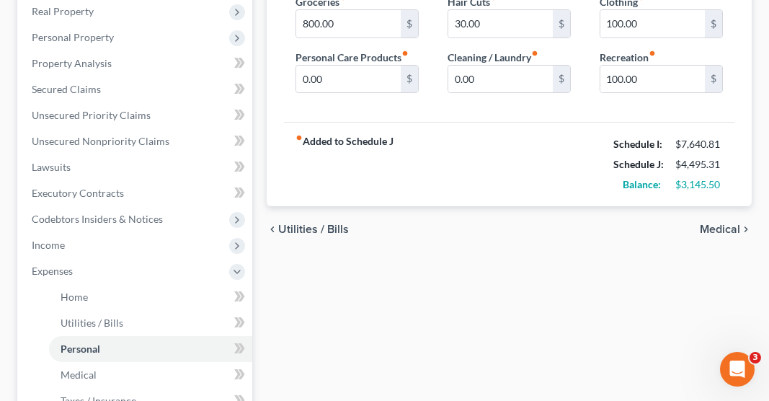
click at [717, 224] on span "Medical" at bounding box center [720, 230] width 40 height 12
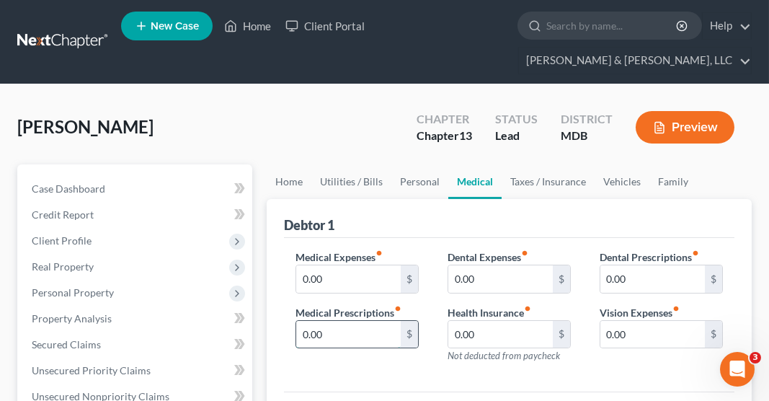
click at [313, 321] on input "0.00" at bounding box center [348, 334] width 105 height 27
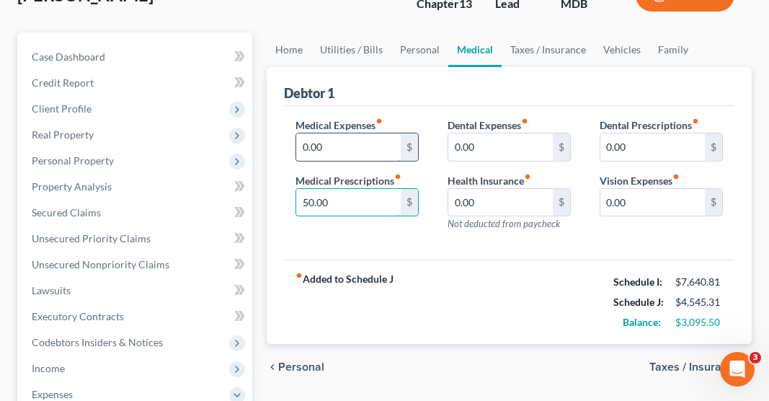
scroll to position [142, 0]
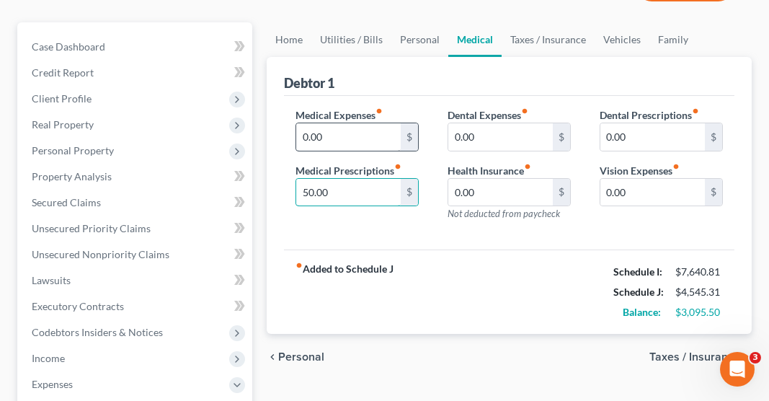
type input "50.00"
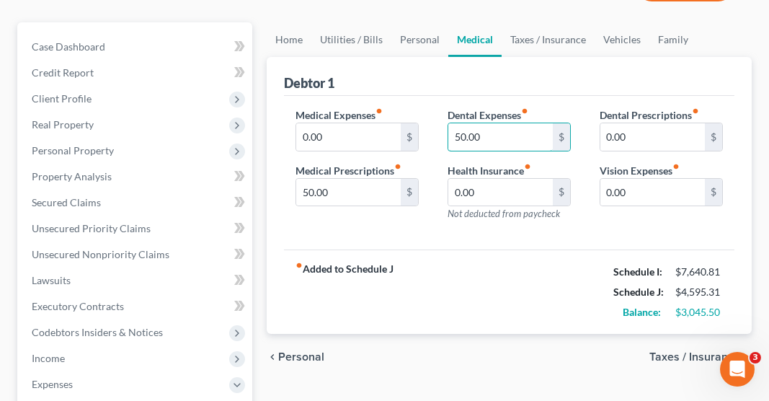
type input "50.00"
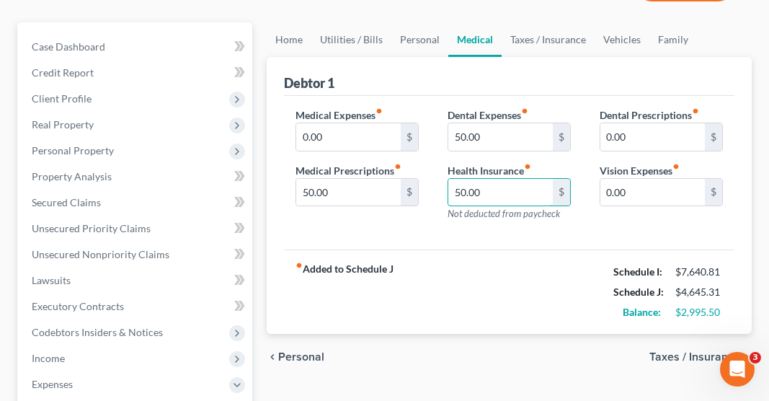
type input "50.00"
type input "33.00"
click at [490, 179] on input "50.00" at bounding box center [501, 192] width 105 height 27
type input "562.46"
click at [676, 351] on span "Taxes / Insurance" at bounding box center [695, 357] width 91 height 12
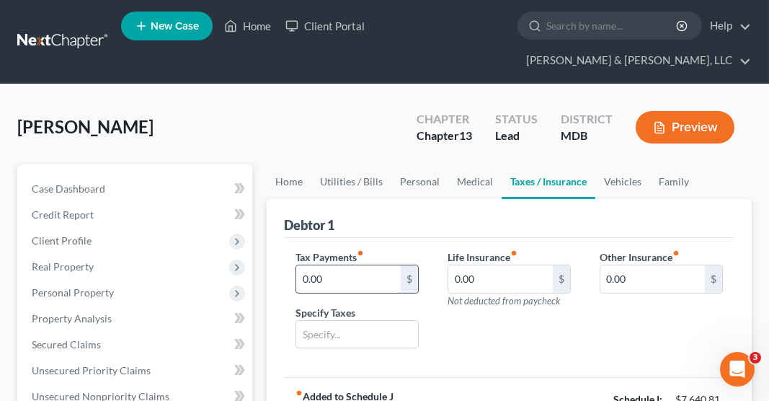
click at [339, 265] on input "0.00" at bounding box center [348, 278] width 105 height 27
type input "150.00"
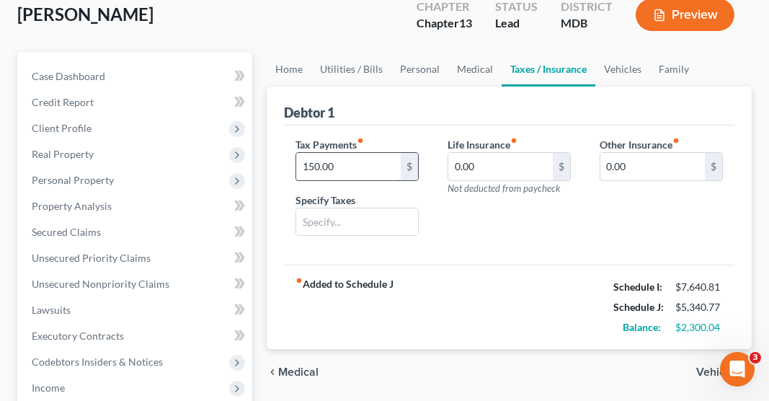
scroll to position [115, 0]
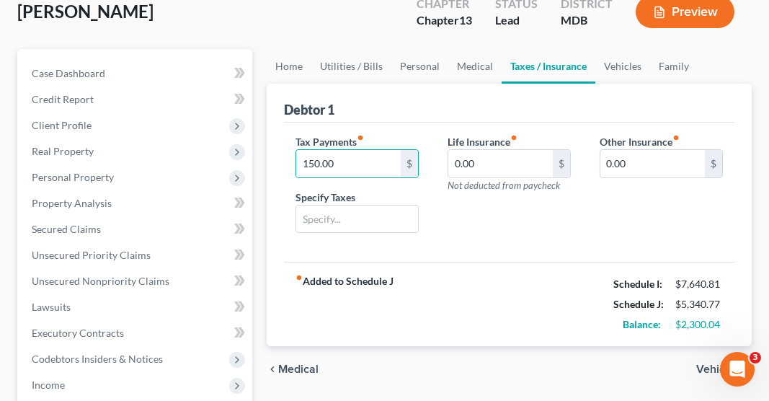
click at [709, 363] on span "Vehicles" at bounding box center [719, 369] width 44 height 12
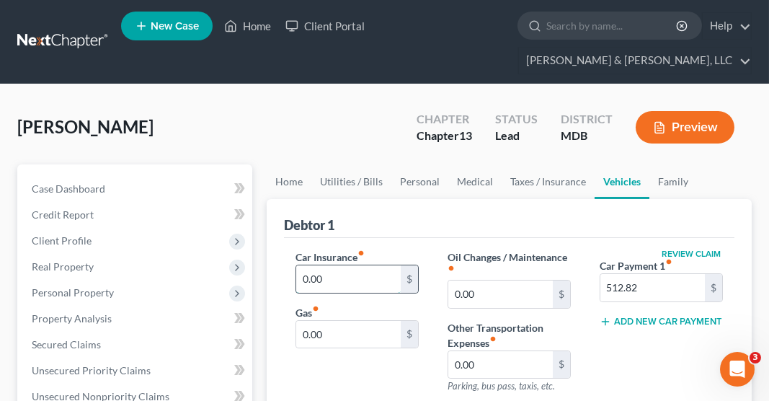
click at [306, 265] on input "0.00" at bounding box center [348, 278] width 105 height 27
type input "438.73"
type input "320.00"
type input "100.00"
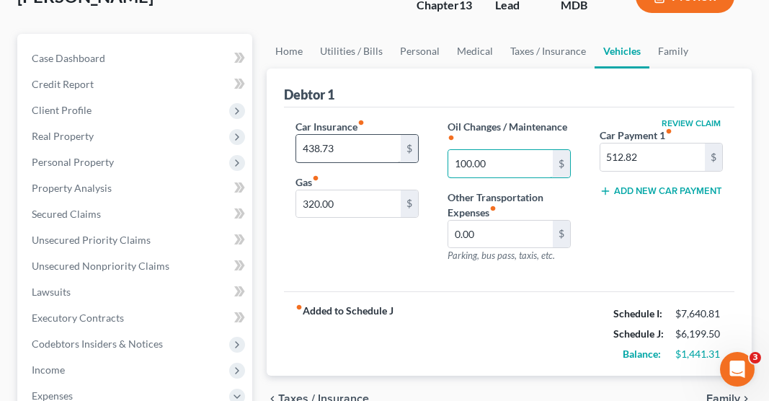
scroll to position [137, 0]
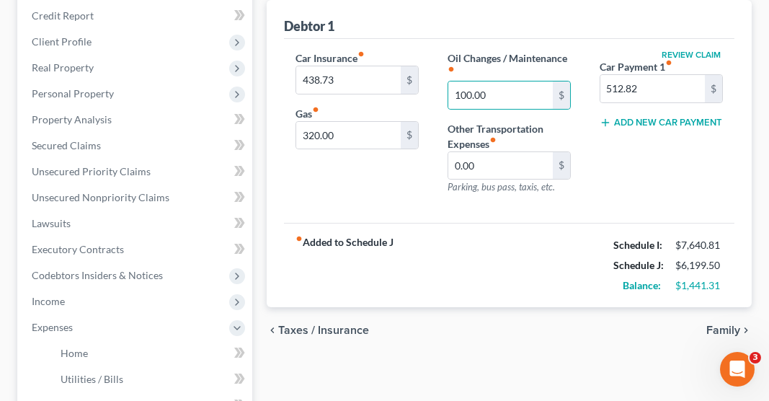
click at [718, 325] on span "Family" at bounding box center [724, 331] width 34 height 12
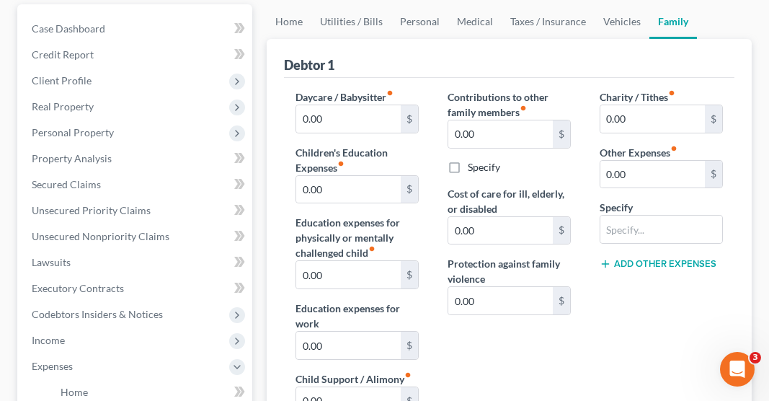
scroll to position [155, 0]
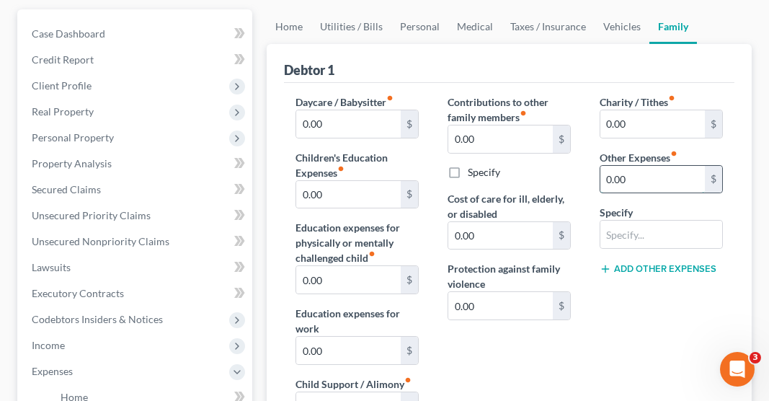
click at [629, 166] on input "0.00" at bounding box center [653, 179] width 105 height 27
type input "5"
type input "70.00"
click at [627, 221] on input "text" at bounding box center [662, 234] width 122 height 27
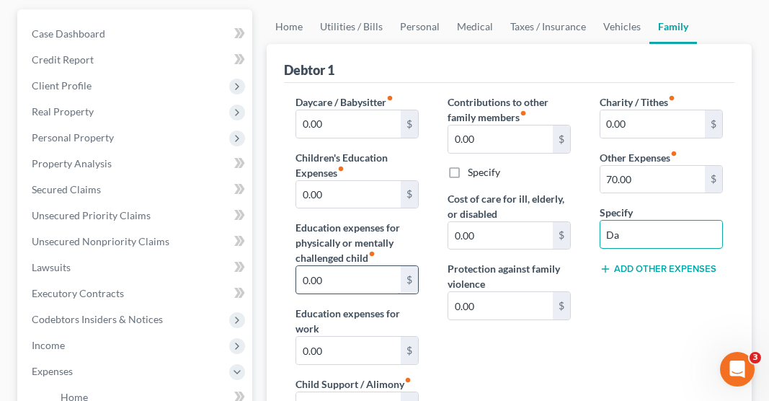
type input "D"
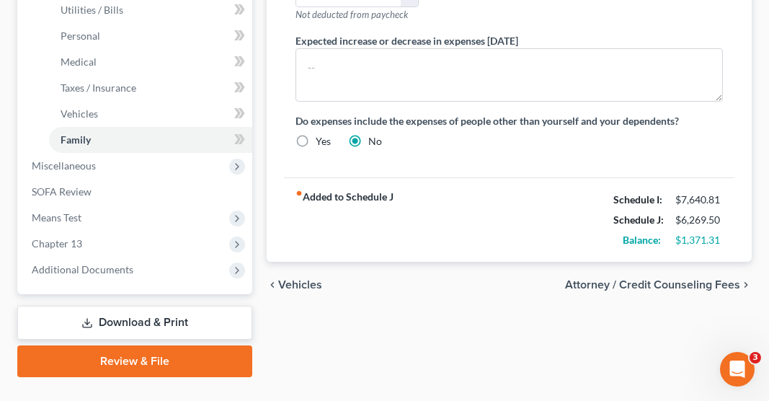
scroll to position [570, 0]
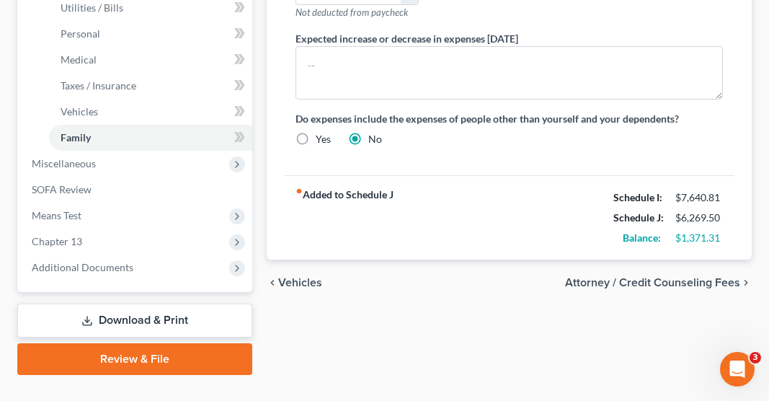
type input "Amir Dance"
click at [672, 277] on span "Attorney / Credit Counseling Fees" at bounding box center [652, 283] width 175 height 12
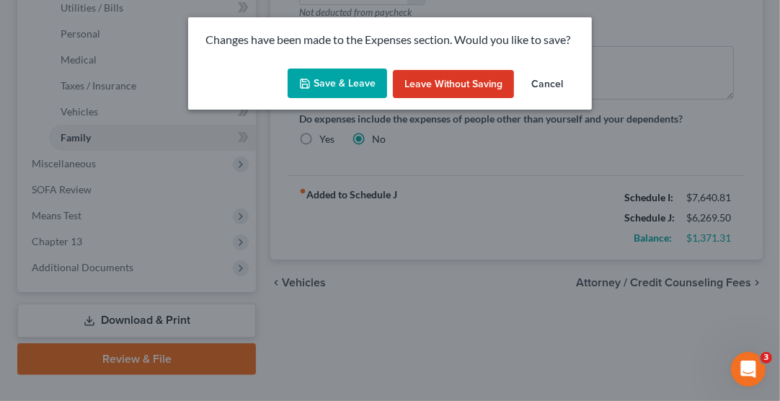
click at [353, 86] on button "Save & Leave" at bounding box center [338, 84] width 100 height 30
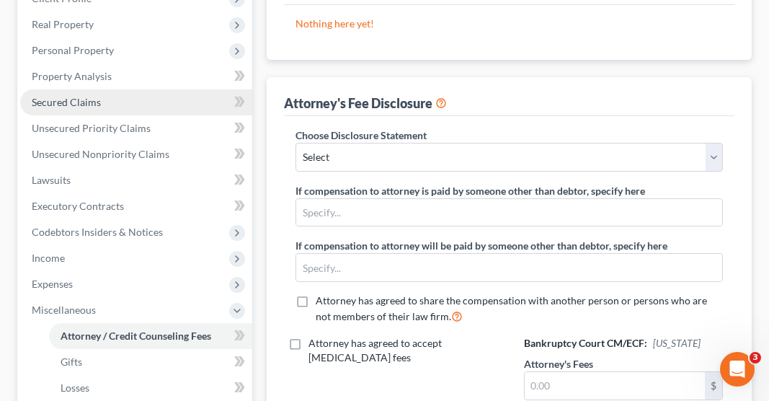
scroll to position [232, 0]
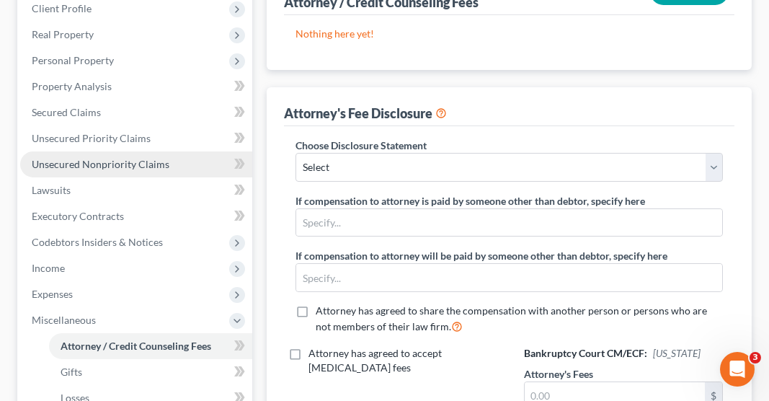
click at [119, 158] on span "Unsecured Nonpriority Claims" at bounding box center [101, 164] width 138 height 12
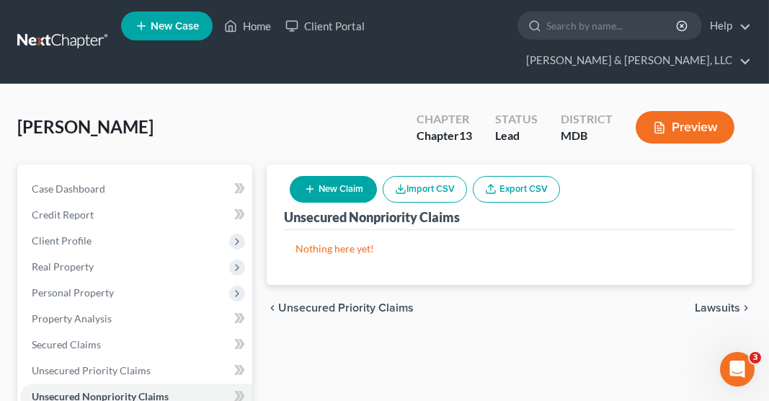
click at [336, 176] on button "New Claim" at bounding box center [333, 189] width 87 height 27
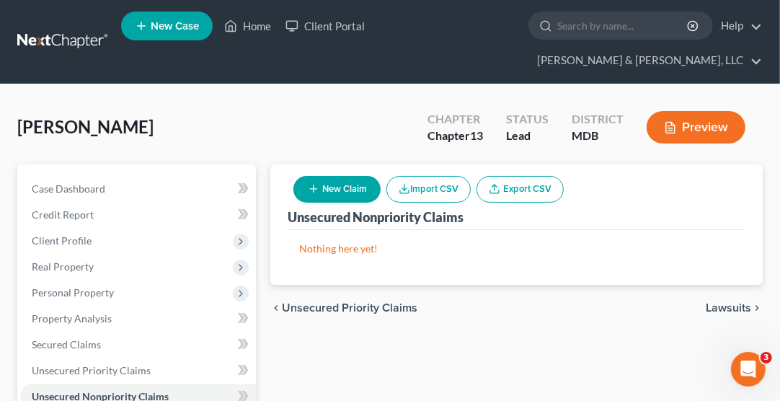
select select "0"
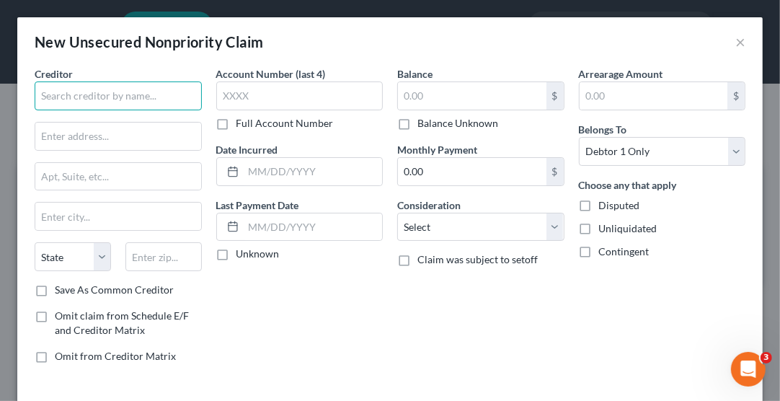
click at [146, 98] on input "text" at bounding box center [118, 95] width 167 height 29
type input "AES/PNC Bank"
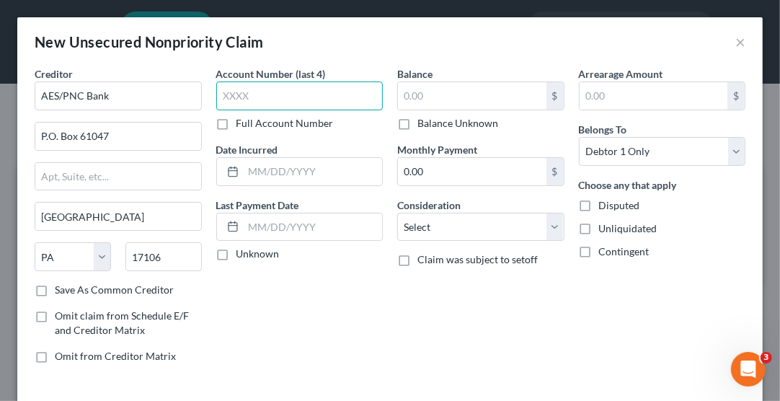
click at [244, 99] on input "text" at bounding box center [299, 95] width 167 height 29
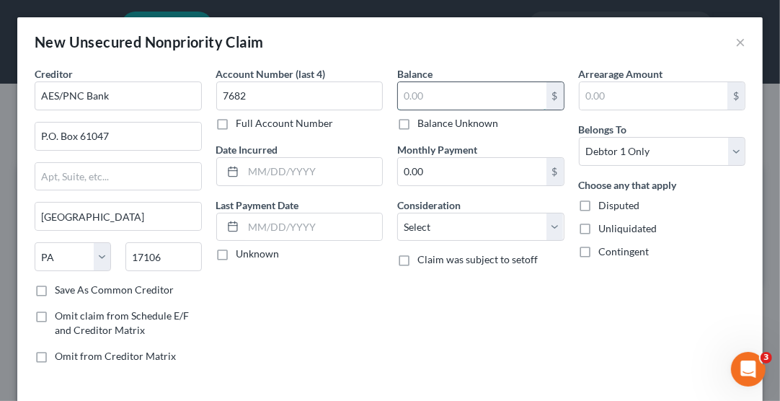
click at [418, 94] on input "text" at bounding box center [472, 95] width 149 height 27
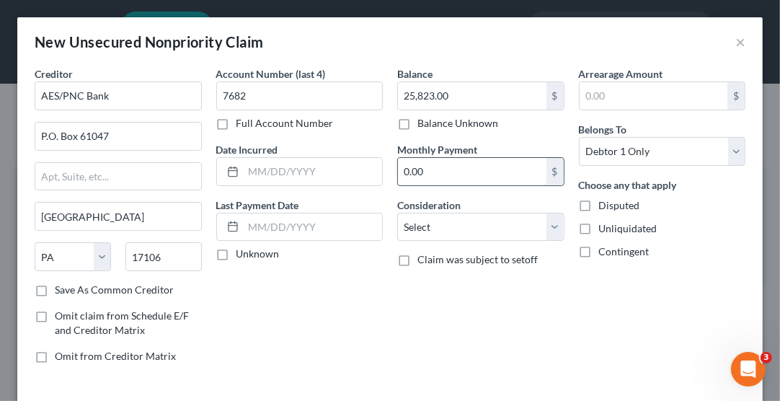
click at [446, 161] on input "0.00" at bounding box center [472, 171] width 149 height 27
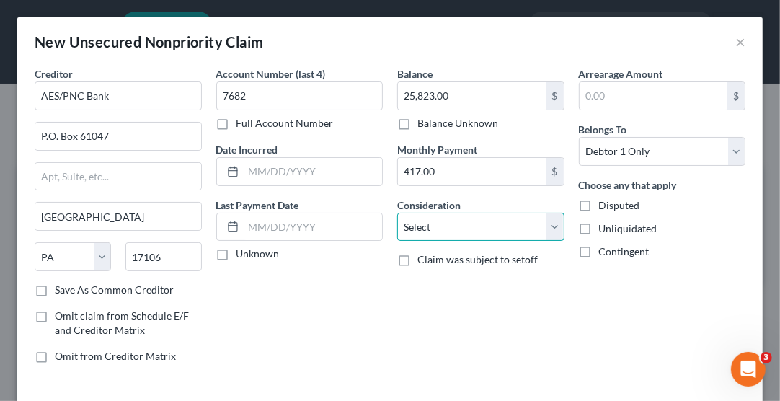
click at [467, 224] on select "Select Cable / Satellite Services Collection Agency Credit Card Debt Debt Couns…" at bounding box center [480, 227] width 167 height 29
click at [397, 213] on select "Select Cable / Satellite Services Collection Agency Credit Card Debt Debt Couns…" at bounding box center [480, 227] width 167 height 29
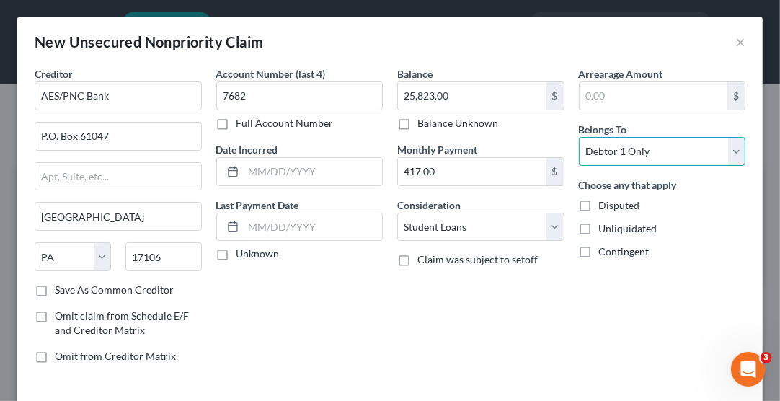
click at [650, 150] on select "Select Debtor 1 Only Debtor 2 Only Debtor 1 And Debtor 2 Only At Least One Of T…" at bounding box center [662, 151] width 167 height 29
click at [579, 137] on select "Select Debtor 1 Only Debtor 2 Only Debtor 1 And Debtor 2 Only At Least One Of T…" at bounding box center [662, 151] width 167 height 29
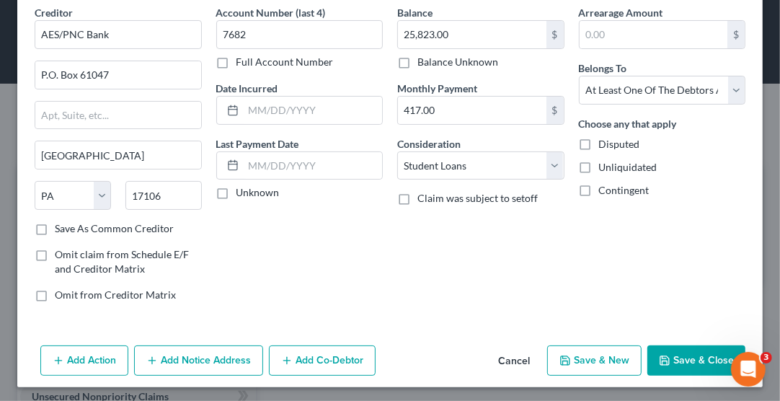
click at [596, 352] on button "Save & New" at bounding box center [594, 360] width 94 height 30
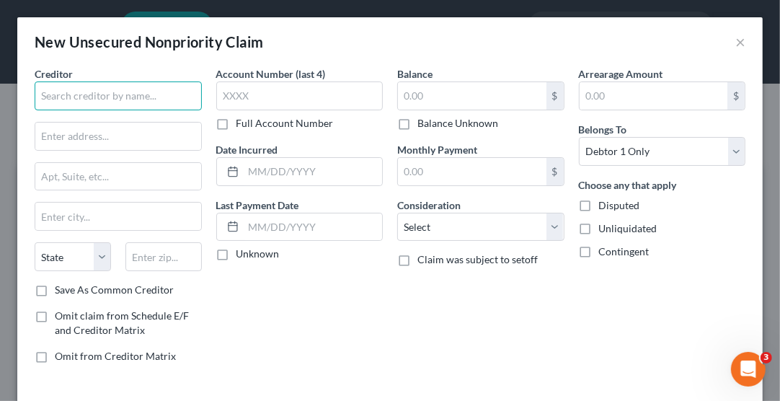
click at [69, 90] on input "text" at bounding box center [118, 95] width 167 height 29
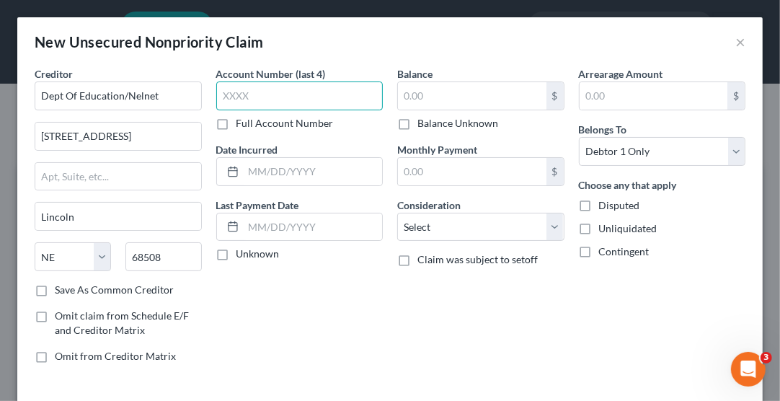
click at [225, 93] on input "text" at bounding box center [299, 95] width 167 height 29
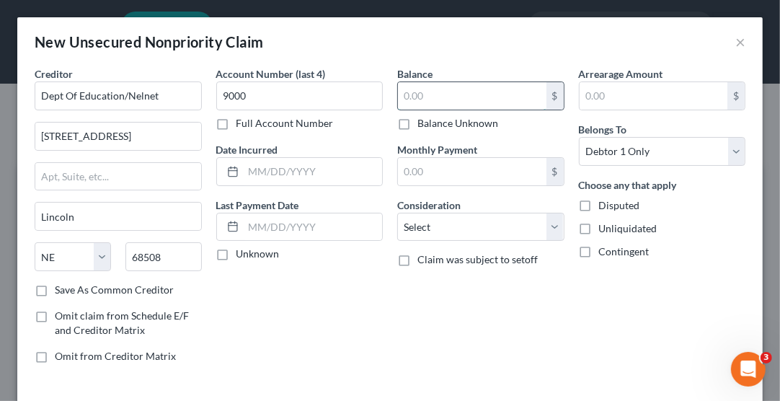
click at [430, 89] on input "text" at bounding box center [472, 95] width 149 height 27
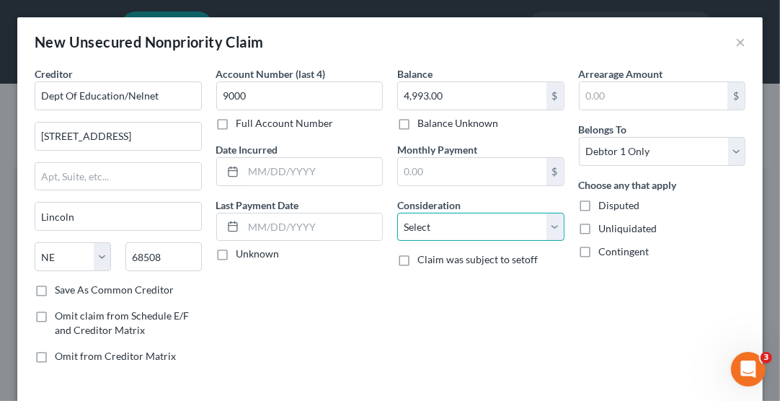
click at [441, 221] on select "Select Cable / Satellite Services Collection Agency Credit Card Debt Debt Couns…" at bounding box center [480, 227] width 167 height 29
click at [397, 213] on select "Select Cable / Satellite Services Collection Agency Credit Card Debt Debt Couns…" at bounding box center [480, 227] width 167 height 29
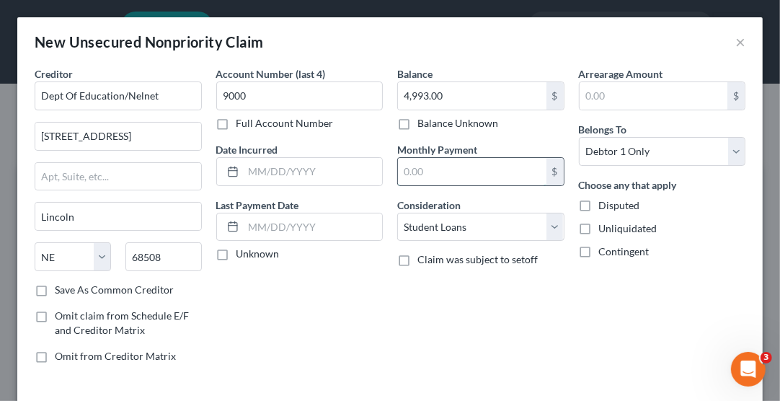
click at [422, 170] on input "text" at bounding box center [472, 171] width 149 height 27
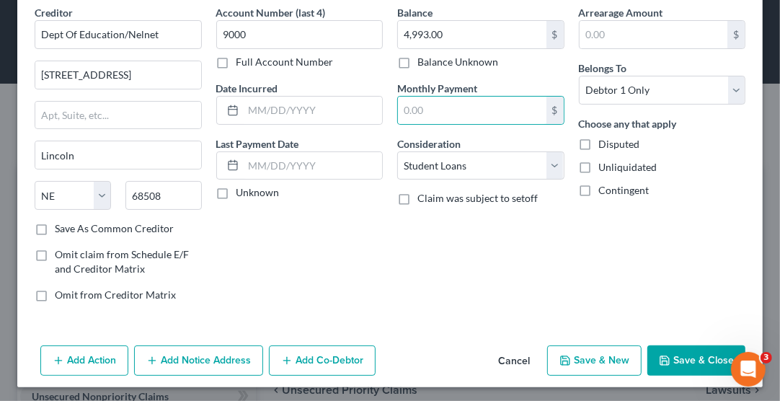
click at [606, 356] on button "Save & New" at bounding box center [594, 360] width 94 height 30
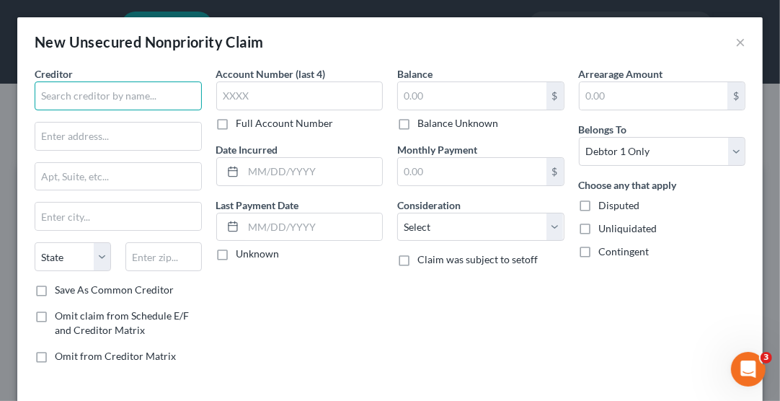
click at [81, 100] on input "text" at bounding box center [118, 95] width 167 height 29
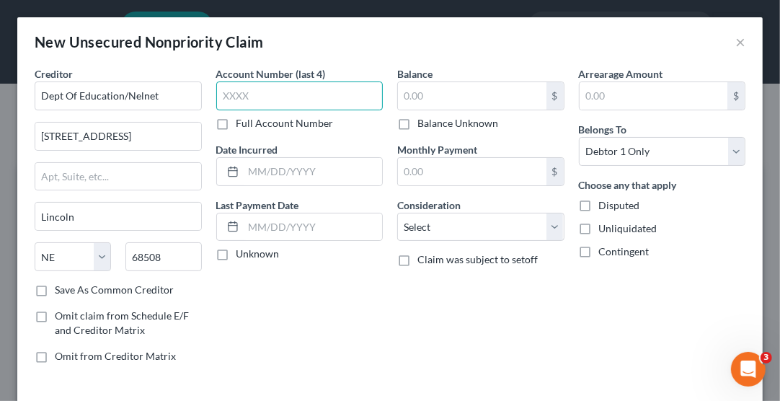
click at [244, 95] on input "text" at bounding box center [299, 95] width 167 height 29
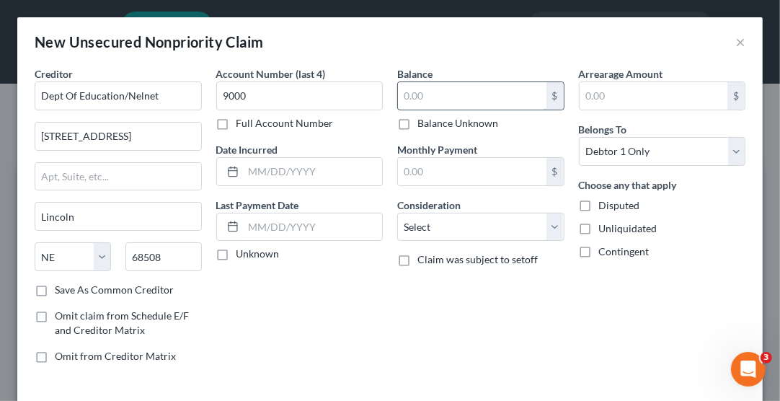
click at [408, 98] on input "text" at bounding box center [472, 95] width 149 height 27
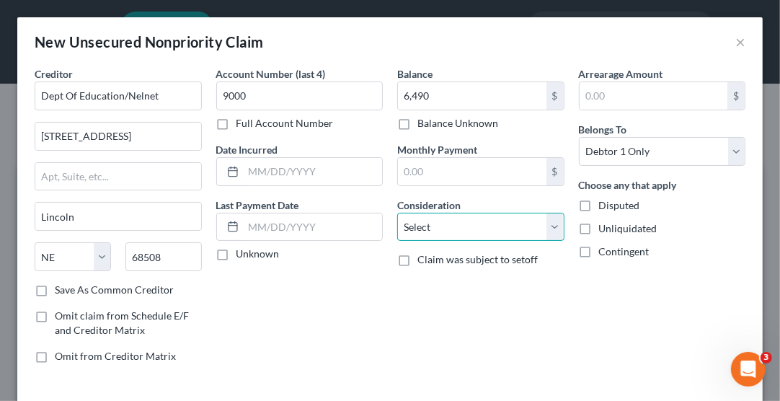
click at [443, 221] on select "Select Cable / Satellite Services Collection Agency Credit Card Debt Debt Couns…" at bounding box center [480, 227] width 167 height 29
click at [397, 213] on select "Select Cable / Satellite Services Collection Agency Credit Card Debt Debt Couns…" at bounding box center [480, 227] width 167 height 29
click at [55, 286] on label "Save As Common Creditor" at bounding box center [114, 290] width 119 height 14
click at [61, 286] on input "Save As Common Creditor" at bounding box center [65, 287] width 9 height 9
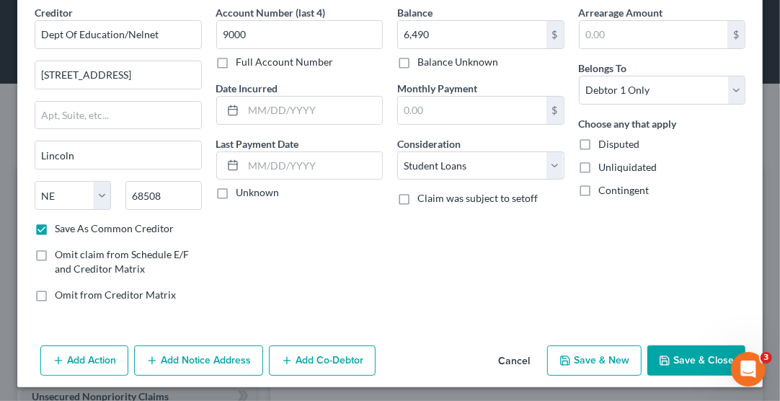
click at [578, 352] on button "Save & New" at bounding box center [594, 360] width 94 height 30
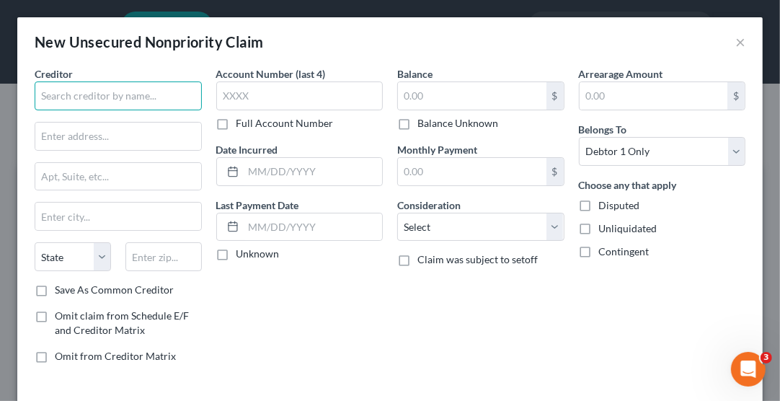
click at [111, 98] on input "text" at bounding box center [118, 95] width 167 height 29
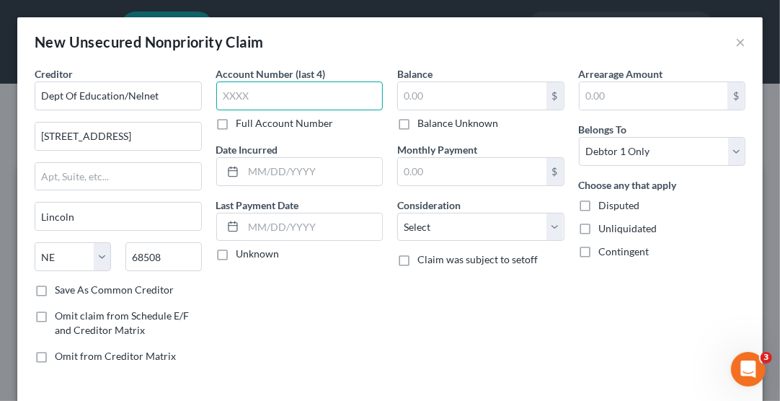
click at [240, 92] on input "text" at bounding box center [299, 95] width 167 height 29
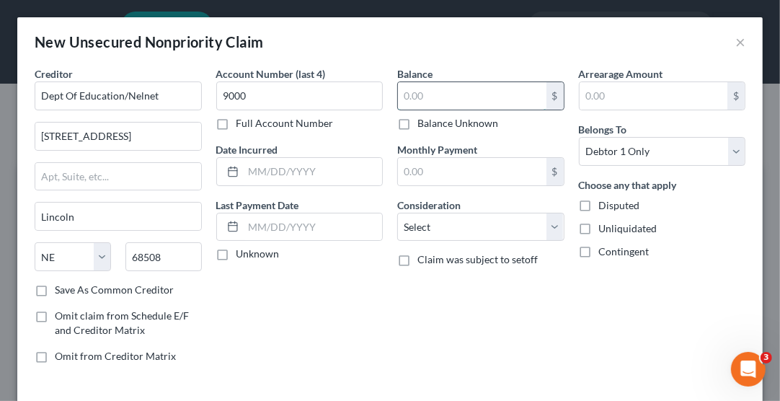
click at [433, 92] on input "text" at bounding box center [472, 95] width 149 height 27
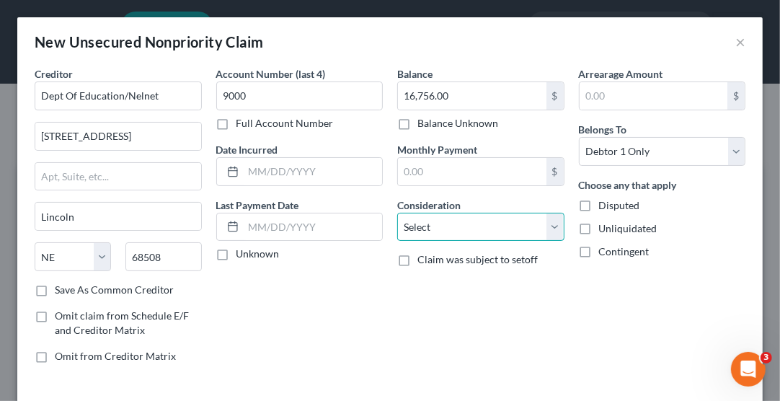
click at [435, 221] on select "Select Cable / Satellite Services Collection Agency Credit Card Debt Debt Couns…" at bounding box center [480, 227] width 167 height 29
click at [397, 213] on select "Select Cable / Satellite Services Collection Agency Credit Card Debt Debt Couns…" at bounding box center [480, 227] width 167 height 29
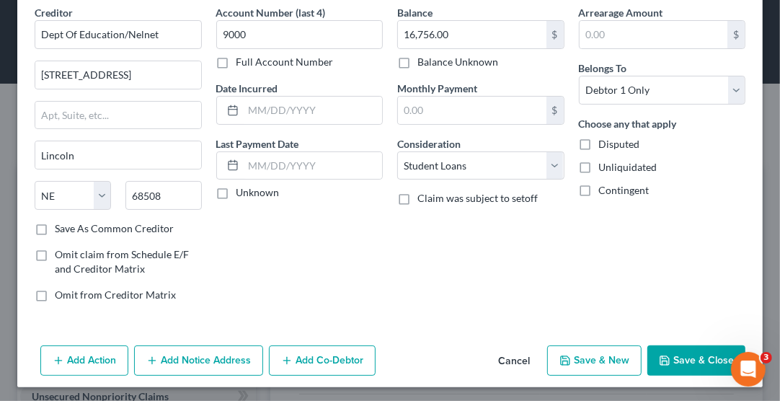
click at [584, 361] on button "Save & New" at bounding box center [594, 360] width 94 height 30
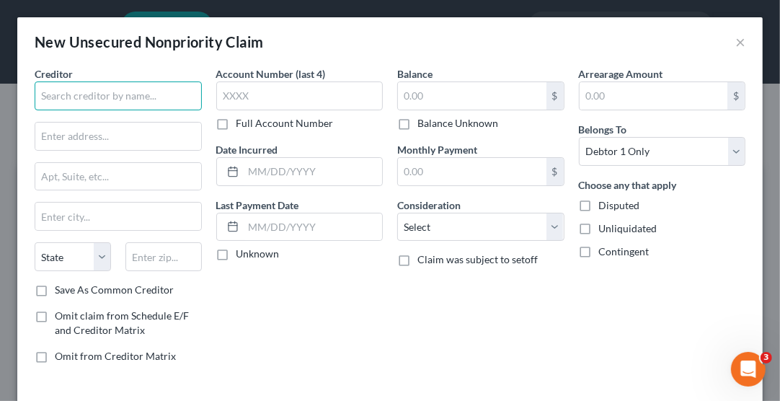
click at [87, 100] on input "text" at bounding box center [118, 95] width 167 height 29
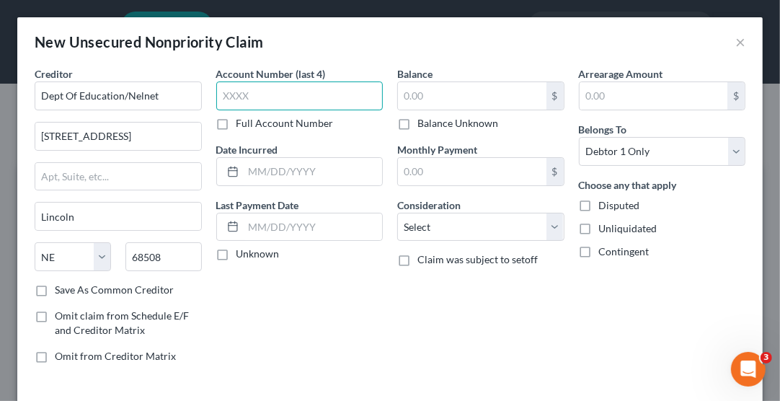
click at [239, 95] on input "text" at bounding box center [299, 95] width 167 height 29
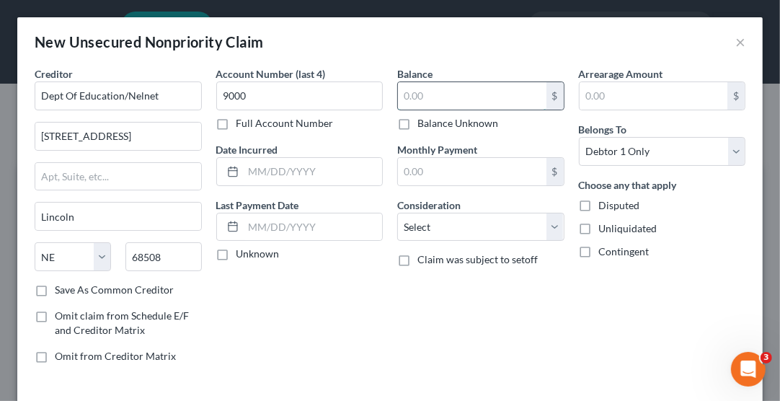
click at [462, 97] on input "text" at bounding box center [472, 95] width 149 height 27
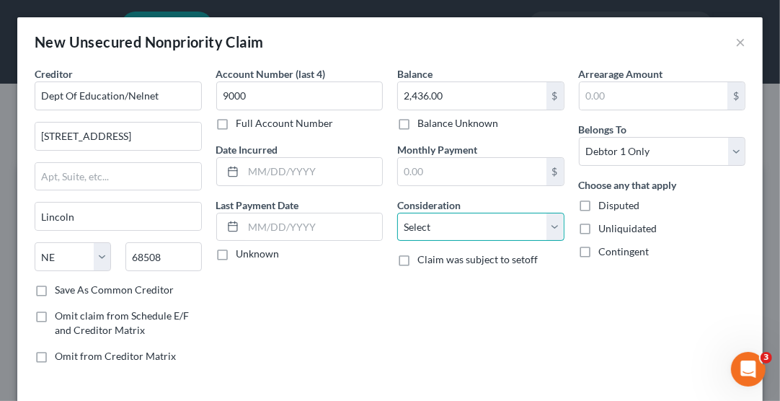
click at [493, 226] on select "Select Cable / Satellite Services Collection Agency Credit Card Debt Debt Couns…" at bounding box center [480, 227] width 167 height 29
click at [397, 213] on select "Select Cable / Satellite Services Collection Agency Credit Card Debt Debt Couns…" at bounding box center [480, 227] width 167 height 29
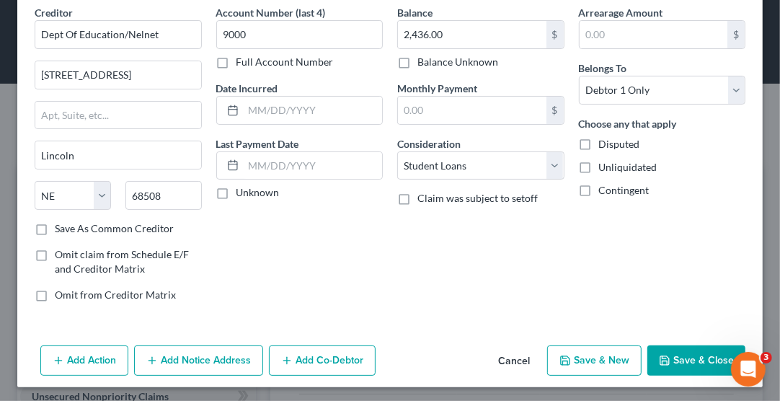
click at [574, 361] on button "Save & New" at bounding box center [594, 360] width 94 height 30
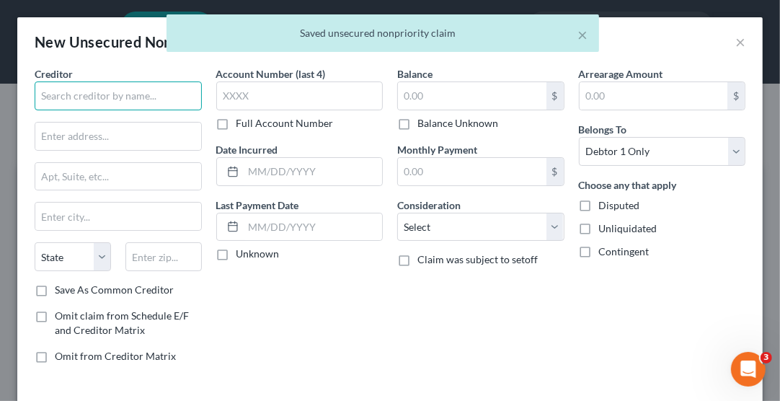
click at [139, 96] on input "text" at bounding box center [118, 95] width 167 height 29
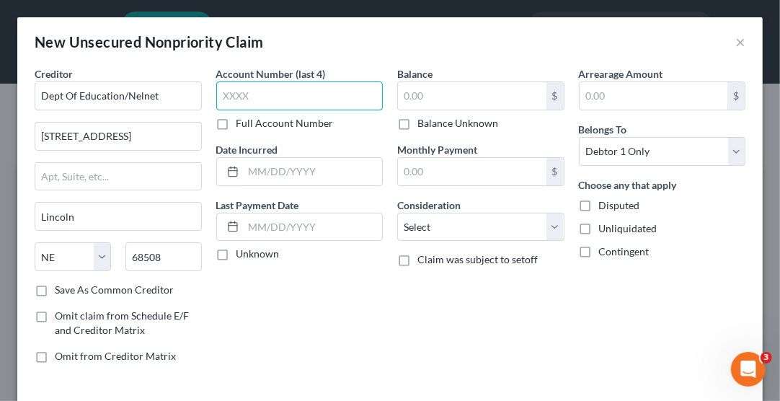
click at [244, 100] on input "text" at bounding box center [299, 95] width 167 height 29
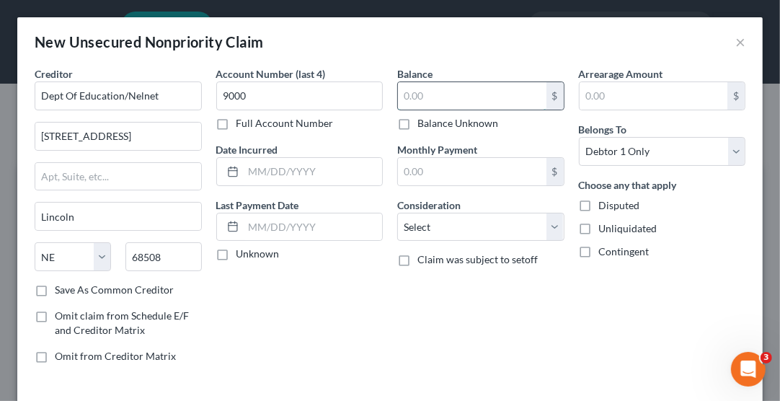
click at [402, 90] on input "text" at bounding box center [472, 95] width 149 height 27
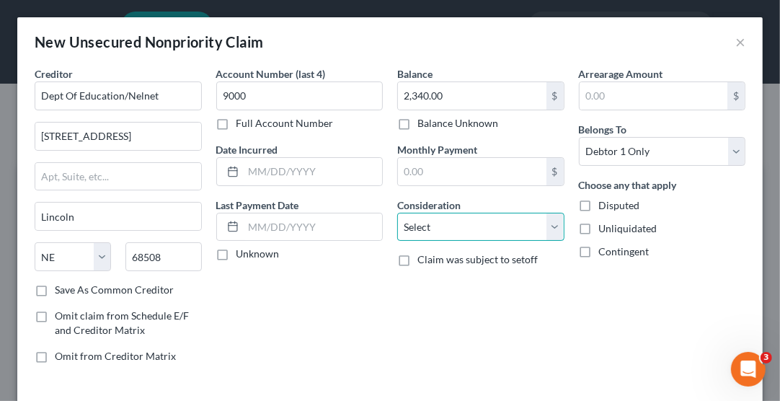
click at [476, 218] on select "Select Cable / Satellite Services Collection Agency Credit Card Debt Debt Couns…" at bounding box center [480, 227] width 167 height 29
click at [397, 213] on select "Select Cable / Satellite Services Collection Agency Credit Card Debt Debt Couns…" at bounding box center [480, 227] width 167 height 29
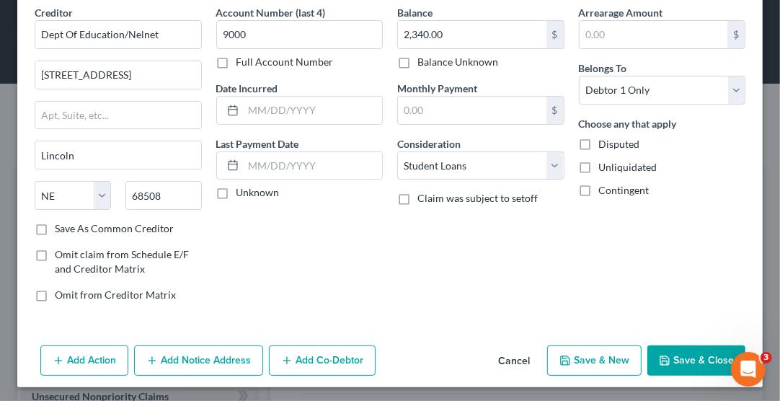
click at [590, 356] on button "Save & New" at bounding box center [594, 360] width 94 height 30
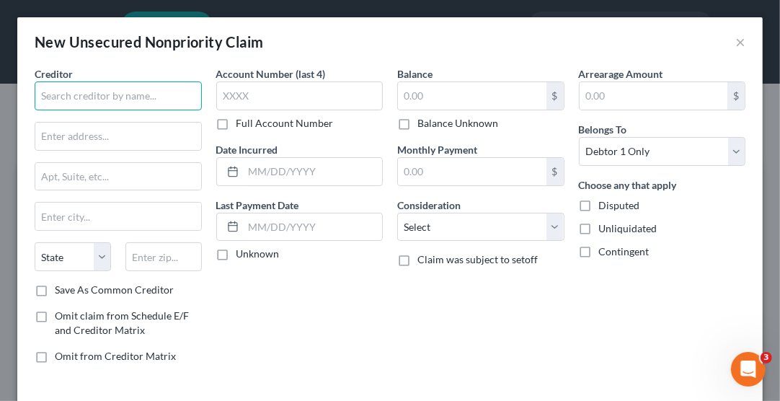
click at [111, 89] on input "text" at bounding box center [118, 95] width 167 height 29
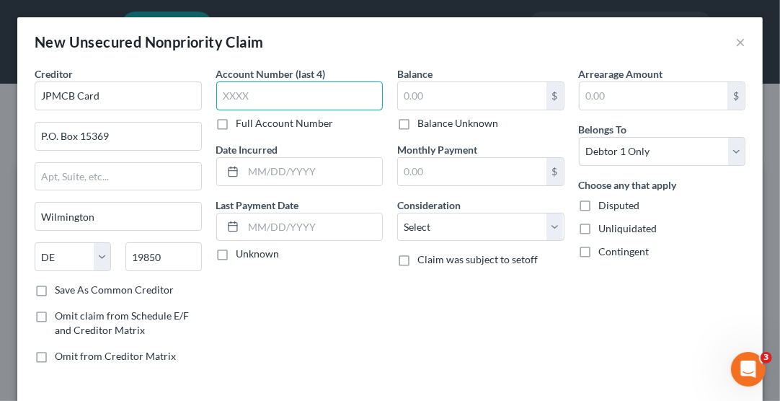
click at [241, 88] on input "text" at bounding box center [299, 95] width 167 height 29
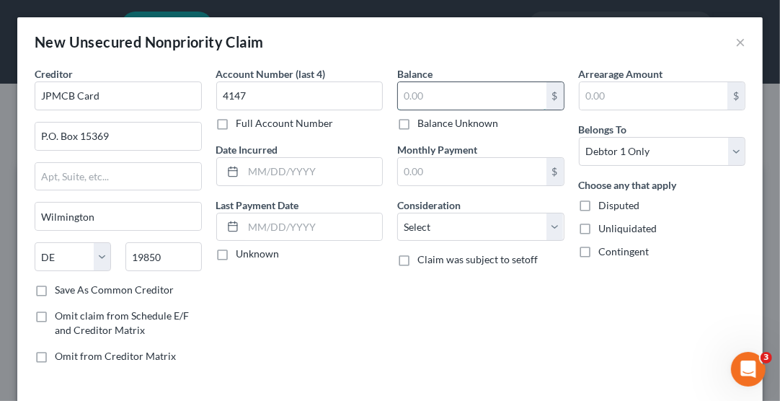
click at [441, 87] on input "text" at bounding box center [472, 95] width 149 height 27
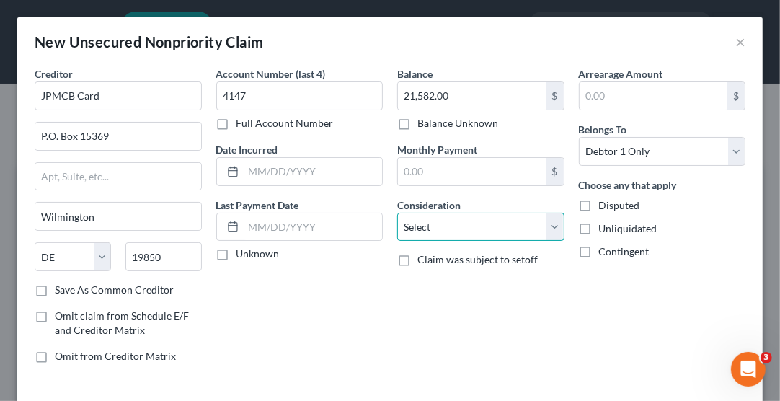
click at [459, 229] on select "Select Cable / Satellite Services Collection Agency Credit Card Debt Debt Couns…" at bounding box center [480, 227] width 167 height 29
click at [397, 213] on select "Select Cable / Satellite Services Collection Agency Credit Card Debt Debt Couns…" at bounding box center [480, 227] width 167 height 29
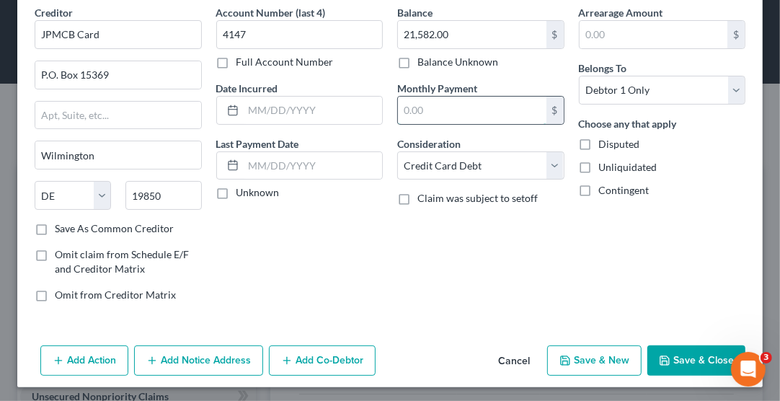
click at [489, 105] on input "text" at bounding box center [472, 110] width 149 height 27
click at [595, 356] on button "Save & New" at bounding box center [594, 360] width 94 height 30
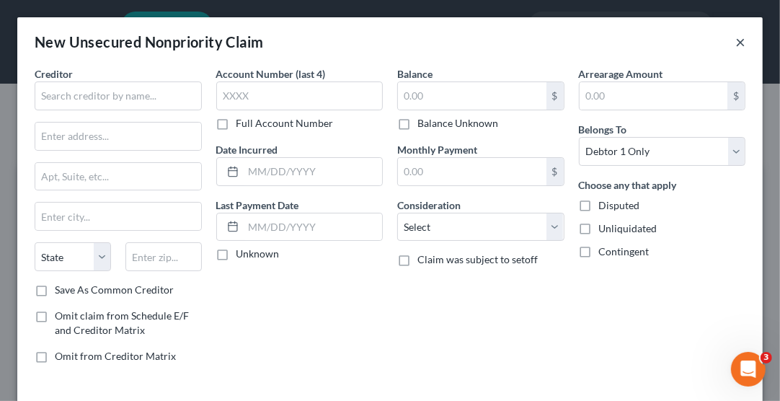
click at [736, 40] on button "×" at bounding box center [741, 41] width 10 height 17
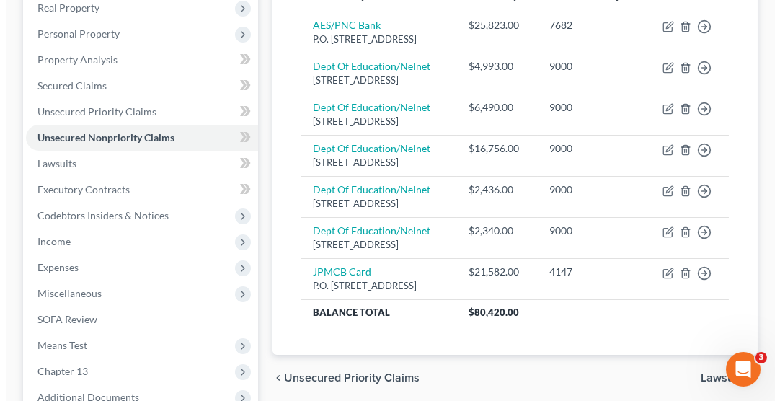
scroll to position [260, 0]
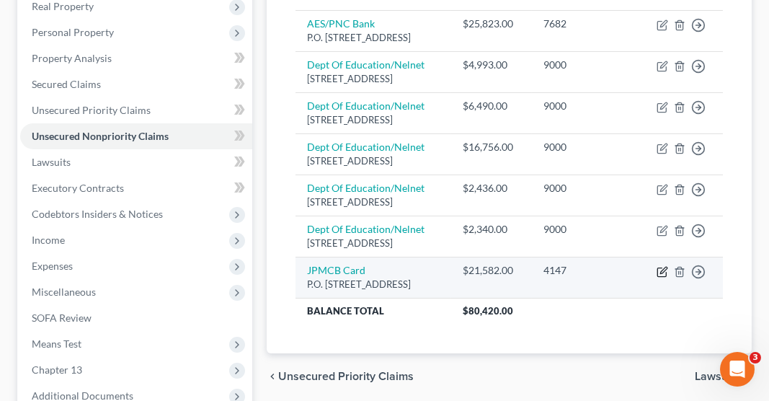
click at [663, 266] on icon "button" at bounding box center [663, 272] width 12 height 12
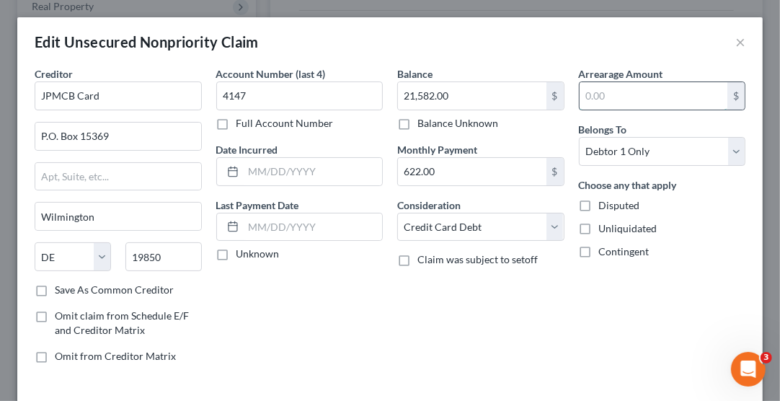
click at [600, 99] on input "text" at bounding box center [654, 95] width 149 height 27
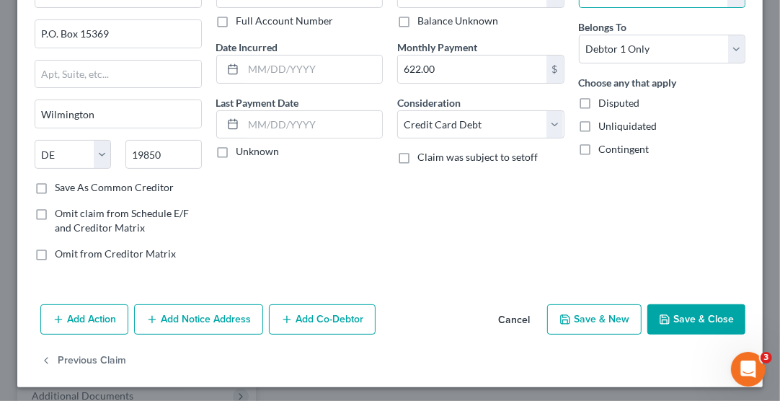
click at [583, 319] on button "Save & New" at bounding box center [594, 319] width 94 height 30
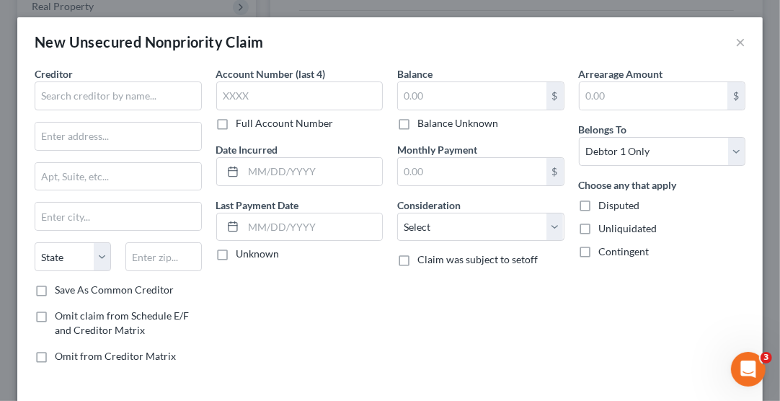
click at [156, 79] on div "Creditor *" at bounding box center [118, 88] width 167 height 44
click at [146, 83] on input "text" at bounding box center [118, 95] width 167 height 29
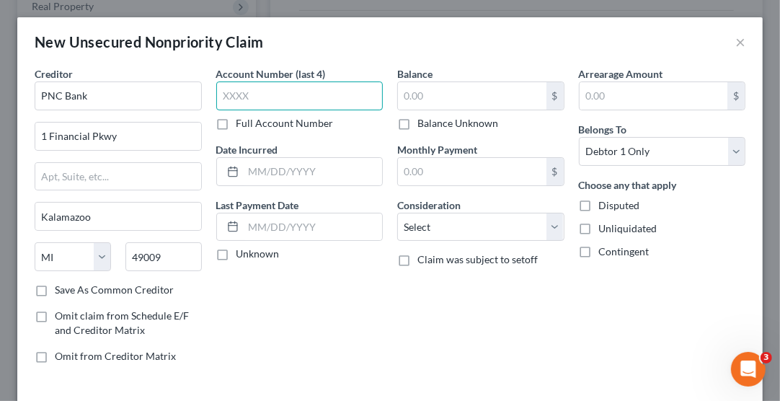
click at [238, 85] on input "text" at bounding box center [299, 95] width 167 height 29
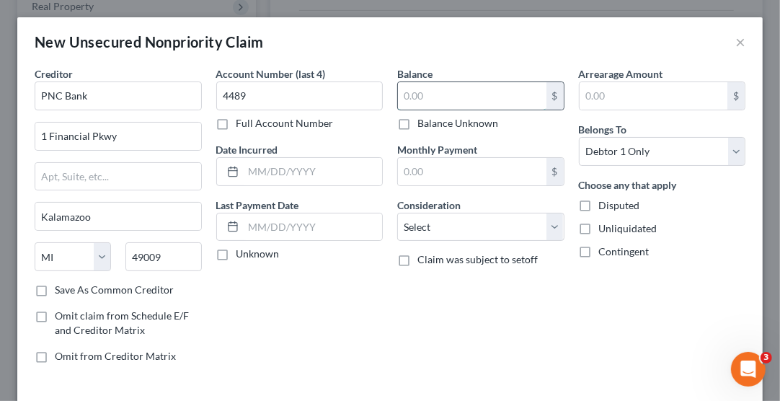
click at [415, 99] on input "text" at bounding box center [472, 95] width 149 height 27
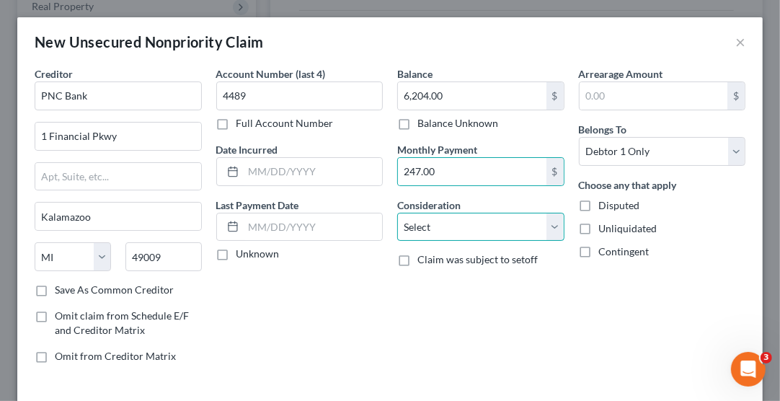
click at [462, 221] on select "Select Cable / Satellite Services Collection Agency Credit Card Debt Debt Couns…" at bounding box center [480, 227] width 167 height 29
click at [397, 213] on select "Select Cable / Satellite Services Collection Agency Credit Card Debt Debt Couns…" at bounding box center [480, 227] width 167 height 29
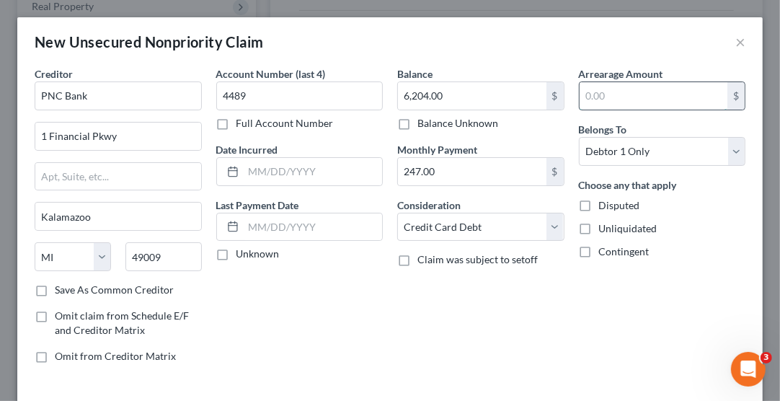
click at [612, 97] on input "text" at bounding box center [654, 95] width 149 height 27
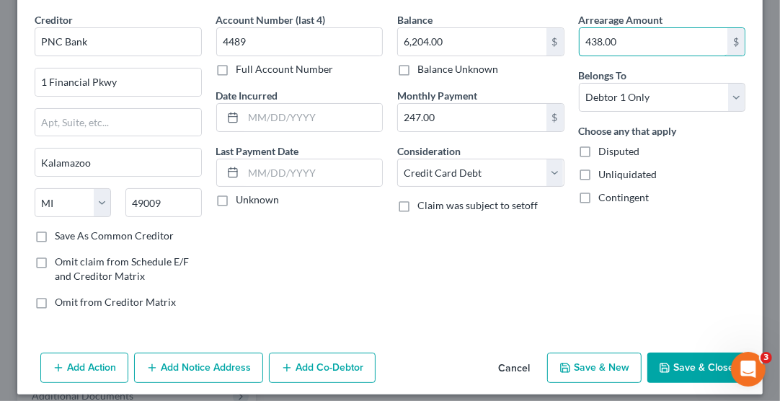
scroll to position [61, 0]
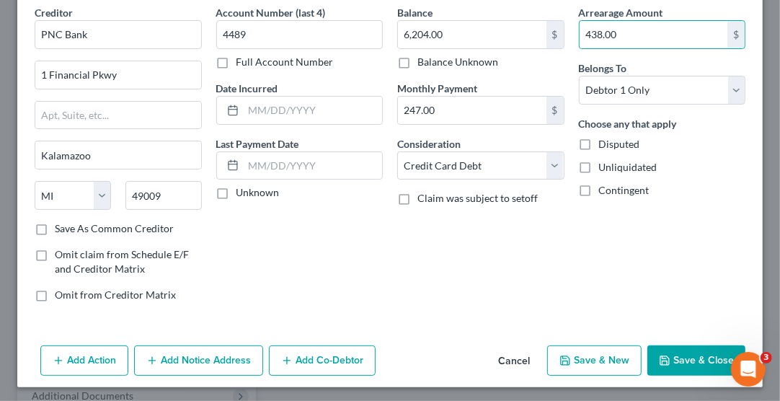
click at [584, 360] on button "Save & New" at bounding box center [594, 360] width 94 height 30
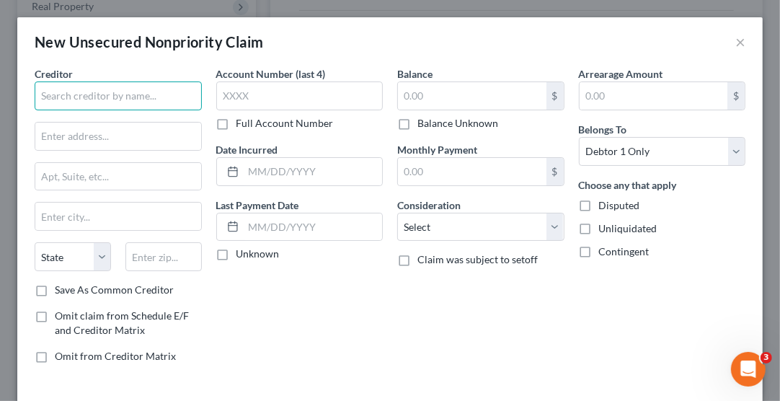
click at [132, 97] on input "text" at bounding box center [118, 95] width 167 height 29
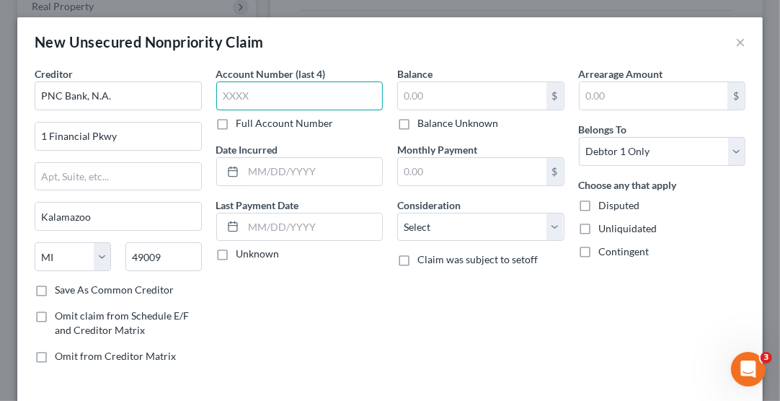
click at [228, 98] on input "text" at bounding box center [299, 95] width 167 height 29
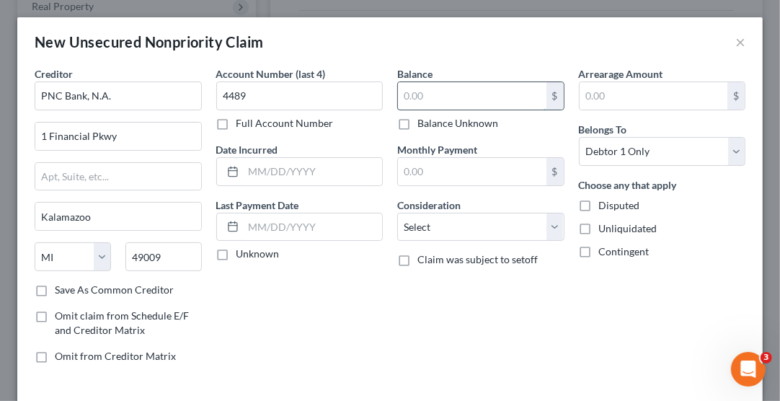
click at [445, 92] on input "text" at bounding box center [472, 95] width 149 height 27
click at [454, 171] on input "text" at bounding box center [472, 171] width 149 height 27
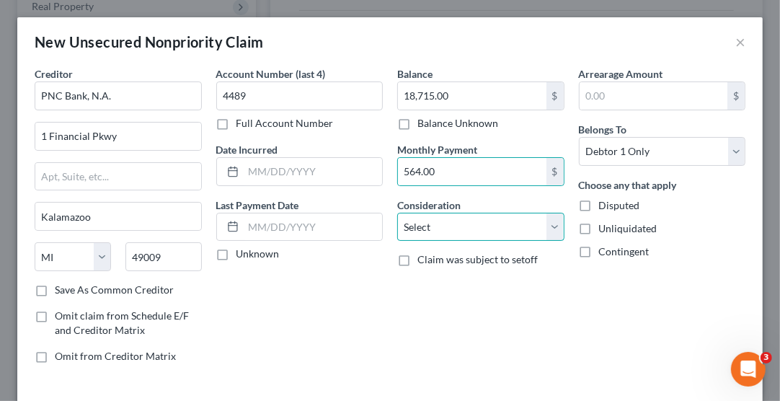
click at [452, 231] on select "Select Cable / Satellite Services Collection Agency Credit Card Debt Debt Couns…" at bounding box center [480, 227] width 167 height 29
click at [397, 213] on select "Select Cable / Satellite Services Collection Agency Credit Card Debt Debt Couns…" at bounding box center [480, 227] width 167 height 29
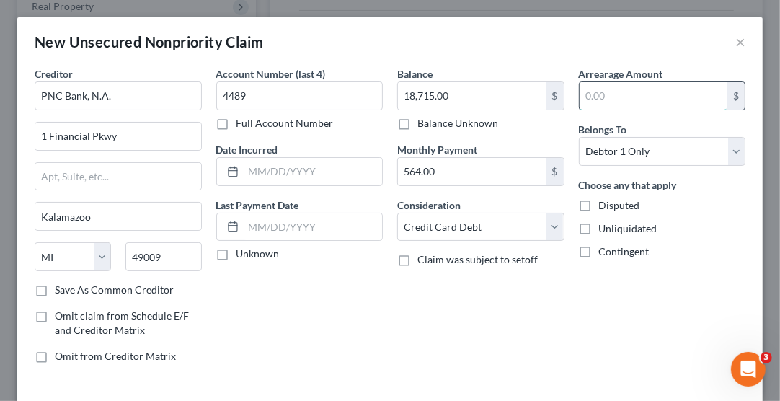
click at [605, 90] on input "text" at bounding box center [654, 95] width 149 height 27
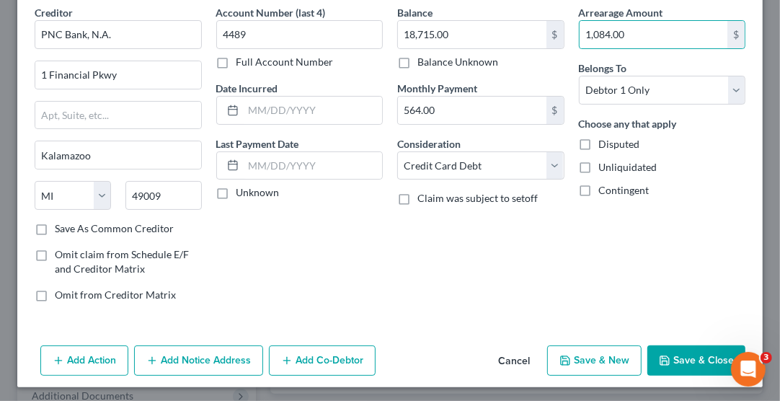
click at [578, 359] on button "Save & New" at bounding box center [594, 360] width 94 height 30
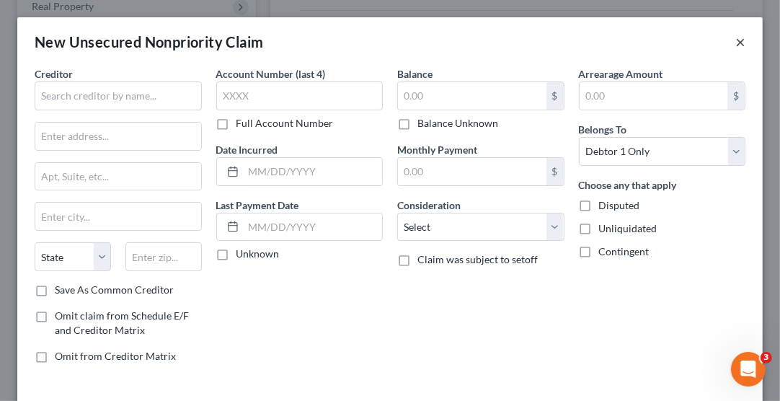
click at [736, 45] on button "×" at bounding box center [741, 41] width 10 height 17
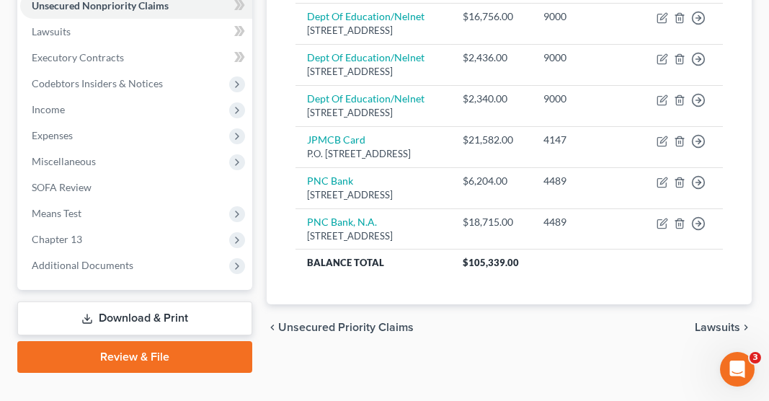
scroll to position [418, 0]
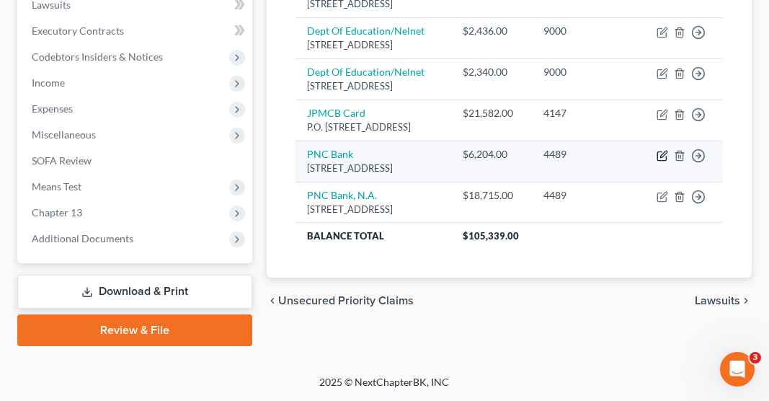
click at [661, 152] on icon "button" at bounding box center [664, 154] width 6 height 6
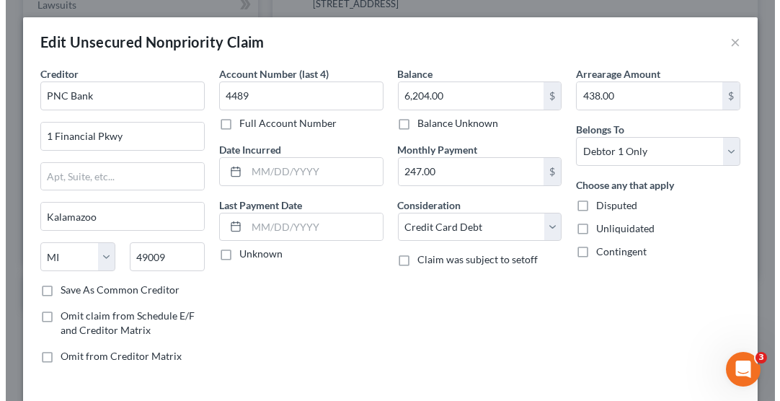
scroll to position [389, 0]
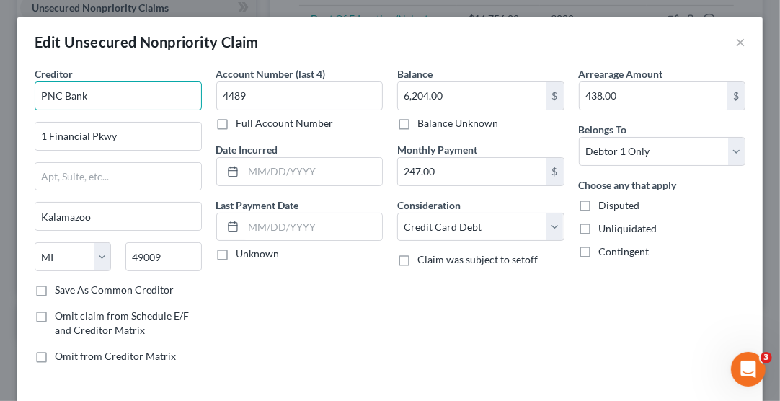
click at [149, 98] on input "PNC Bank" at bounding box center [118, 95] width 167 height 29
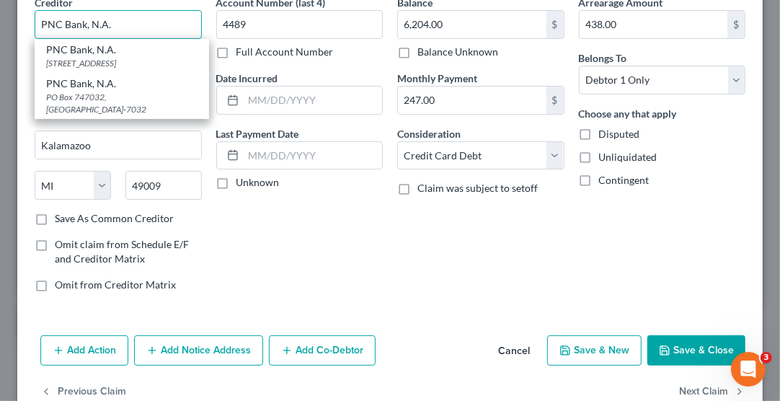
scroll to position [79, 0]
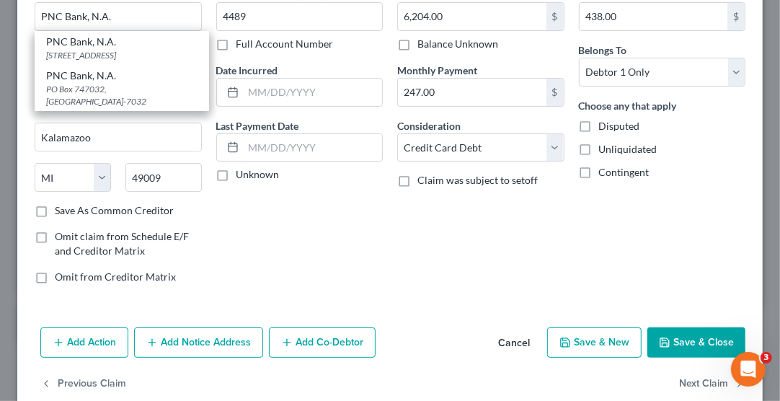
click at [591, 338] on button "Save & New" at bounding box center [594, 342] width 94 height 30
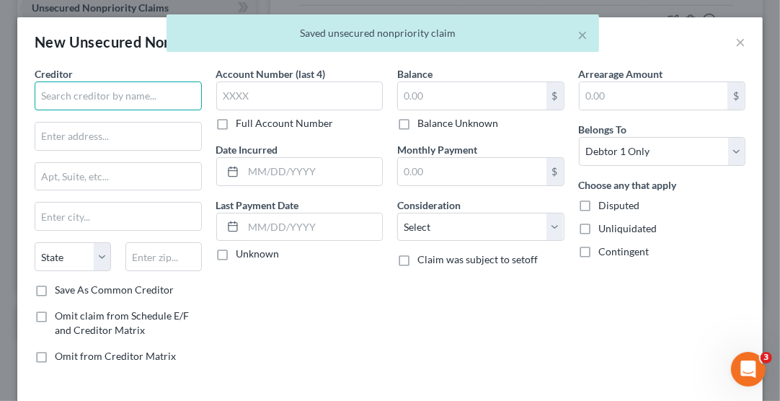
click at [151, 95] on input "text" at bounding box center [118, 95] width 167 height 29
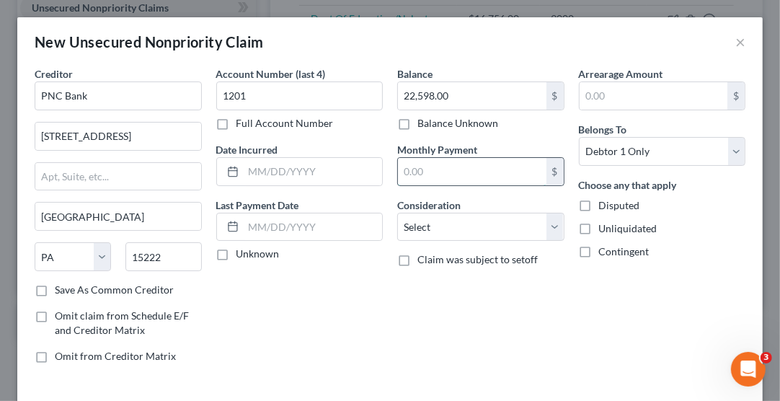
click at [431, 171] on input "text" at bounding box center [472, 171] width 149 height 27
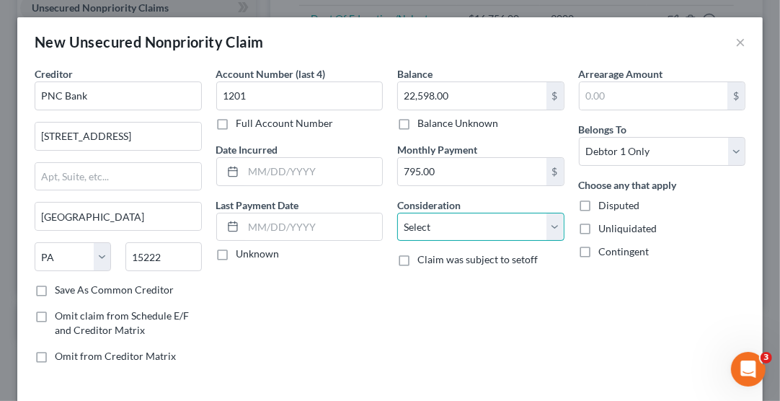
click at [469, 224] on select "Select Cable / Satellite Services Collection Agency Credit Card Debt Debt Couns…" at bounding box center [480, 227] width 167 height 29
click at [397, 213] on select "Select Cable / Satellite Services Collection Agency Credit Card Debt Debt Couns…" at bounding box center [480, 227] width 167 height 29
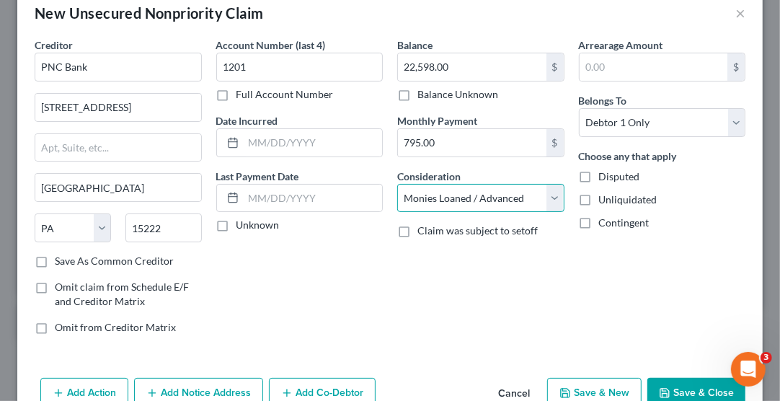
scroll to position [61, 0]
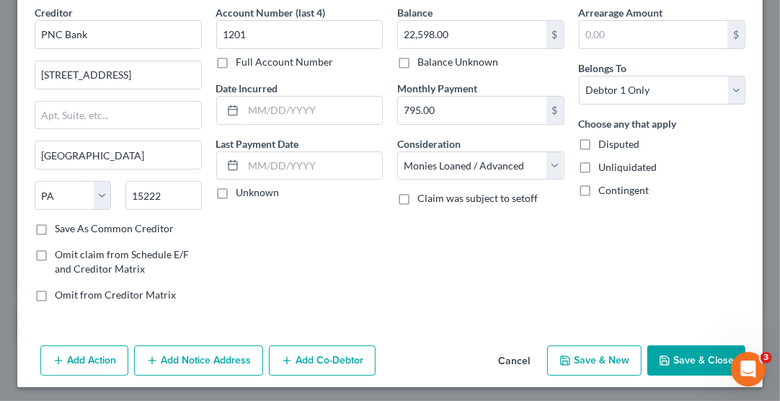
click at [575, 357] on button "Save & New" at bounding box center [594, 360] width 94 height 30
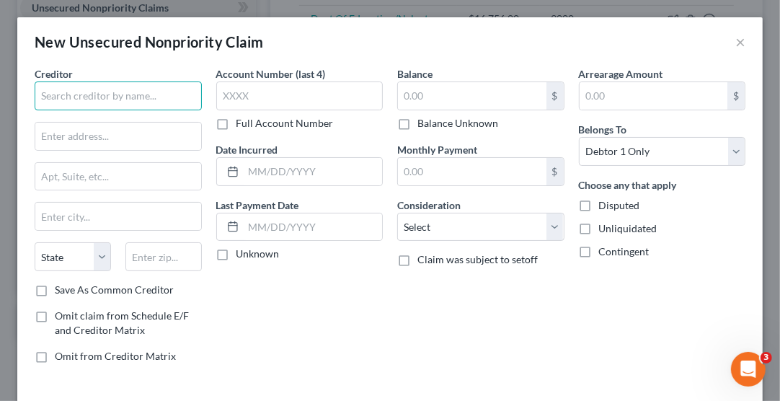
click at [132, 99] on input "text" at bounding box center [118, 95] width 167 height 29
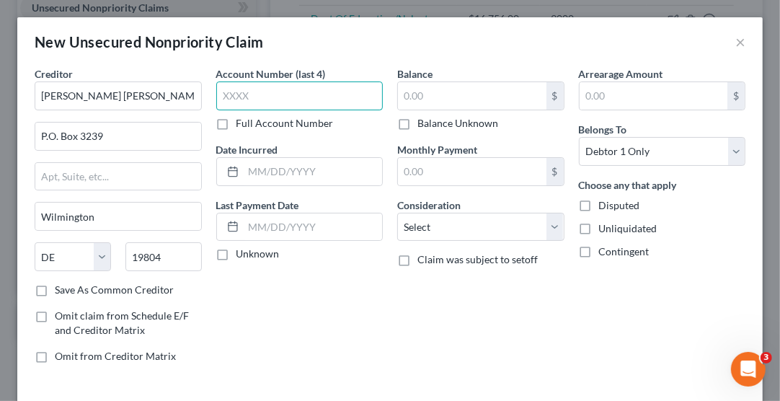
click at [253, 99] on input "text" at bounding box center [299, 95] width 167 height 29
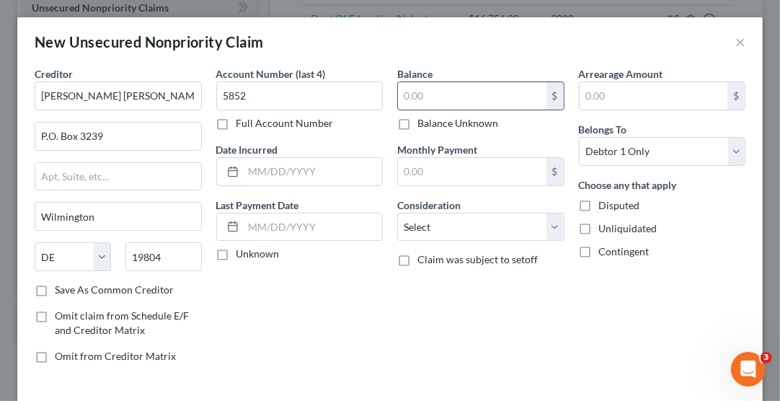
click at [436, 95] on input "text" at bounding box center [472, 95] width 149 height 27
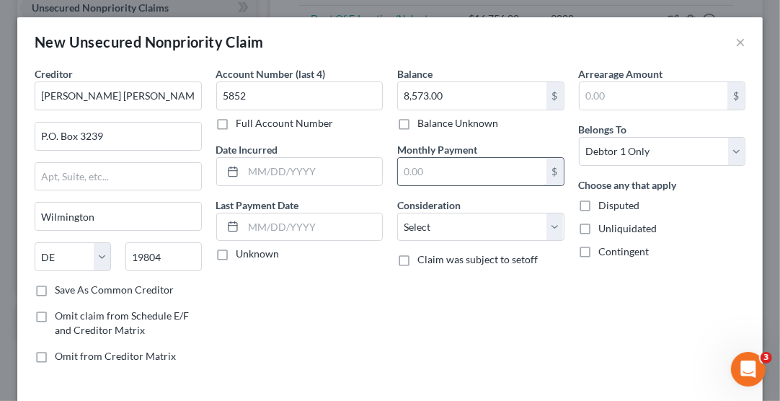
click at [438, 172] on input "text" at bounding box center [472, 171] width 149 height 27
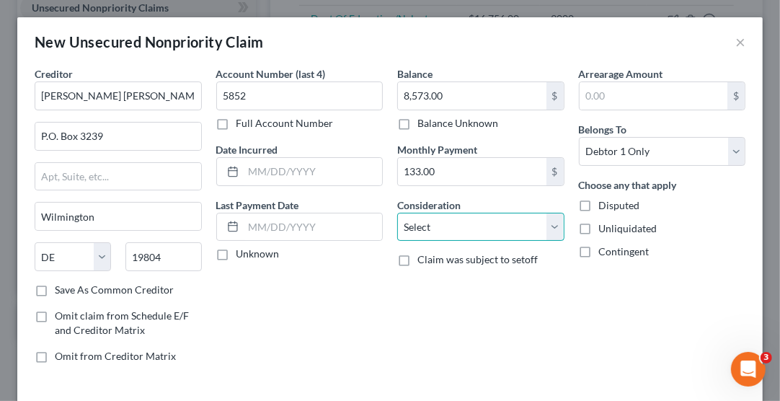
click at [440, 223] on select "Select Cable / Satellite Services Collection Agency Credit Card Debt Debt Couns…" at bounding box center [480, 227] width 167 height 29
click at [397, 213] on select "Select Cable / Satellite Services Collection Agency Credit Card Debt Debt Couns…" at bounding box center [480, 227] width 167 height 29
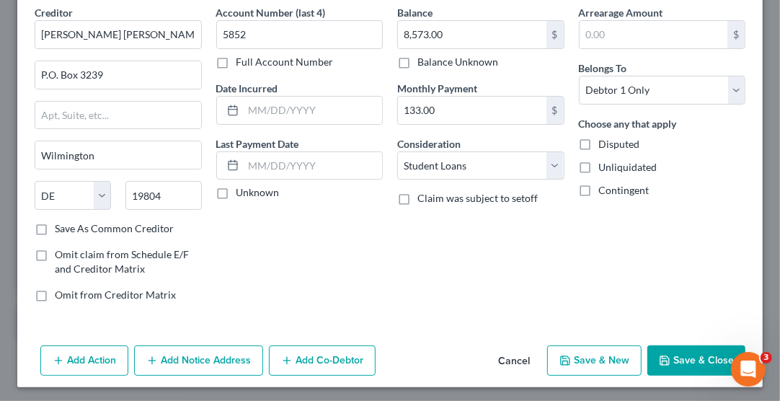
click at [584, 361] on button "Save & New" at bounding box center [594, 360] width 94 height 30
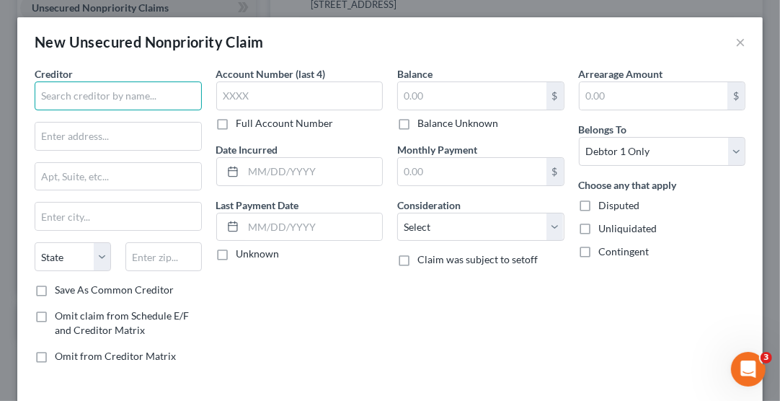
click at [136, 94] on input "text" at bounding box center [118, 95] width 167 height 29
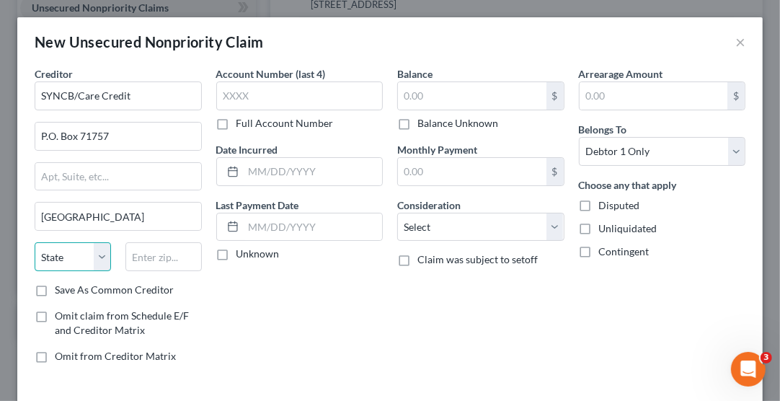
click at [71, 257] on select "State AL AK AR AZ CA CO CT DE DC FL GA GU HI ID IL IN IA KS KY LA ME MD MA MI M…" at bounding box center [73, 256] width 76 height 29
click at [35, 242] on select "State AL AK AR AZ CA CO CT DE DC FL GA GU HI ID IL IN IA KS KY LA ME MD MA MI M…" at bounding box center [73, 256] width 76 height 29
click at [151, 257] on input "text" at bounding box center [163, 256] width 76 height 29
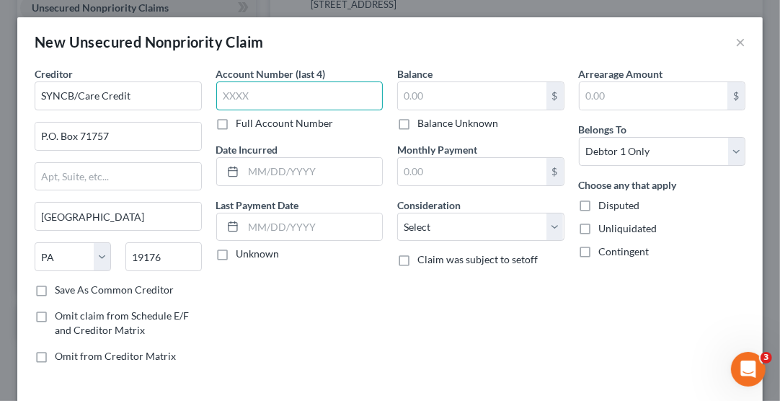
click at [234, 97] on input "text" at bounding box center [299, 95] width 167 height 29
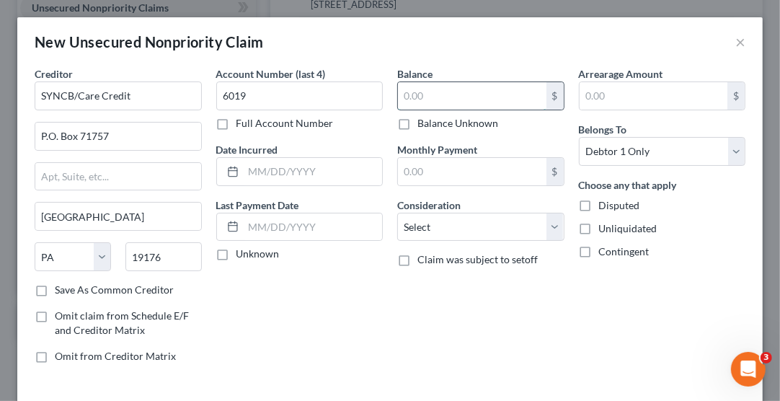
click at [417, 91] on input "text" at bounding box center [472, 95] width 149 height 27
click at [410, 175] on input "text" at bounding box center [472, 171] width 149 height 27
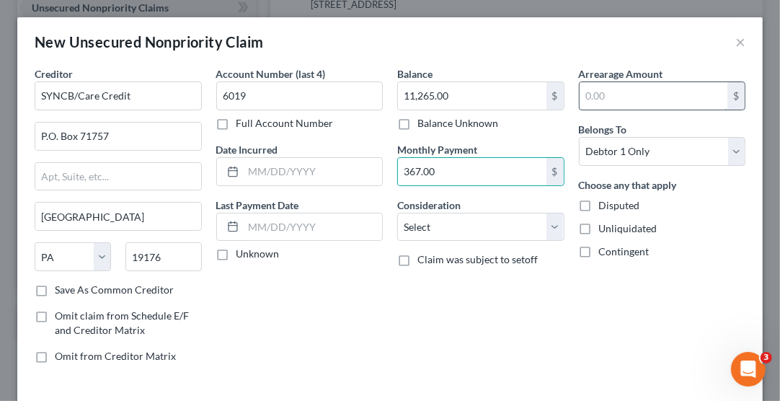
click at [604, 92] on input "text" at bounding box center [654, 95] width 149 height 27
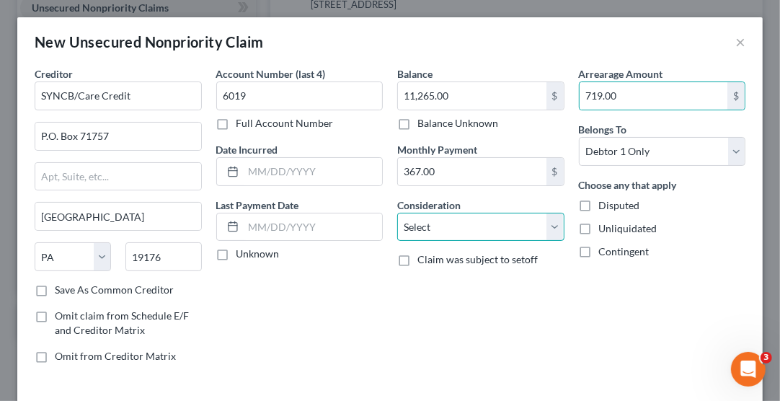
click at [477, 231] on select "Select Cable / Satellite Services Collection Agency Credit Card Debt Debt Couns…" at bounding box center [480, 227] width 167 height 29
click at [397, 213] on select "Select Cable / Satellite Services Collection Agency Credit Card Debt Debt Couns…" at bounding box center [480, 227] width 167 height 29
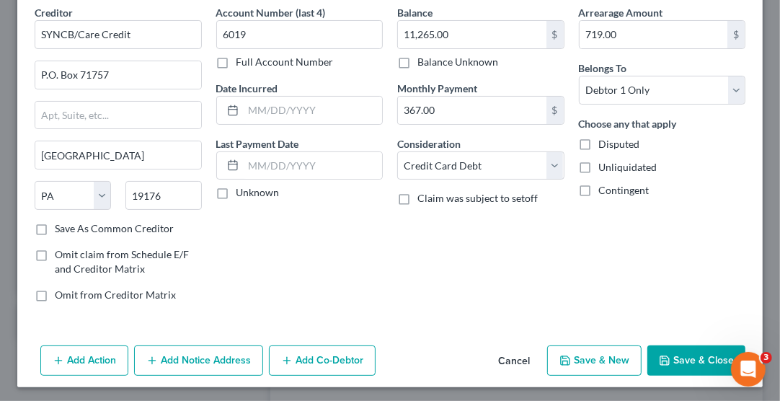
click at [580, 360] on button "Save & New" at bounding box center [594, 360] width 94 height 30
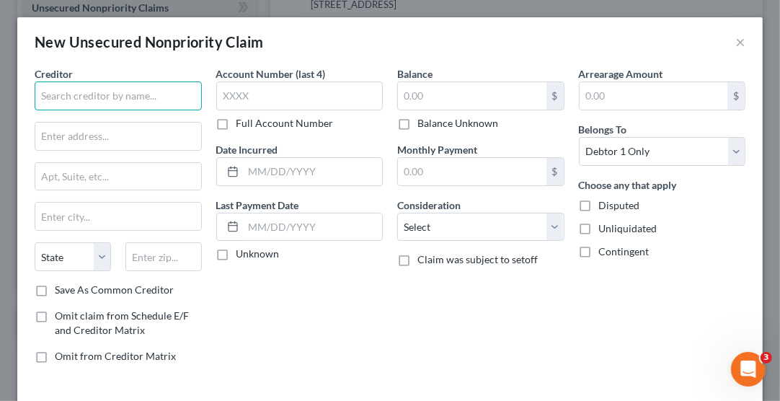
click at [142, 98] on input "text" at bounding box center [118, 95] width 167 height 29
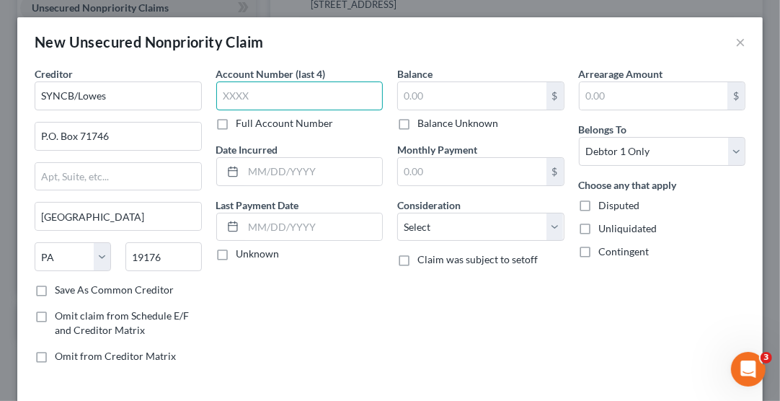
click at [241, 97] on input "text" at bounding box center [299, 95] width 167 height 29
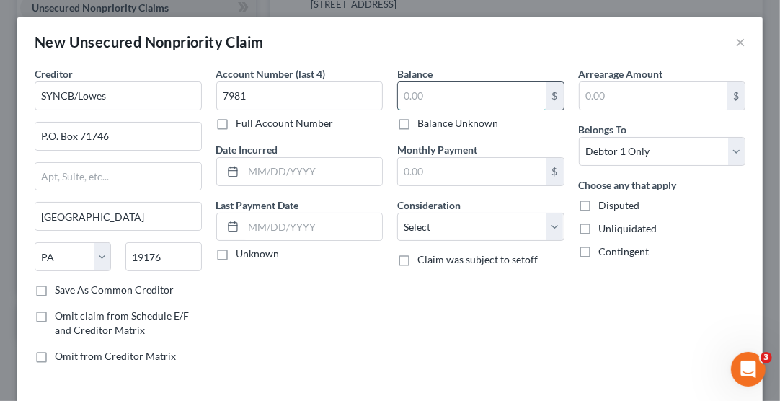
click at [422, 93] on input "text" at bounding box center [472, 95] width 149 height 27
click at [448, 171] on input "text" at bounding box center [472, 171] width 149 height 27
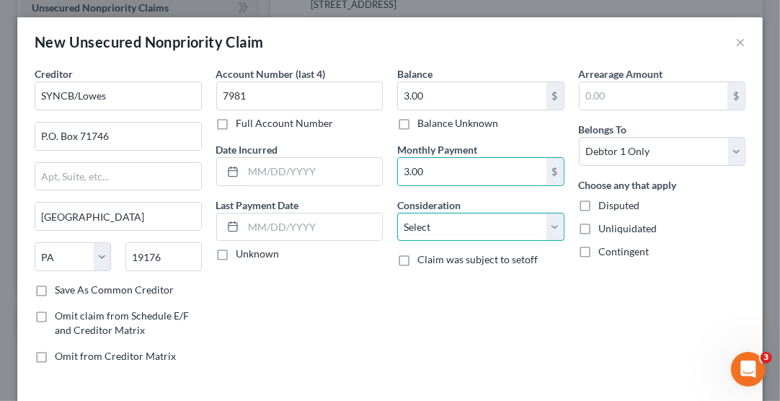
click at [468, 226] on select "Select Cable / Satellite Services Collection Agency Credit Card Debt Debt Couns…" at bounding box center [480, 227] width 167 height 29
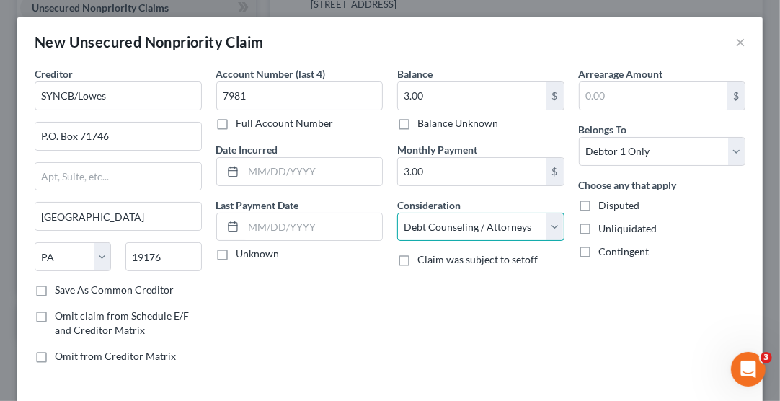
click at [397, 213] on select "Select Cable / Satellite Services Collection Agency Credit Card Debt Debt Couns…" at bounding box center [480, 227] width 167 height 29
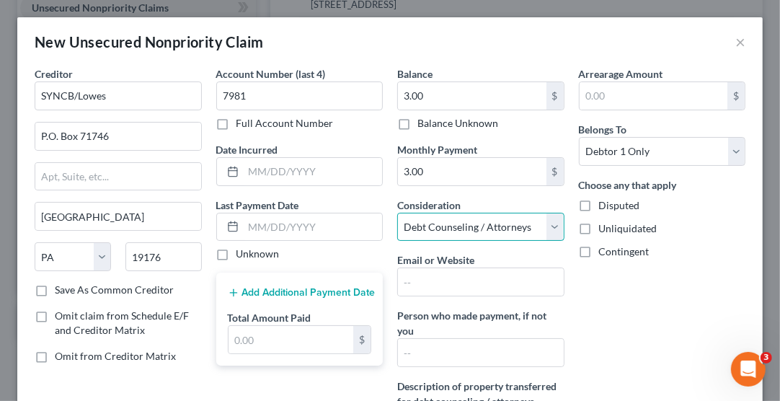
click at [482, 225] on select "Select Cable / Satellite Services Collection Agency Credit Card Debt Debt Couns…" at bounding box center [480, 227] width 167 height 29
click at [397, 213] on select "Select Cable / Satellite Services Collection Agency Credit Card Debt Debt Couns…" at bounding box center [480, 227] width 167 height 29
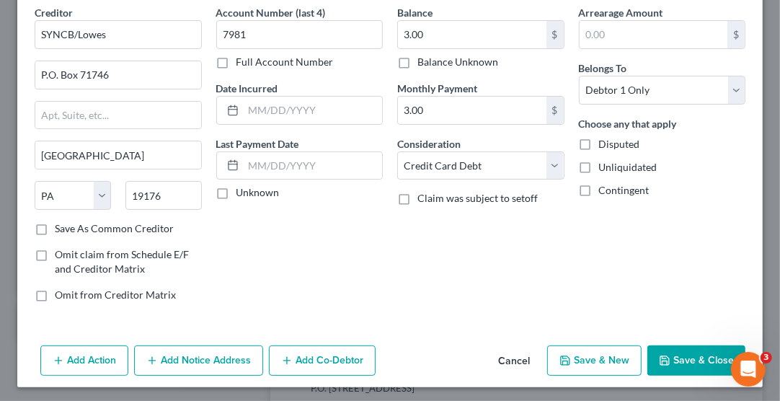
click at [578, 359] on button "Save & New" at bounding box center [594, 360] width 94 height 30
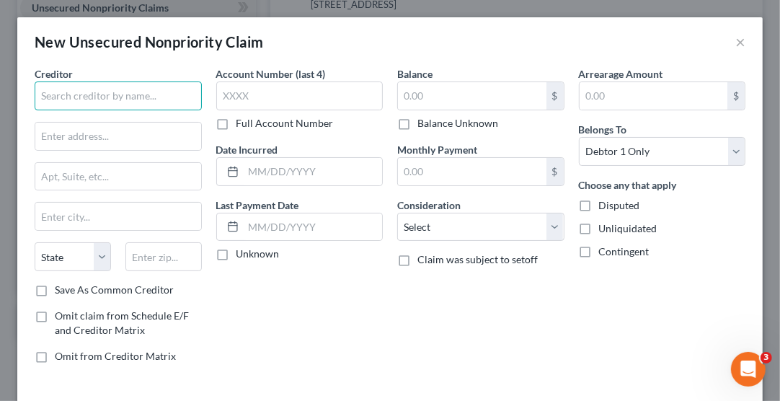
click at [156, 97] on input "text" at bounding box center [118, 95] width 167 height 29
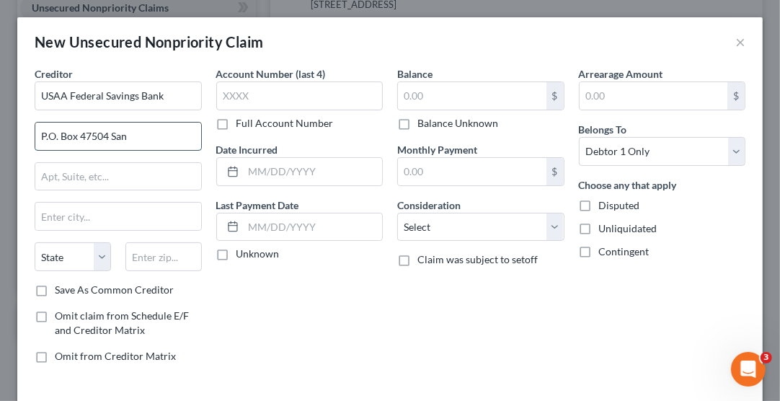
click at [155, 138] on input "P.O. Box 47504 San" at bounding box center [118, 136] width 166 height 27
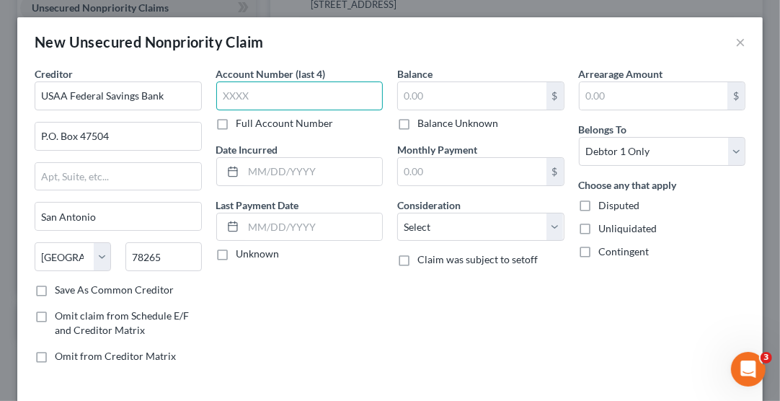
click at [247, 89] on input "text" at bounding box center [299, 95] width 167 height 29
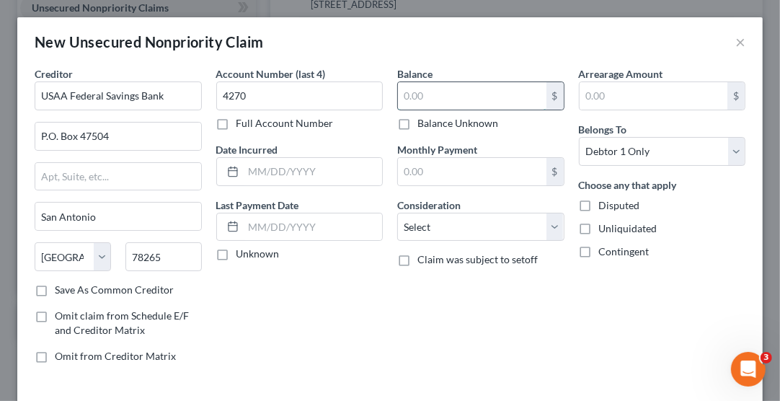
click at [424, 87] on input "text" at bounding box center [472, 95] width 149 height 27
click at [449, 164] on input "text" at bounding box center [472, 171] width 149 height 27
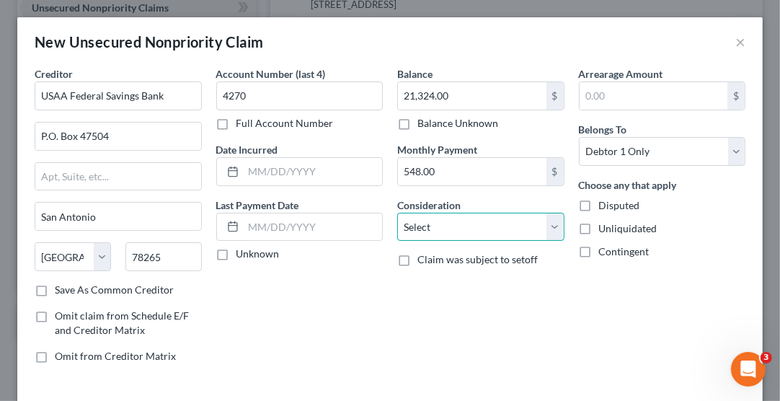
click at [459, 229] on select "Select Cable / Satellite Services Collection Agency Credit Card Debt Debt Couns…" at bounding box center [480, 227] width 167 height 29
click at [397, 213] on select "Select Cable / Satellite Services Collection Agency Credit Card Debt Debt Couns…" at bounding box center [480, 227] width 167 height 29
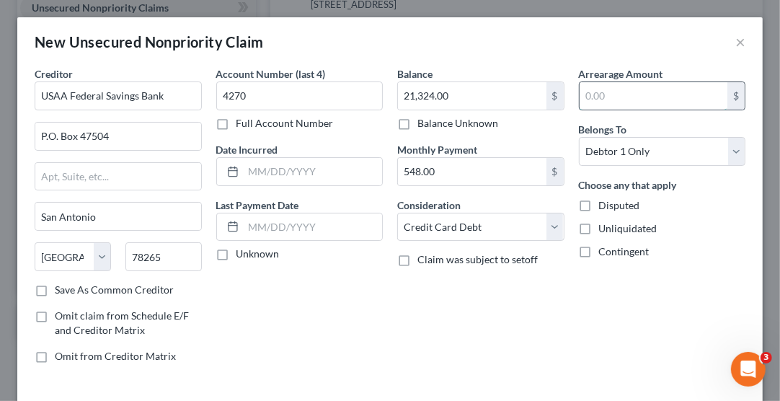
click at [623, 97] on input "text" at bounding box center [654, 95] width 149 height 27
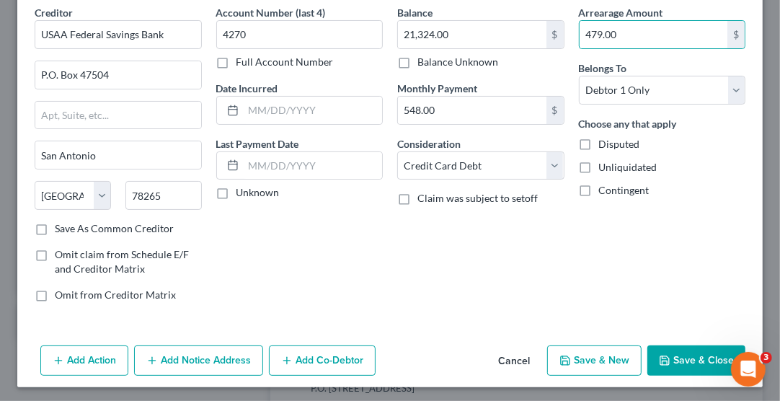
click at [579, 361] on button "Save & New" at bounding box center [594, 360] width 94 height 30
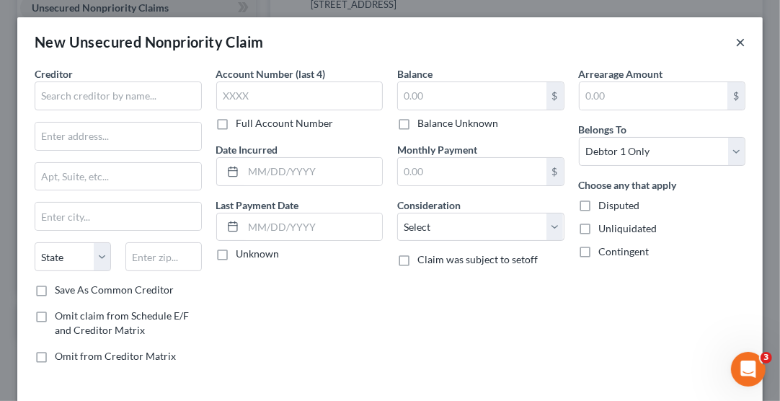
click at [736, 39] on button "×" at bounding box center [741, 41] width 10 height 17
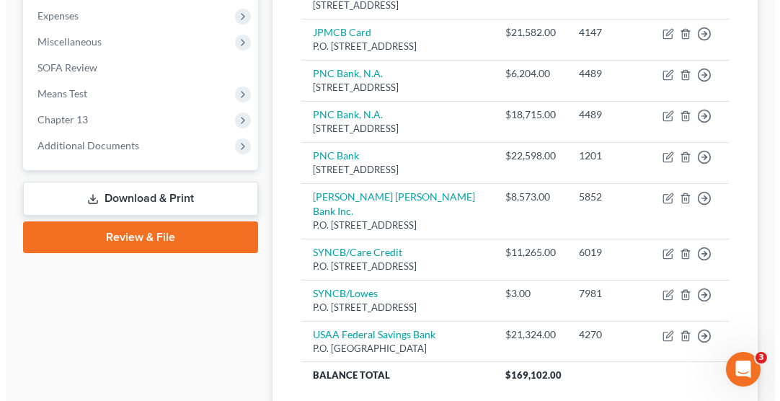
scroll to position [531, 0]
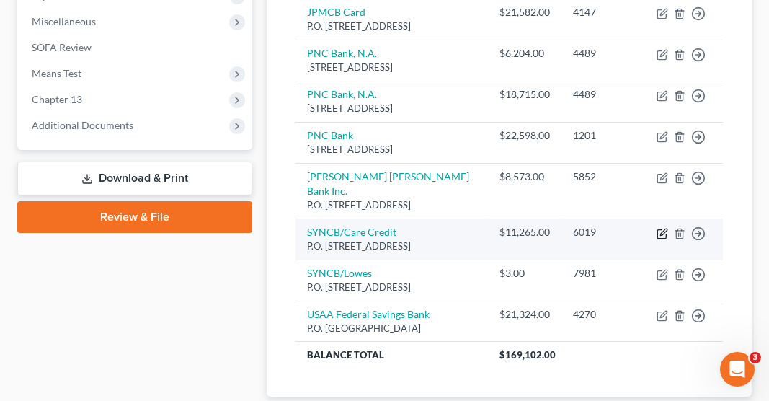
click at [659, 228] on icon "button" at bounding box center [663, 234] width 12 height 12
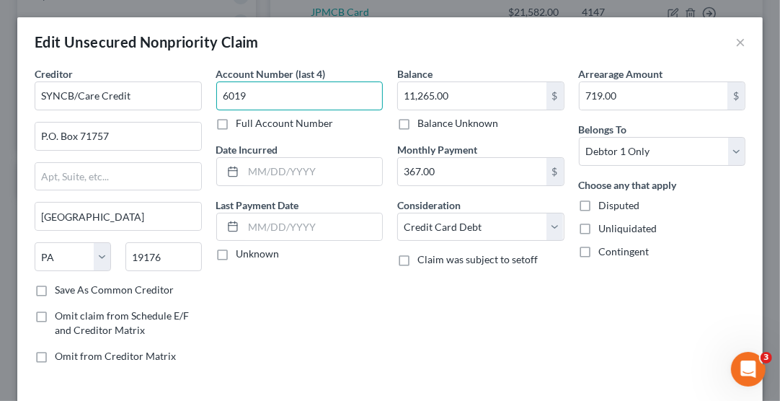
click at [297, 101] on input "6019" at bounding box center [299, 95] width 167 height 29
click at [736, 39] on button "×" at bounding box center [741, 41] width 10 height 17
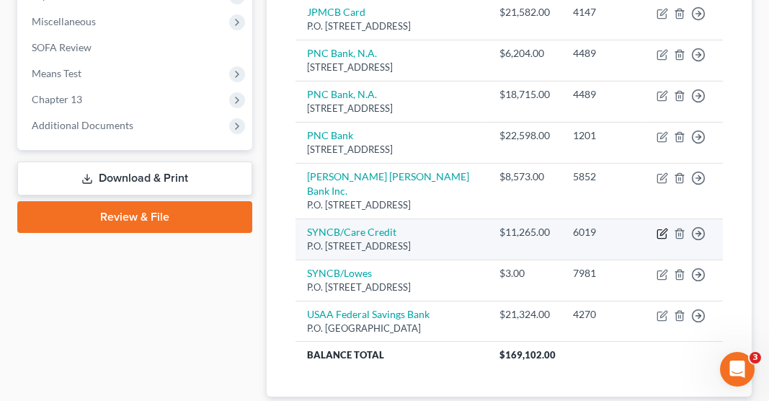
click at [665, 229] on icon "button" at bounding box center [664, 232] width 6 height 6
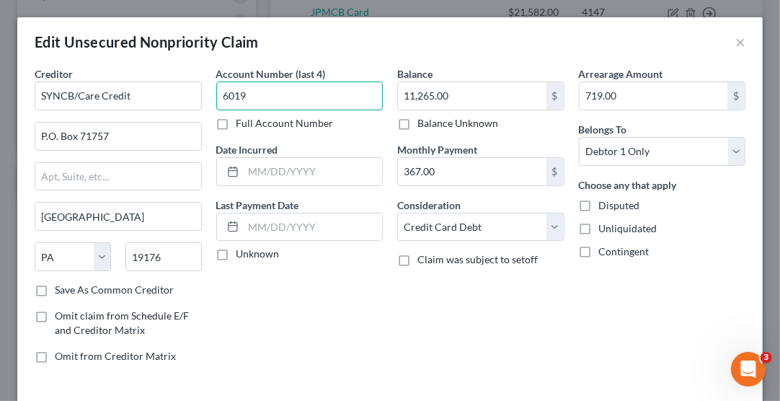
click at [282, 94] on input "6019" at bounding box center [299, 95] width 167 height 29
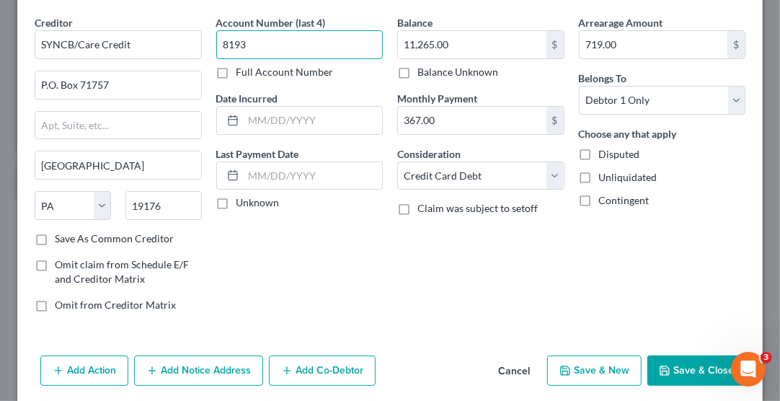
scroll to position [102, 0]
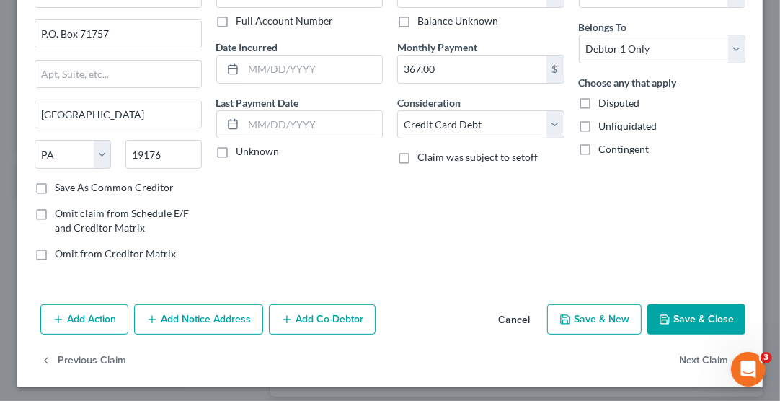
click at [674, 317] on button "Save & Close" at bounding box center [697, 319] width 98 height 30
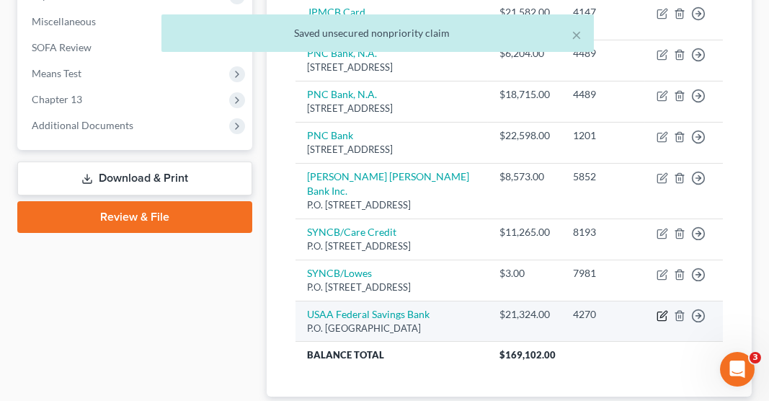
click at [662, 311] on icon "button" at bounding box center [664, 314] width 6 height 6
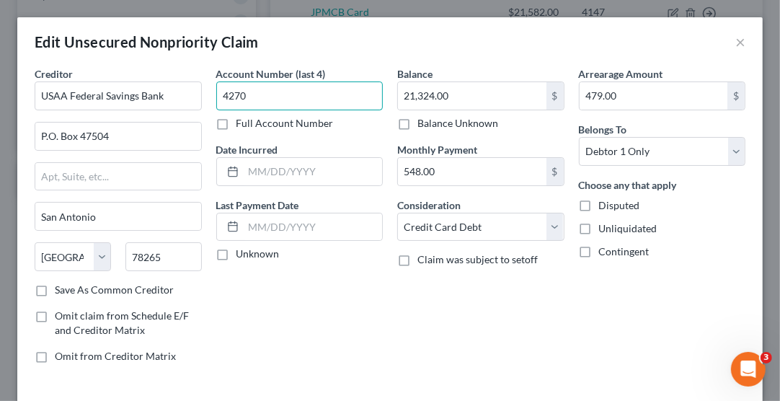
click at [279, 95] on input "4270" at bounding box center [299, 95] width 167 height 29
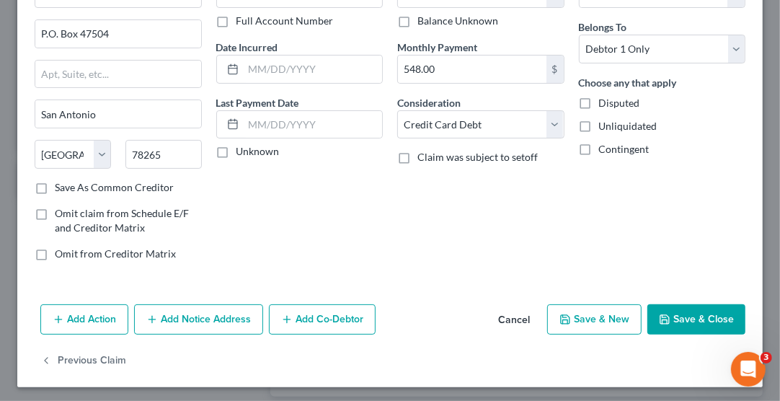
click at [672, 320] on button "Save & Close" at bounding box center [697, 319] width 98 height 30
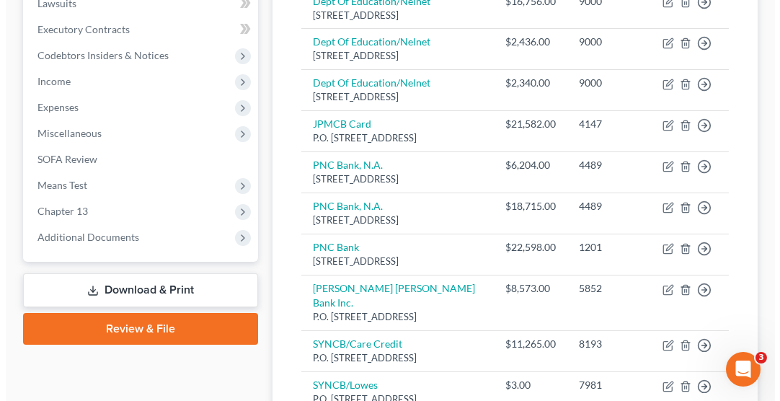
scroll to position [421, 0]
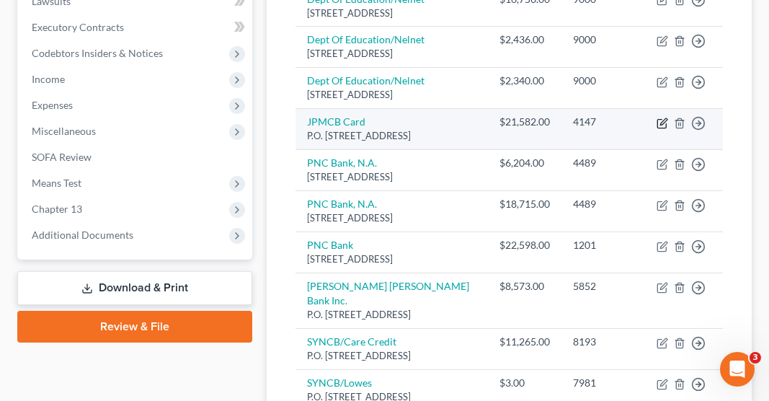
click at [657, 118] on icon "button" at bounding box center [663, 124] width 12 height 12
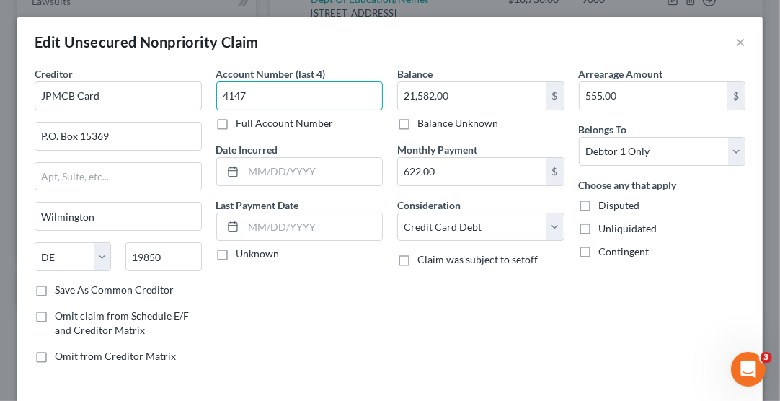
click at [281, 94] on input "4147" at bounding box center [299, 95] width 167 height 29
click at [71, 177] on input "text" at bounding box center [118, 176] width 166 height 27
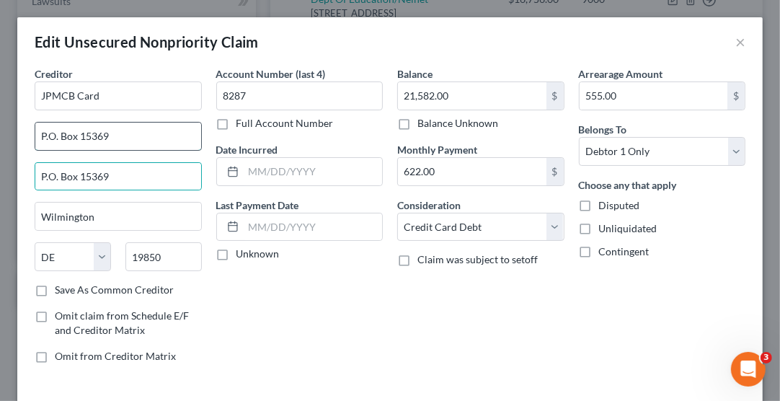
click at [150, 138] on input "P.O. Box 15369" at bounding box center [118, 136] width 166 height 27
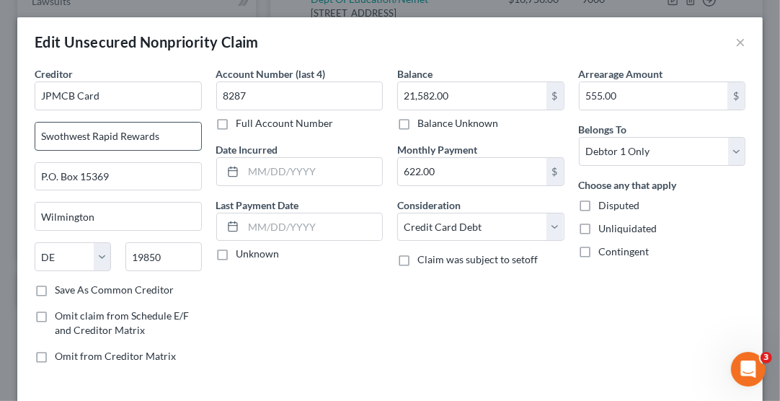
click at [75, 137] on input "Swothwest Rapid Rewards" at bounding box center [118, 136] width 166 height 27
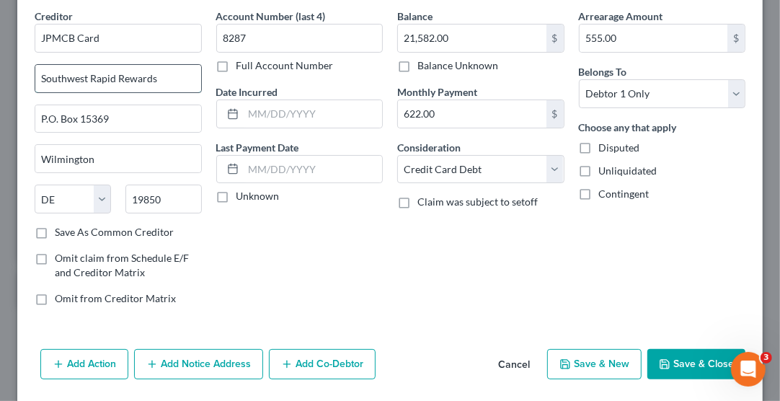
scroll to position [102, 0]
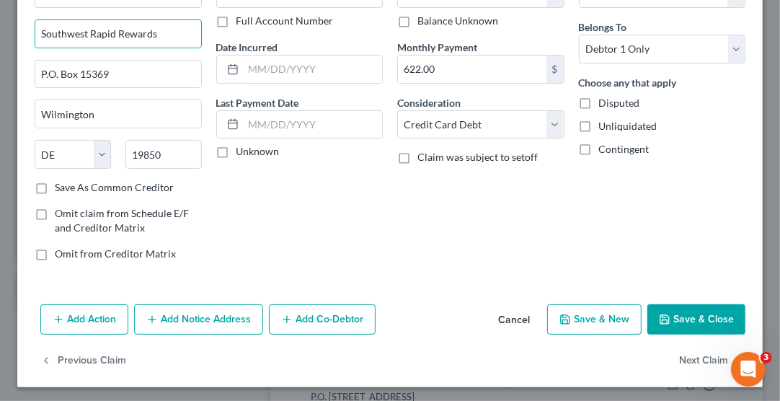
click at [661, 316] on icon "button" at bounding box center [665, 319] width 9 height 9
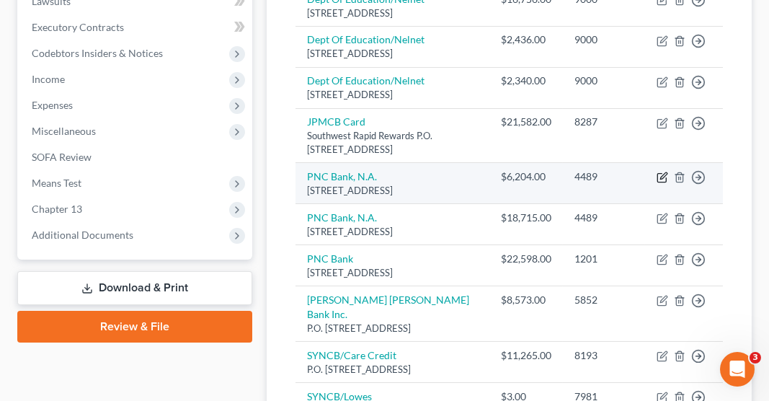
click at [664, 172] on icon "button" at bounding box center [663, 178] width 12 height 12
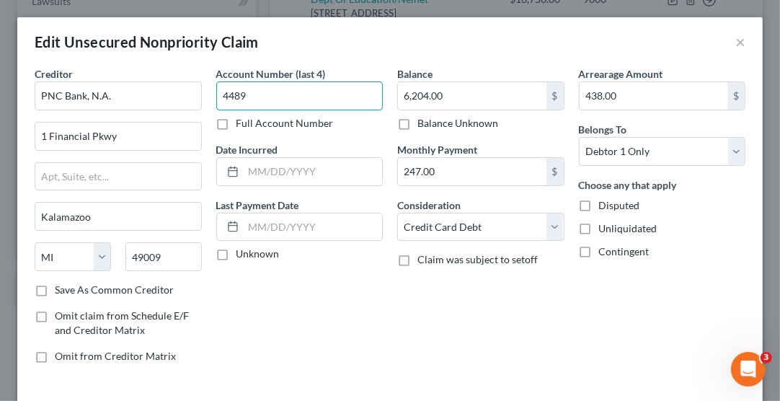
click at [289, 98] on input "4489" at bounding box center [299, 95] width 167 height 29
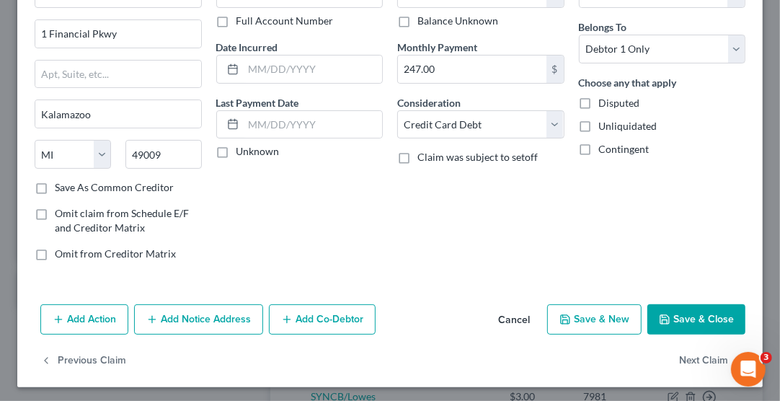
click at [671, 322] on button "Save & Close" at bounding box center [697, 319] width 98 height 30
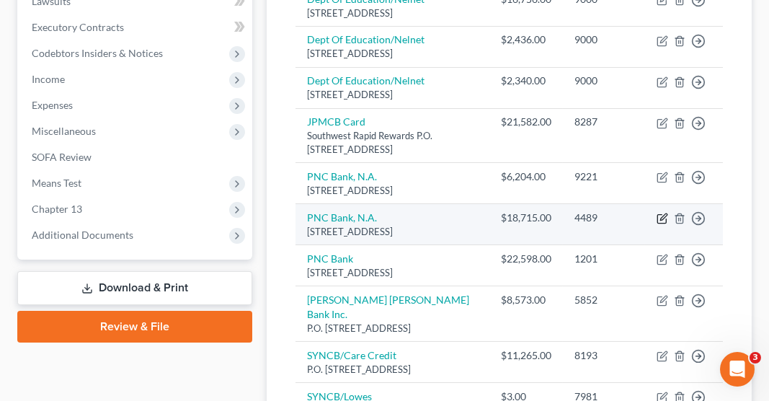
click at [661, 213] on icon "button" at bounding box center [663, 219] width 12 height 12
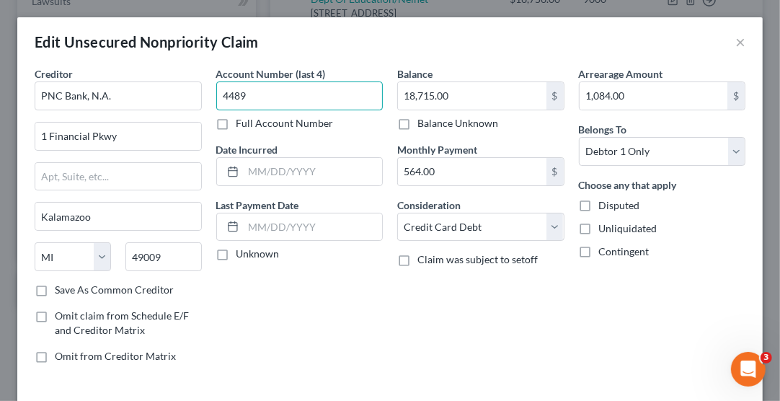
click at [304, 95] on input "4489" at bounding box center [299, 95] width 167 height 29
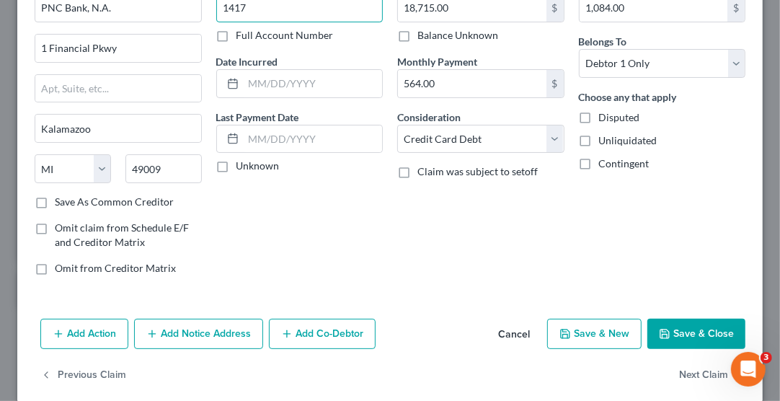
scroll to position [94, 0]
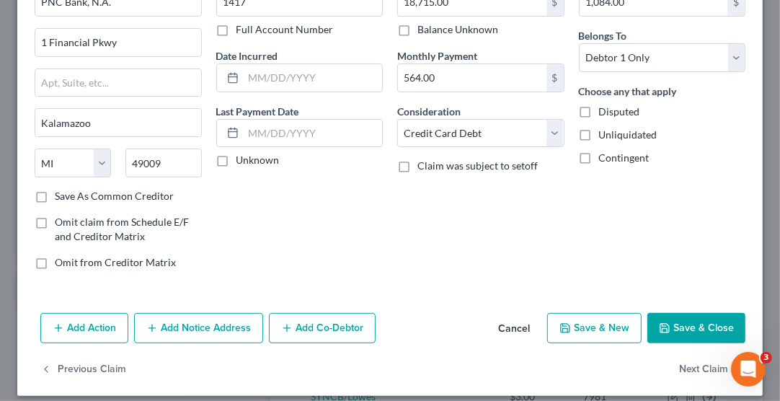
click at [676, 328] on button "Save & Close" at bounding box center [697, 328] width 98 height 30
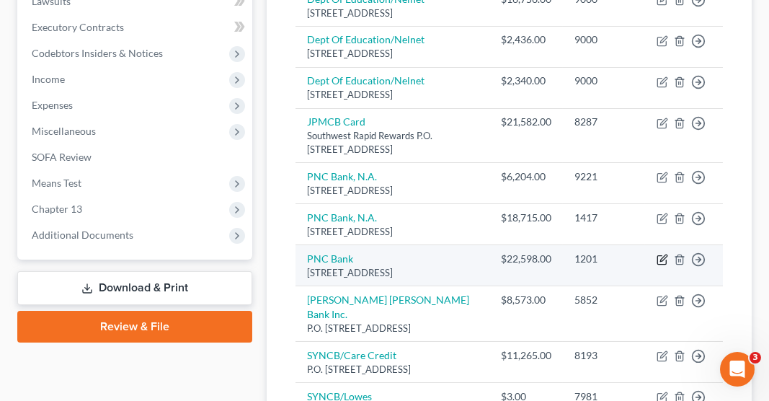
click at [658, 254] on icon "button" at bounding box center [663, 260] width 12 height 12
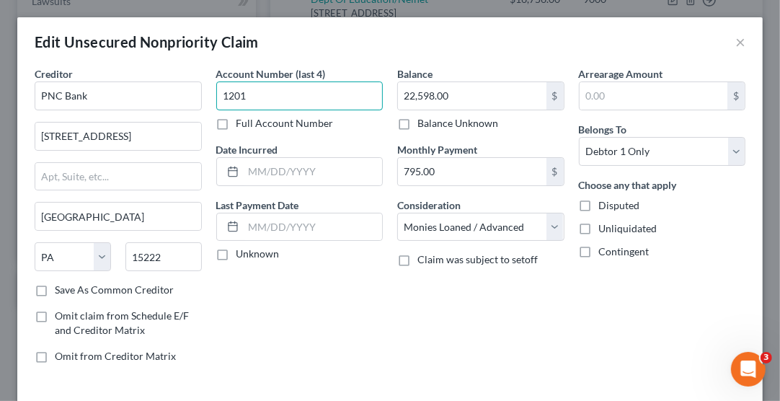
click at [287, 97] on input "1201" at bounding box center [299, 95] width 167 height 29
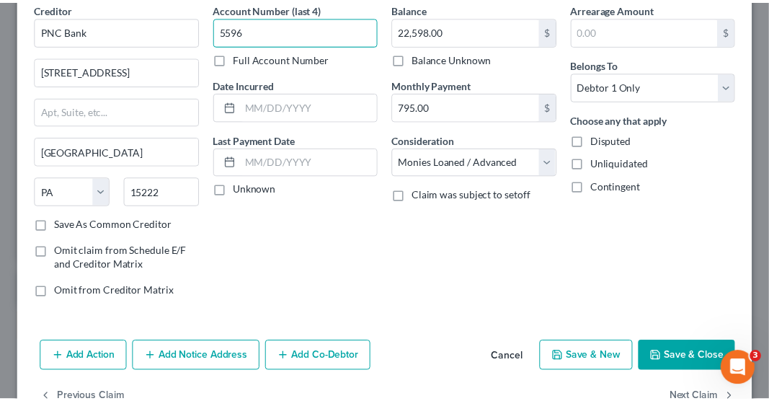
scroll to position [66, 0]
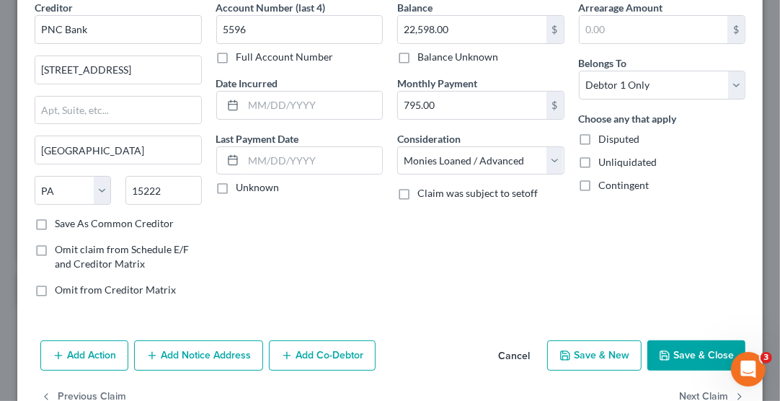
click at [674, 361] on button "Save & Close" at bounding box center [697, 355] width 98 height 30
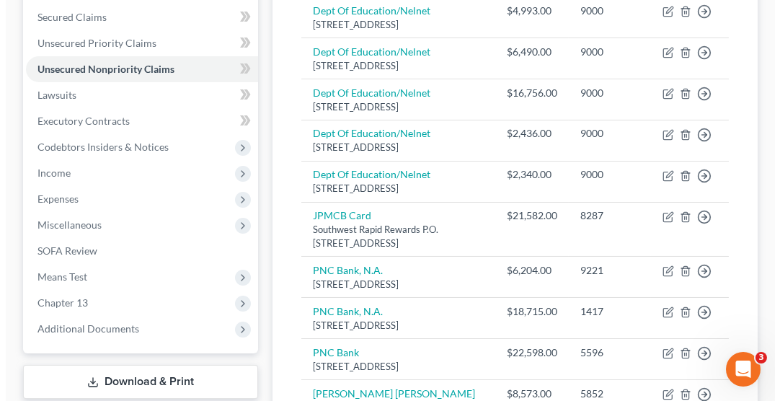
scroll to position [0, 0]
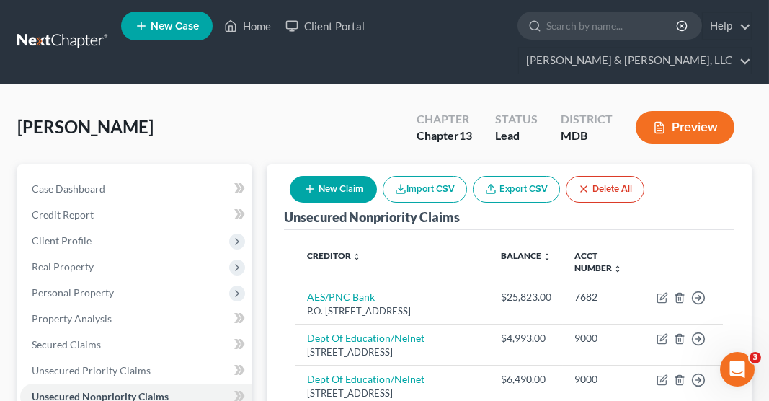
click at [345, 176] on button "New Claim" at bounding box center [333, 189] width 87 height 27
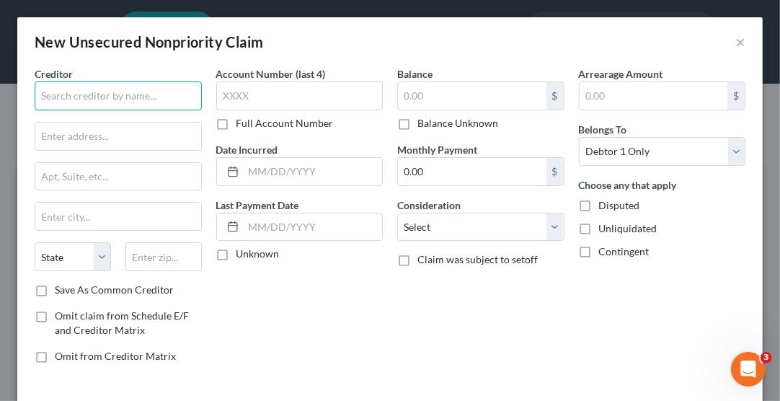
click at [136, 97] on input "text" at bounding box center [118, 95] width 167 height 29
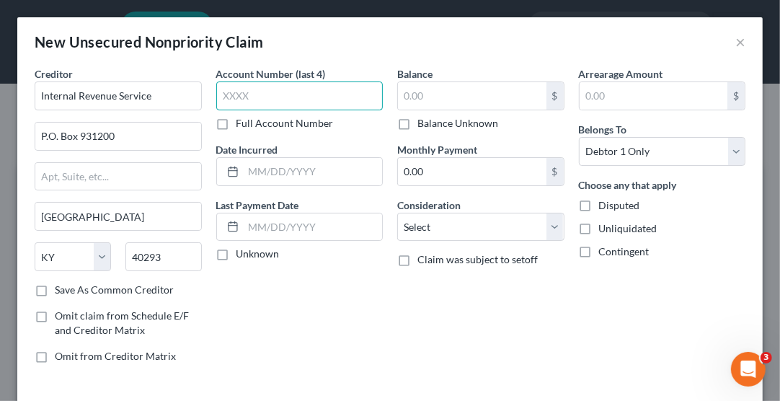
click at [244, 92] on input "text" at bounding box center [299, 95] width 167 height 29
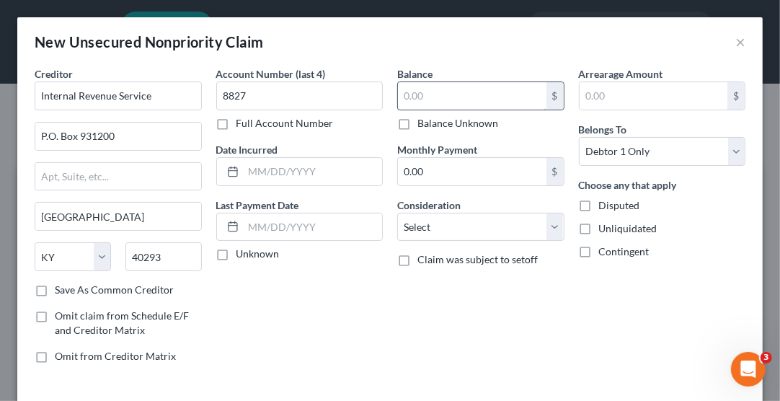
click at [421, 98] on input "text" at bounding box center [472, 95] width 149 height 27
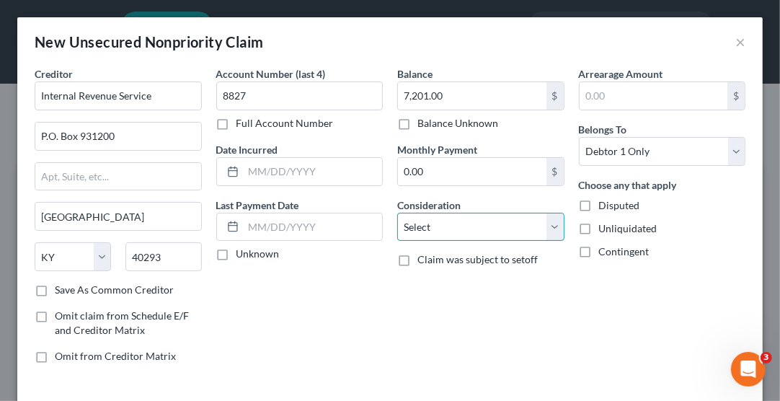
click at [432, 228] on select "Select Cable / Satellite Services Collection Agency Credit Card Debt Debt Couns…" at bounding box center [480, 227] width 167 height 29
click at [397, 213] on select "Select Cable / Satellite Services Collection Agency Credit Card Debt Debt Couns…" at bounding box center [480, 227] width 167 height 29
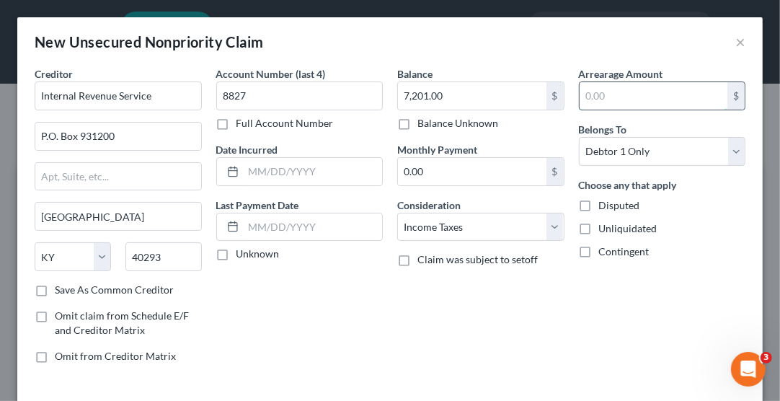
click at [624, 90] on input "text" at bounding box center [654, 95] width 149 height 27
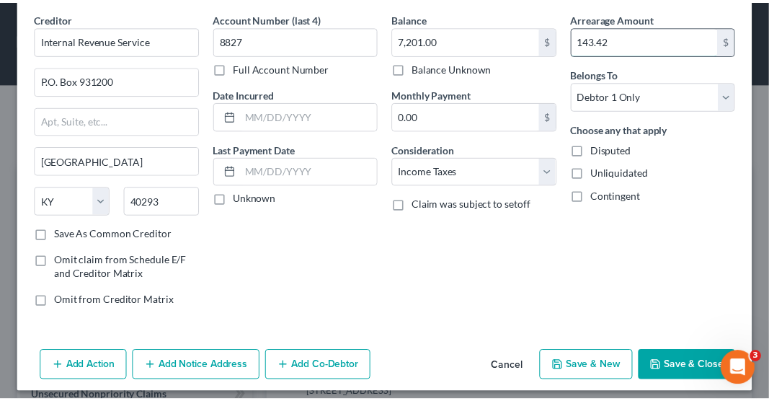
scroll to position [61, 0]
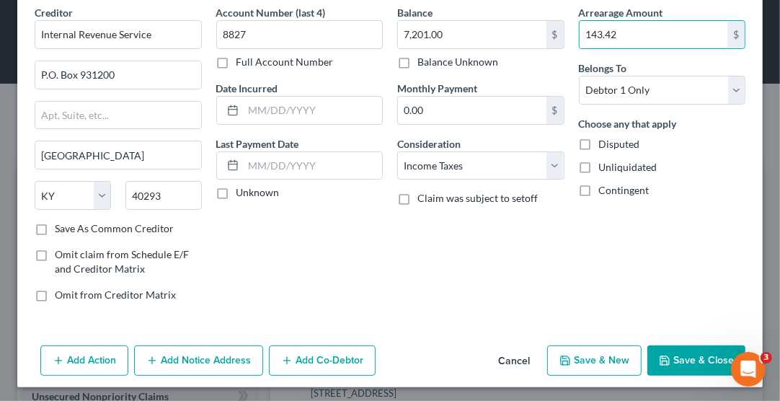
click at [662, 360] on button "Save & Close" at bounding box center [697, 360] width 98 height 30
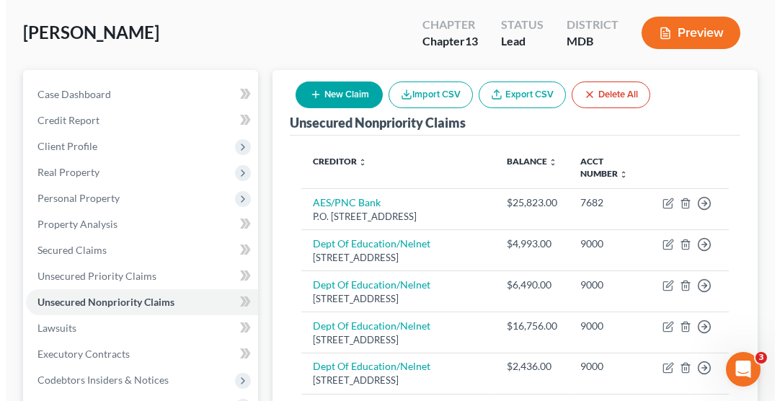
scroll to position [99, 0]
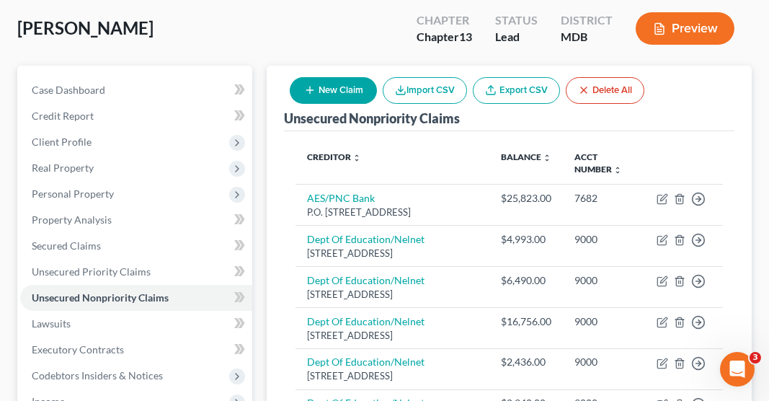
click at [350, 77] on button "New Claim" at bounding box center [333, 90] width 87 height 27
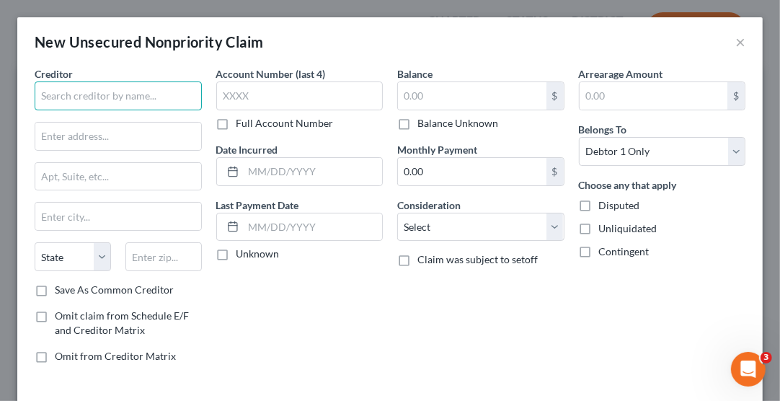
click at [133, 97] on input "text" at bounding box center [118, 95] width 167 height 29
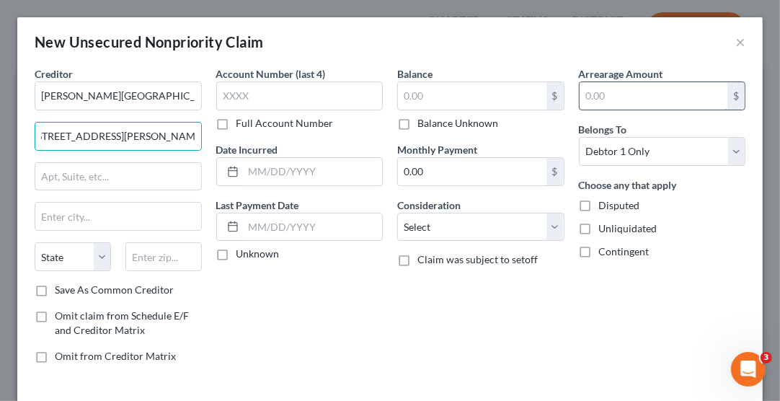
scroll to position [0, 0]
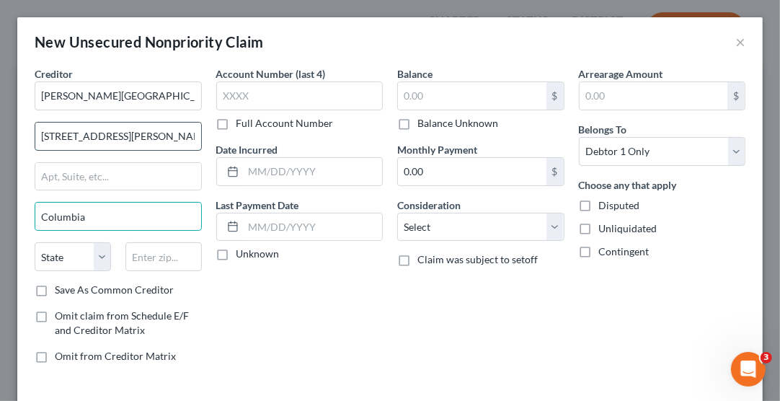
click at [187, 138] on input "6100 Merriweather Drive, 8th Floor" at bounding box center [118, 136] width 166 height 27
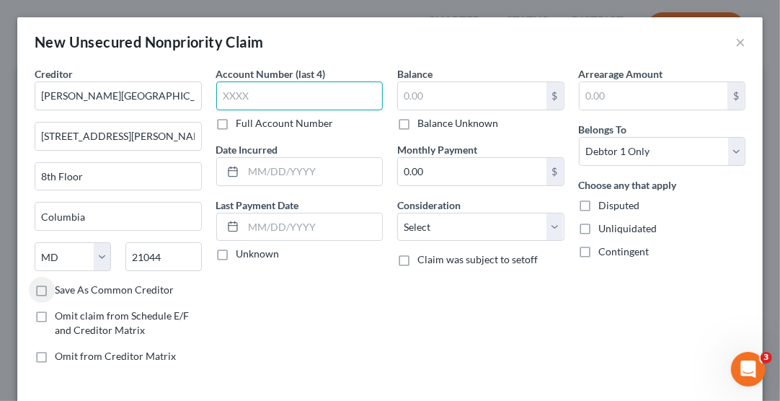
click at [255, 97] on input "text" at bounding box center [299, 95] width 167 height 29
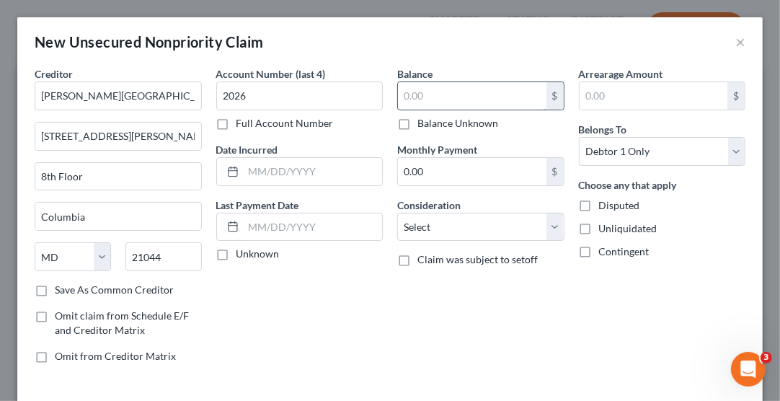
click at [411, 96] on input "text" at bounding box center [472, 95] width 149 height 27
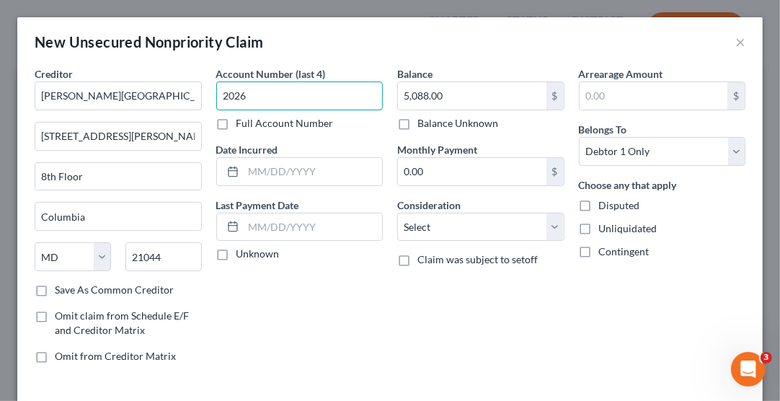
click at [296, 94] on input "2026" at bounding box center [299, 95] width 167 height 29
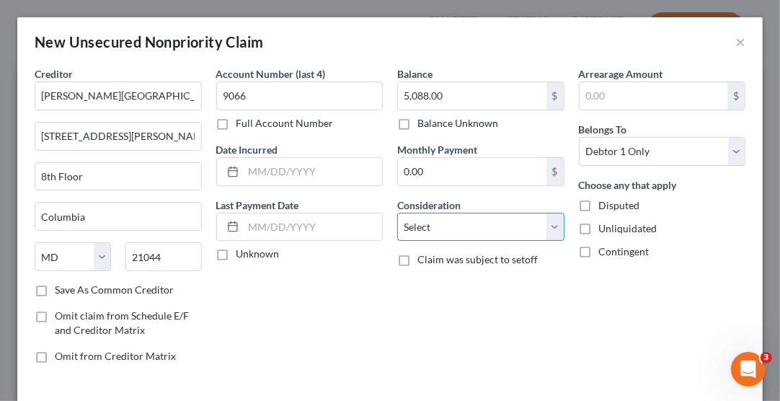
click at [468, 221] on select "Select Cable / Satellite Services Collection Agency Credit Card Debt Debt Couns…" at bounding box center [480, 227] width 167 height 29
click at [397, 213] on select "Select Cable / Satellite Services Collection Agency Credit Card Debt Debt Couns…" at bounding box center [480, 227] width 167 height 29
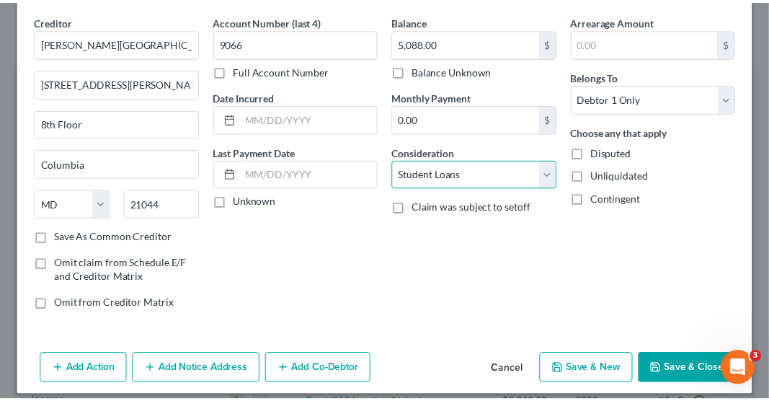
scroll to position [61, 0]
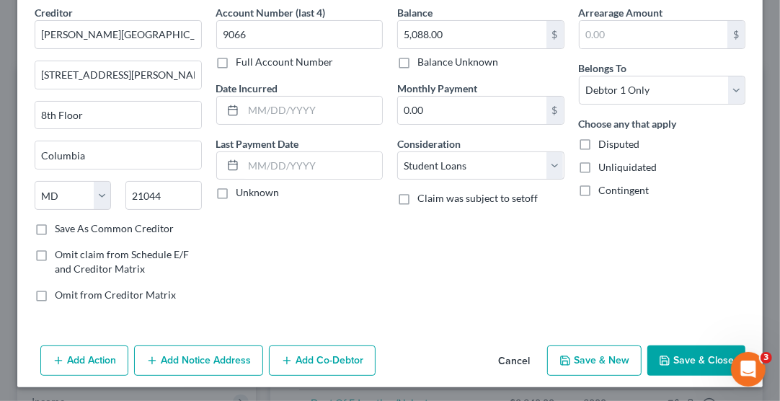
click at [659, 359] on icon "button" at bounding box center [665, 361] width 12 height 12
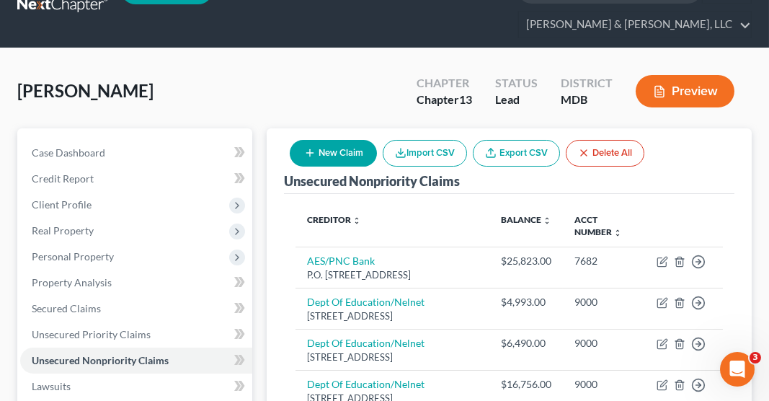
scroll to position [0, 0]
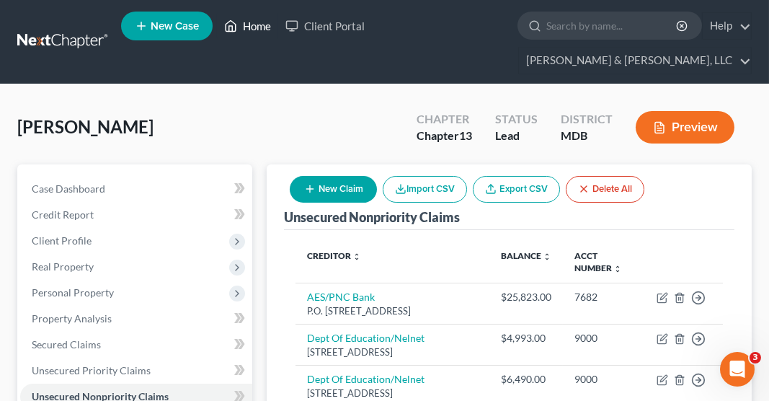
click at [262, 22] on link "Home" at bounding box center [247, 26] width 61 height 26
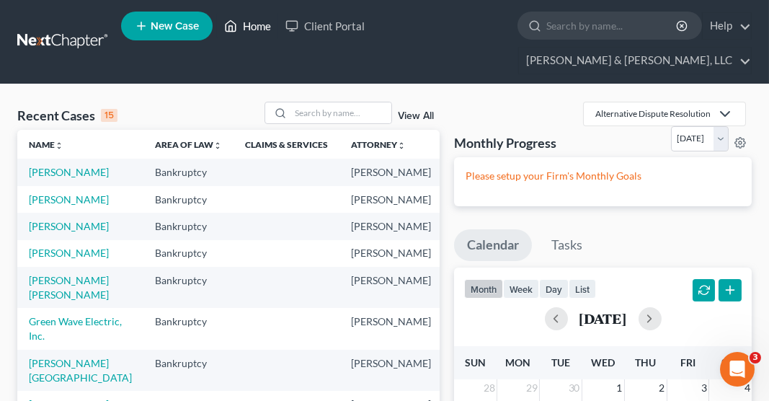
click at [265, 25] on link "Home" at bounding box center [247, 26] width 61 height 26
click at [667, 48] on link "Russell & Heffner, LLC" at bounding box center [635, 61] width 232 height 26
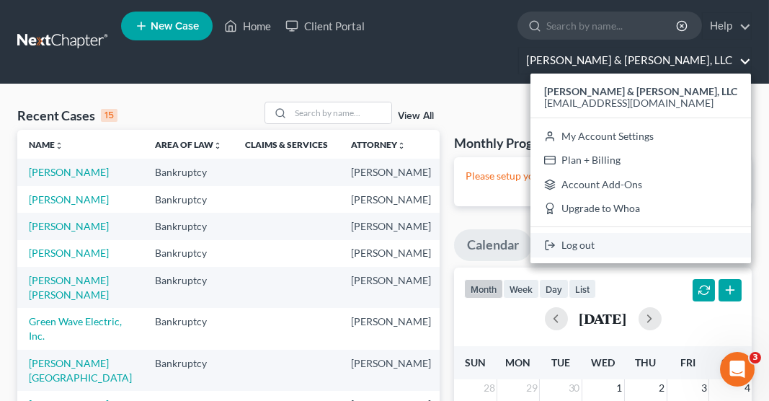
click at [658, 233] on link "Log out" at bounding box center [641, 245] width 221 height 25
